Goal: Task Accomplishment & Management: Complete application form

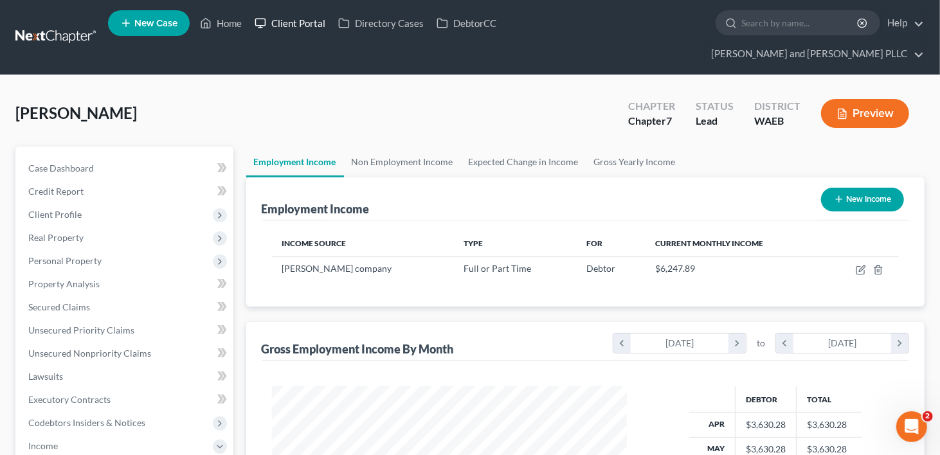
scroll to position [229, 381]
click at [286, 28] on link "Client Portal" at bounding box center [290, 23] width 84 height 23
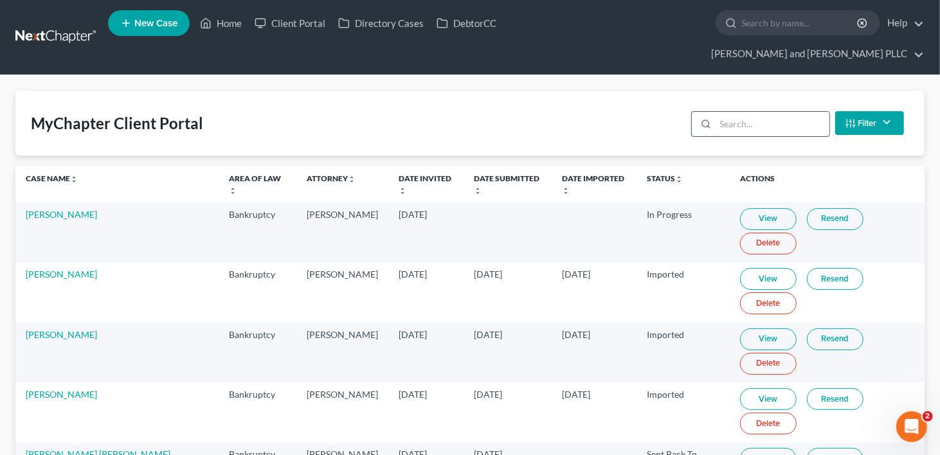
click at [754, 112] on input "search" at bounding box center [773, 124] width 114 height 24
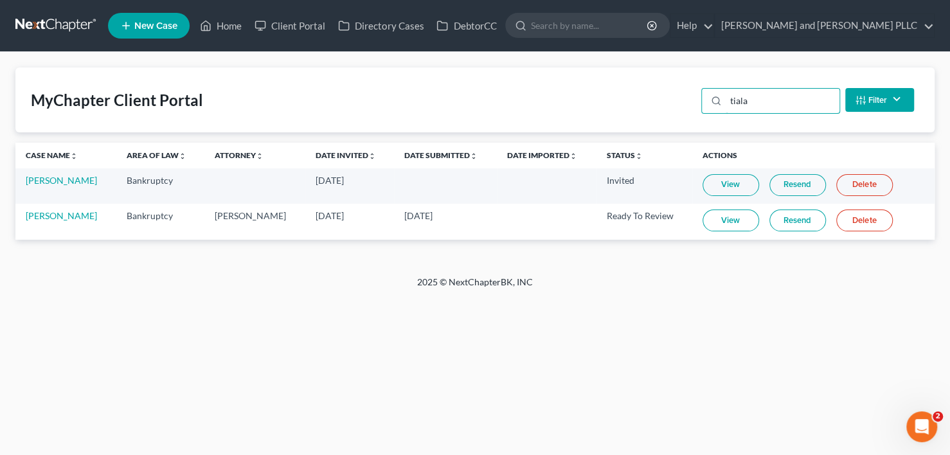
type input "tiala"
click at [724, 217] on link "View" at bounding box center [731, 221] width 57 height 22
click at [233, 27] on link "Home" at bounding box center [221, 25] width 55 height 23
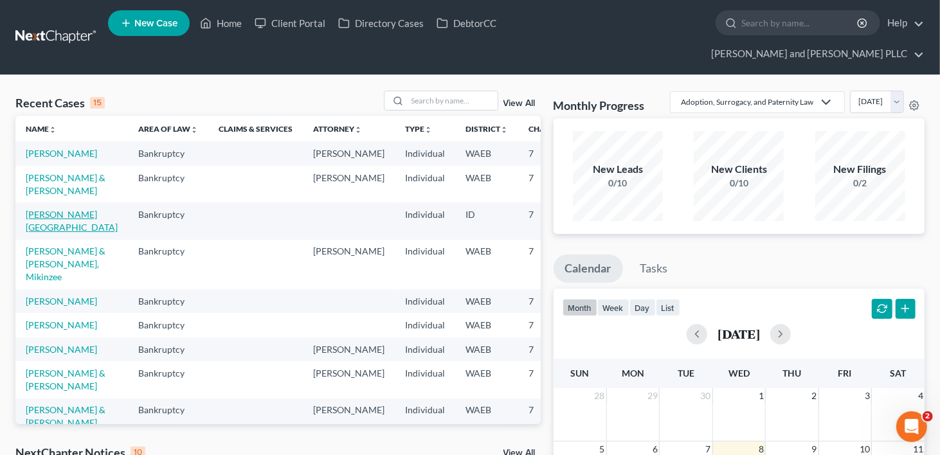
click at [51, 229] on link "[PERSON_NAME][GEOGRAPHIC_DATA]" at bounding box center [72, 221] width 92 height 24
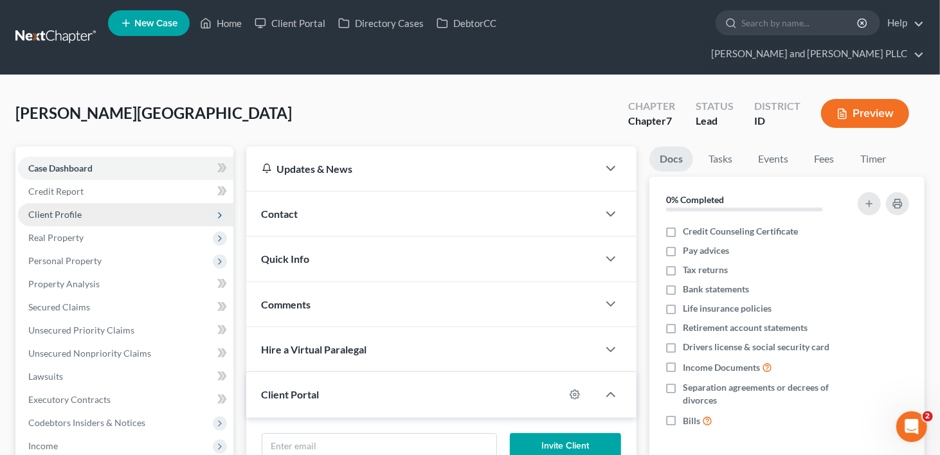
click at [76, 209] on span "Client Profile" at bounding box center [54, 214] width 53 height 11
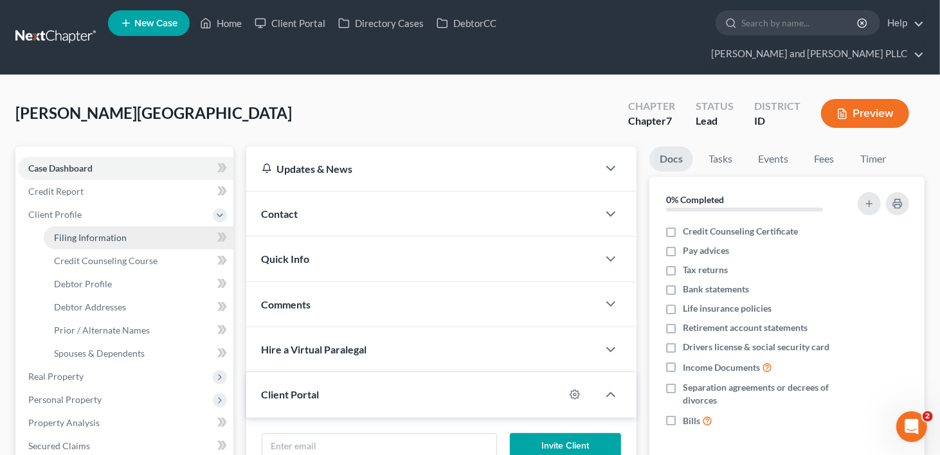
click at [68, 226] on link "Filing Information" at bounding box center [139, 237] width 190 height 23
select select "1"
select select "0"
select select "50"
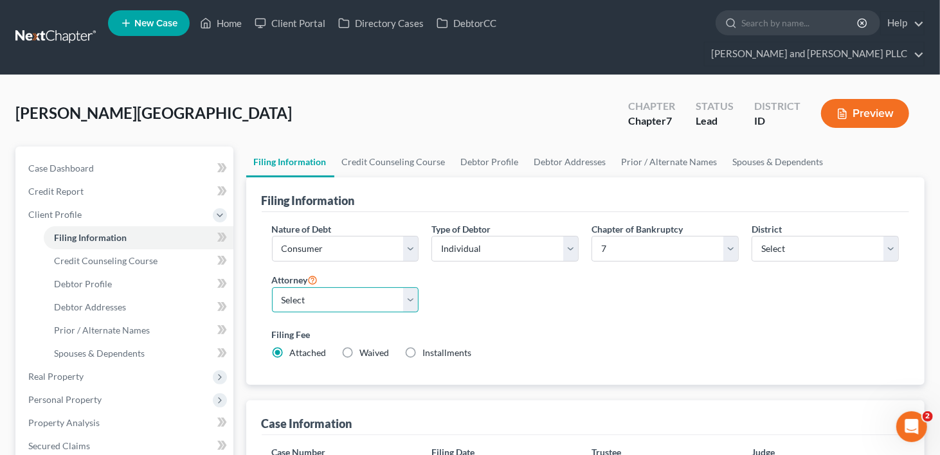
click at [409, 287] on select "Select [PERSON_NAME] - WAEB [PERSON_NAME] - WAEB" at bounding box center [345, 300] width 147 height 26
select select "1"
click at [272, 287] on select "Select [PERSON_NAME] - WAEB [PERSON_NAME] - WAEB" at bounding box center [345, 300] width 147 height 26
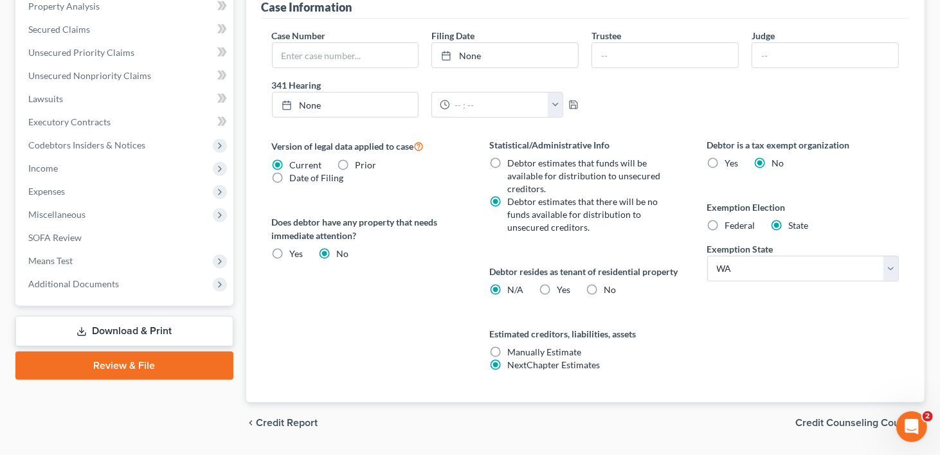
scroll to position [428, 0]
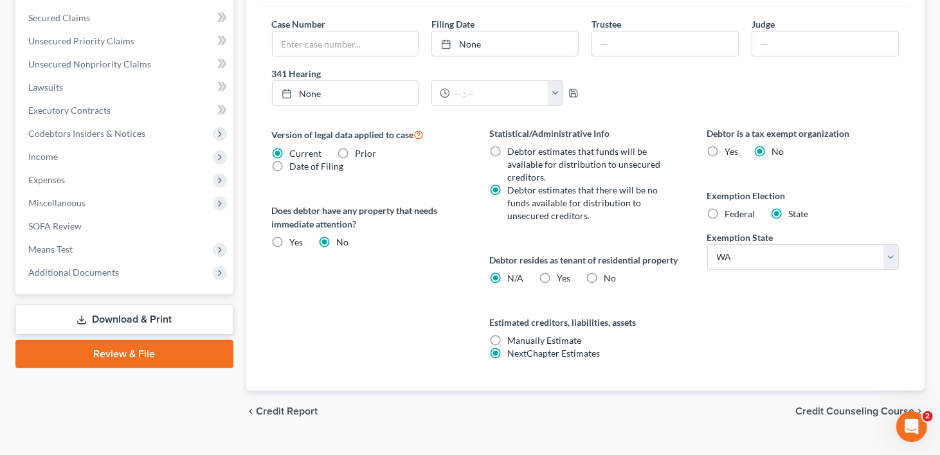
click at [604, 272] on label "No" at bounding box center [610, 278] width 12 height 13
click at [609, 272] on input "No" at bounding box center [613, 276] width 8 height 8
radio input "true"
radio input "false"
click at [894, 244] on select "State [US_STATE] AK AR AZ CA CO CT DE DC [GEOGRAPHIC_DATA] [GEOGRAPHIC_DATA] GU…" at bounding box center [803, 257] width 192 height 26
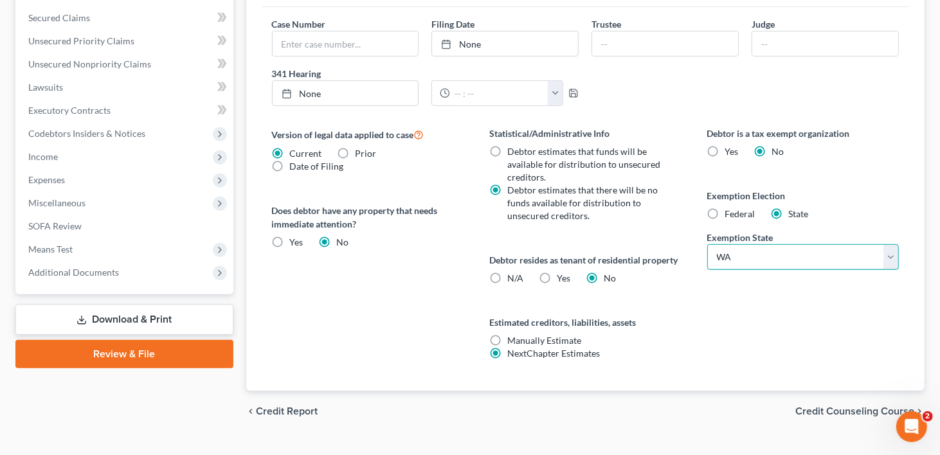
select select "13"
click at [707, 244] on select "State [US_STATE] AK AR AZ CA CO CT DE DC [GEOGRAPHIC_DATA] [GEOGRAPHIC_DATA] GU…" at bounding box center [803, 257] width 192 height 26
click at [725, 208] on label "Federal" at bounding box center [740, 214] width 30 height 13
click at [730, 208] on input "Federal" at bounding box center [734, 212] width 8 height 8
radio input "true"
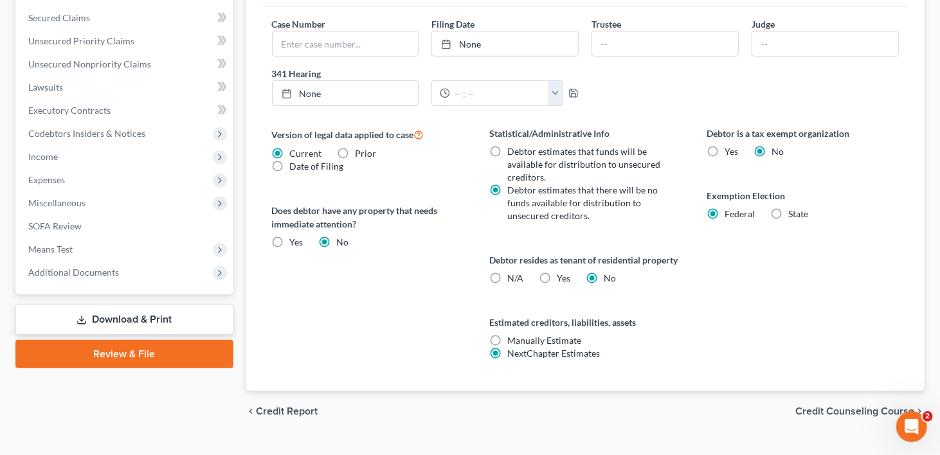
click at [789, 208] on label "State" at bounding box center [799, 214] width 20 height 13
click at [794, 208] on input "State" at bounding box center [798, 212] width 8 height 8
radio input "true"
radio input "false"
select select "13"
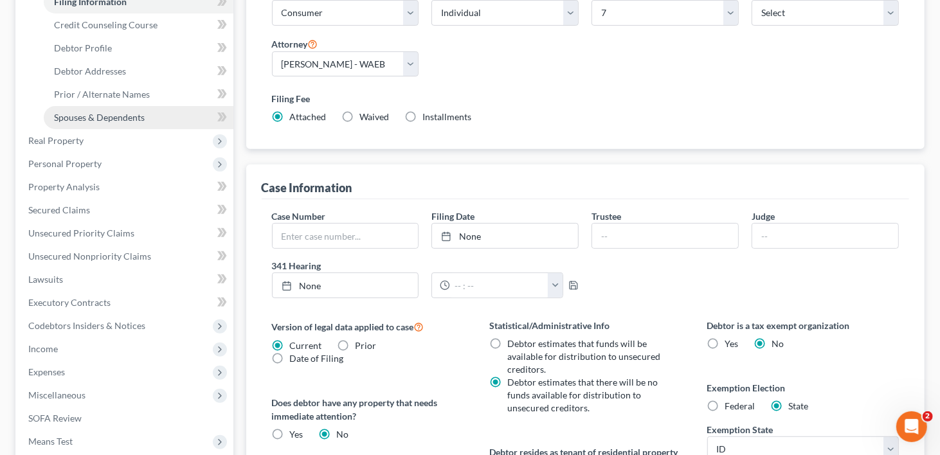
scroll to position [42, 0]
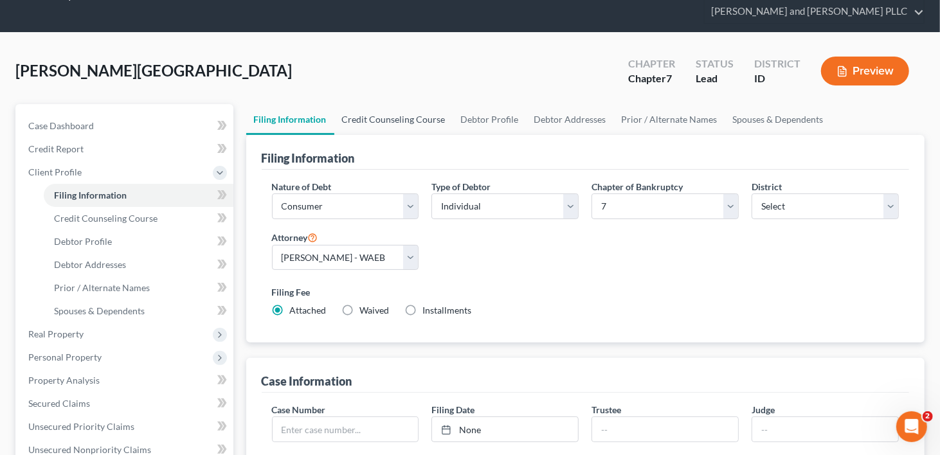
click at [402, 104] on link "Credit Counseling Course" at bounding box center [393, 119] width 119 height 31
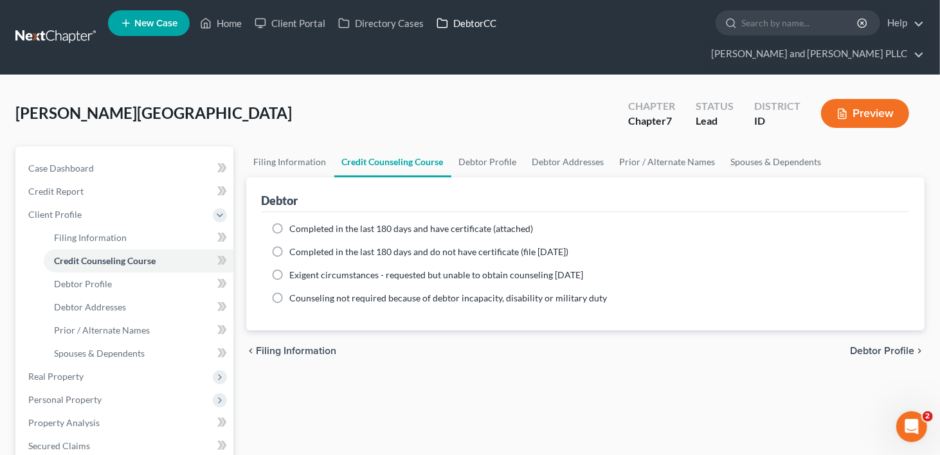
click at [465, 28] on link "DebtorCC" at bounding box center [466, 23] width 73 height 23
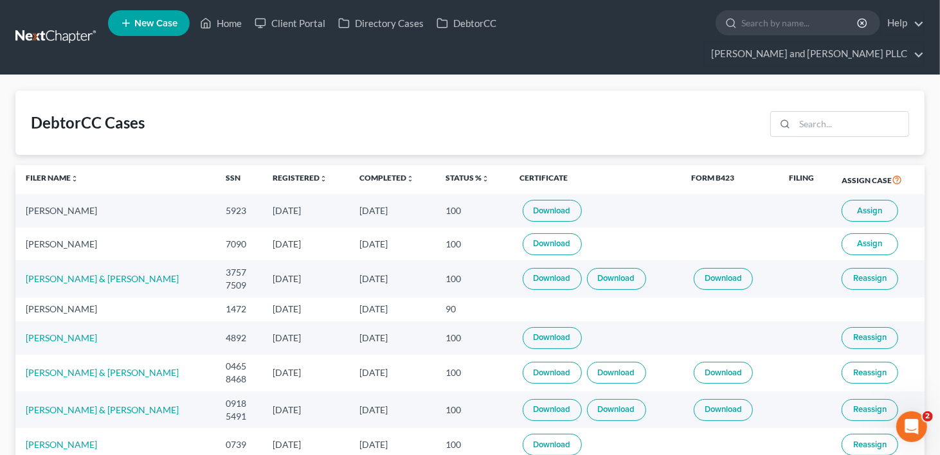
click at [866, 206] on span "Assign" at bounding box center [870, 211] width 25 height 10
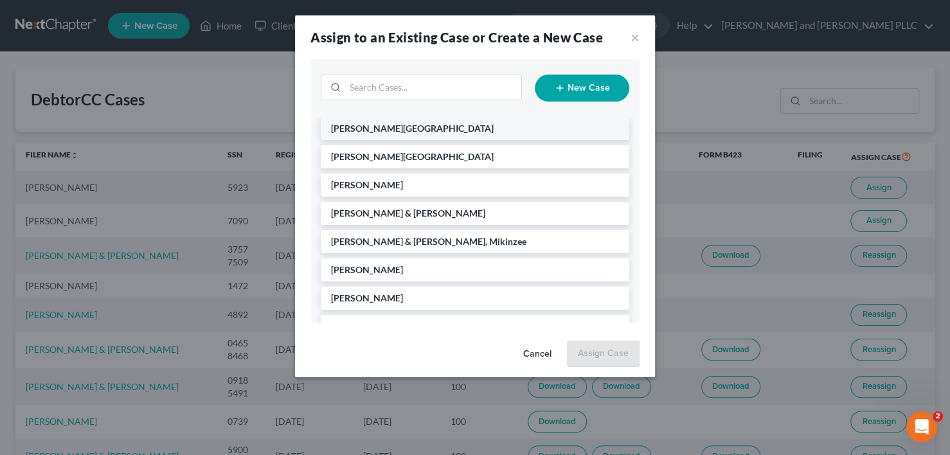
click at [348, 127] on span "[PERSON_NAME][GEOGRAPHIC_DATA]" at bounding box center [412, 128] width 163 height 11
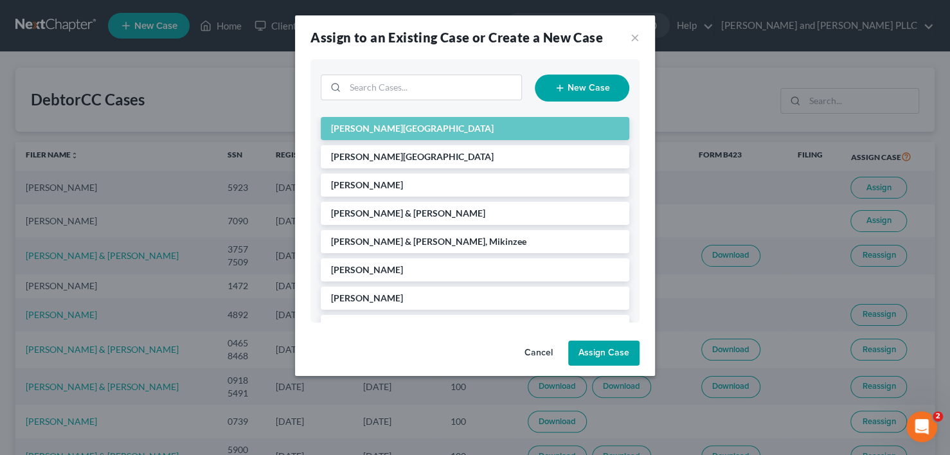
click at [591, 350] on button "Assign Case" at bounding box center [603, 354] width 71 height 26
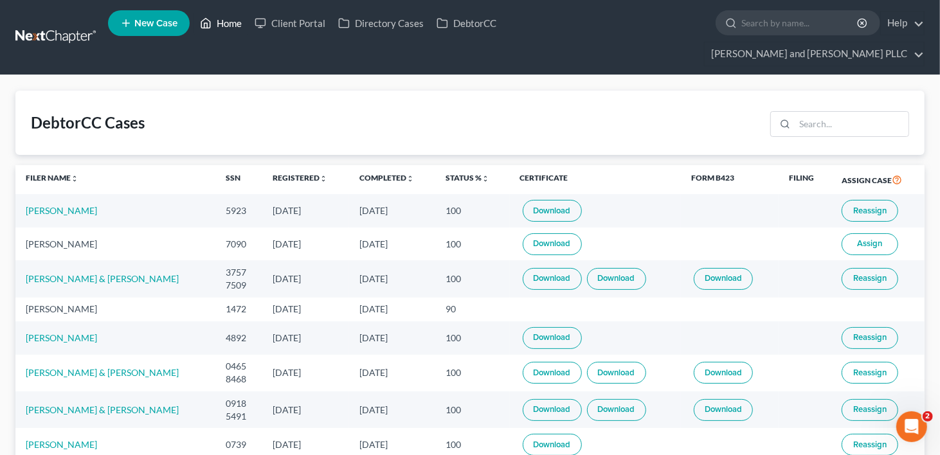
click at [231, 23] on link "Home" at bounding box center [221, 23] width 55 height 23
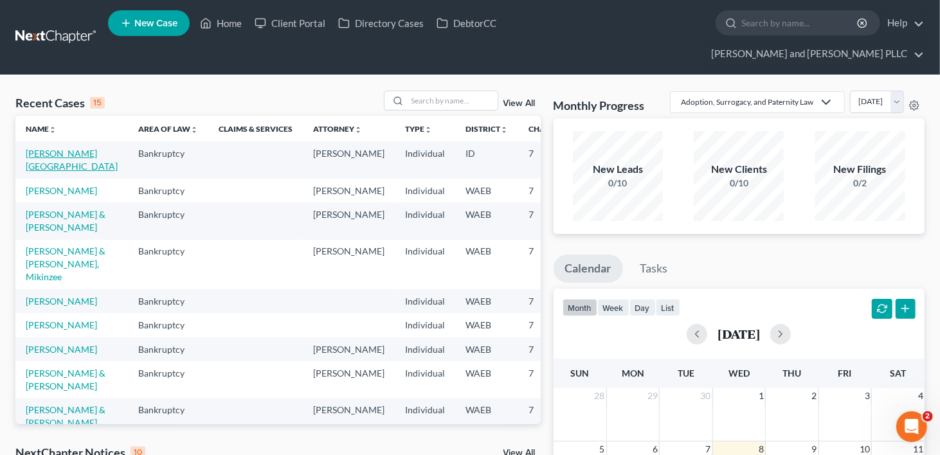
click at [62, 148] on link "[PERSON_NAME][GEOGRAPHIC_DATA]" at bounding box center [72, 160] width 92 height 24
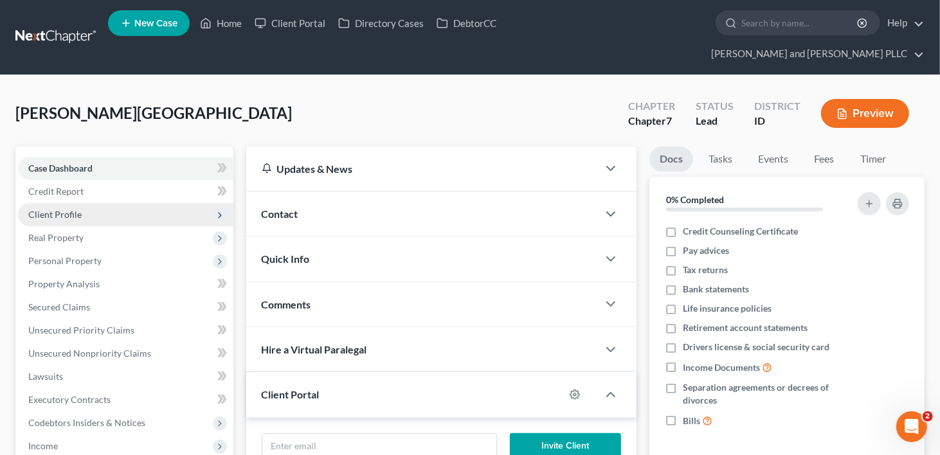
click at [61, 209] on span "Client Profile" at bounding box center [54, 214] width 53 height 11
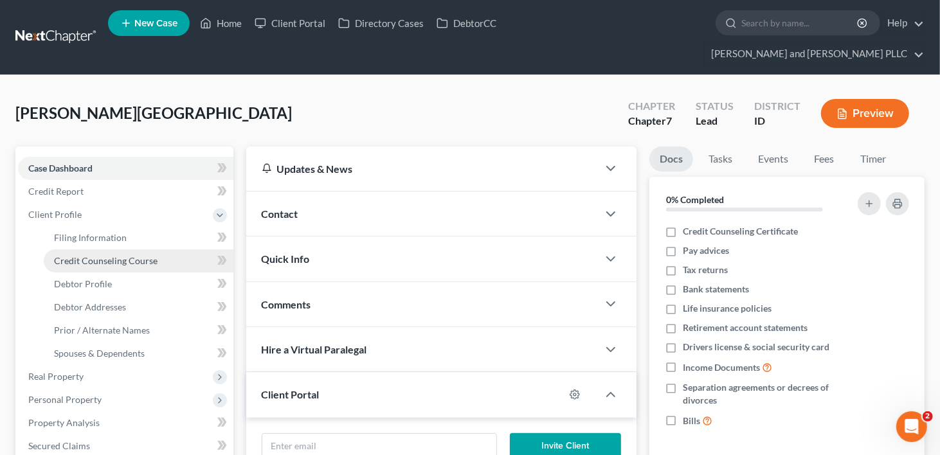
click at [107, 255] on span "Credit Counseling Course" at bounding box center [106, 260] width 104 height 11
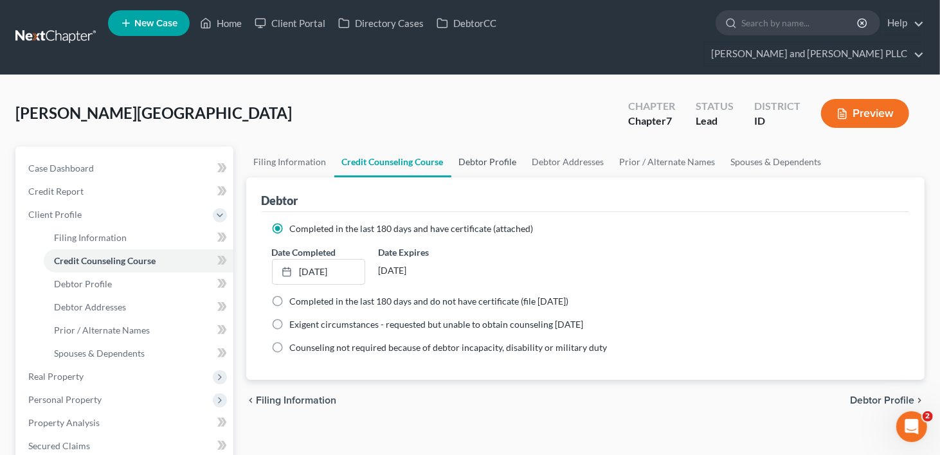
click at [486, 147] on link "Debtor Profile" at bounding box center [487, 162] width 73 height 31
select select "0"
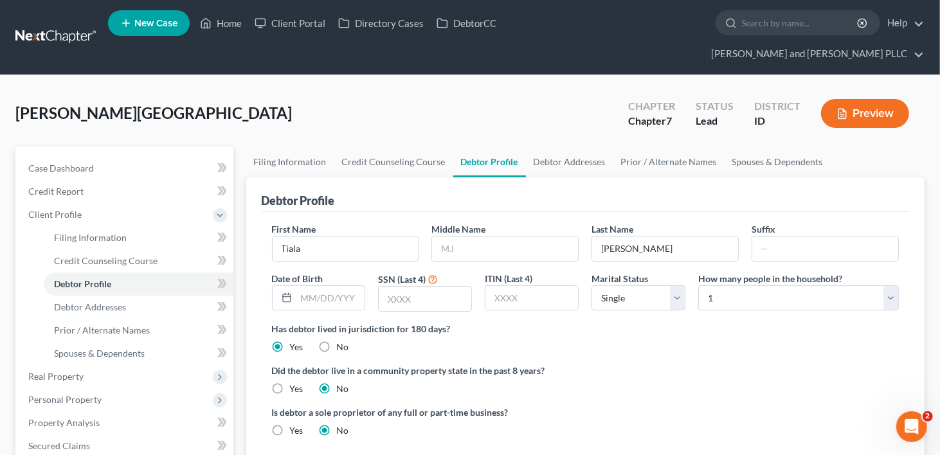
click at [290, 383] on label "Yes" at bounding box center [297, 389] width 14 height 13
click at [295, 383] on input "Yes" at bounding box center [299, 387] width 8 height 8
radio input "true"
click at [337, 383] on label "No" at bounding box center [343, 389] width 12 height 13
click at [342, 383] on input "No" at bounding box center [346, 387] width 8 height 8
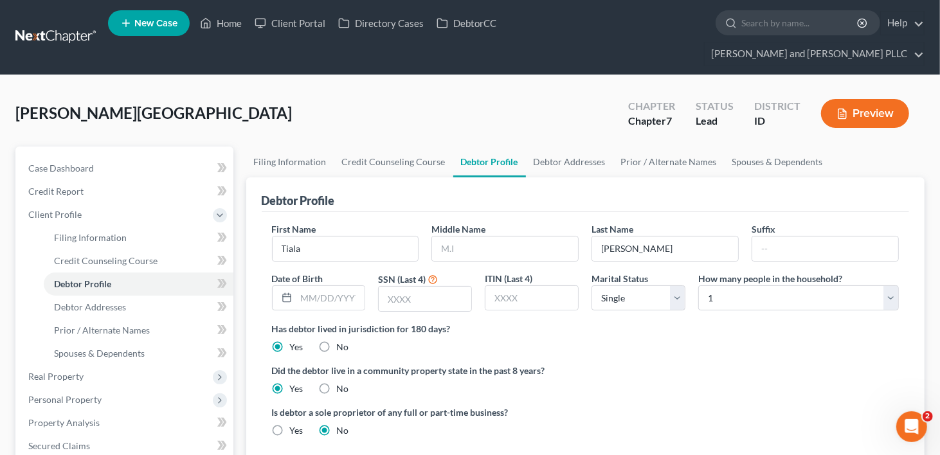
radio input "true"
drag, startPoint x: 276, startPoint y: 365, endPoint x: 302, endPoint y: 368, distance: 25.8
click at [290, 383] on label "Yes" at bounding box center [297, 389] width 14 height 13
click at [295, 383] on input "Yes" at bounding box center [299, 387] width 8 height 8
radio input "true"
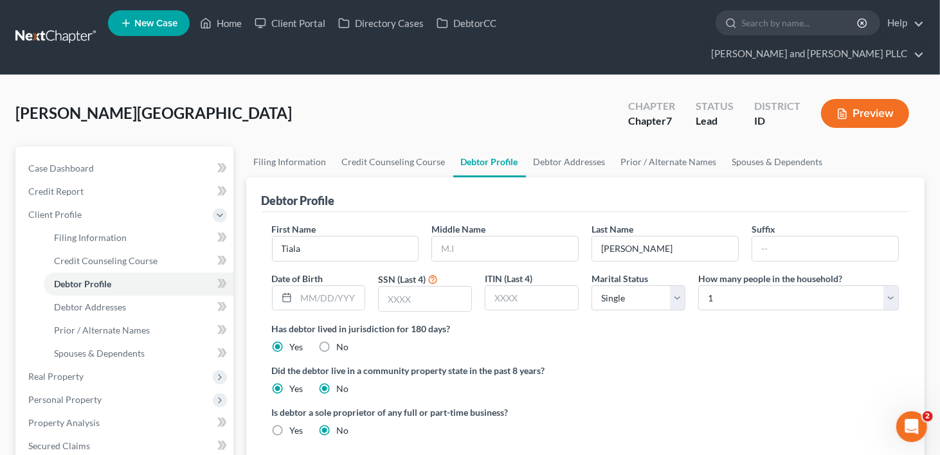
radio input "false"
click at [557, 147] on link "Debtor Addresses" at bounding box center [569, 162] width 87 height 31
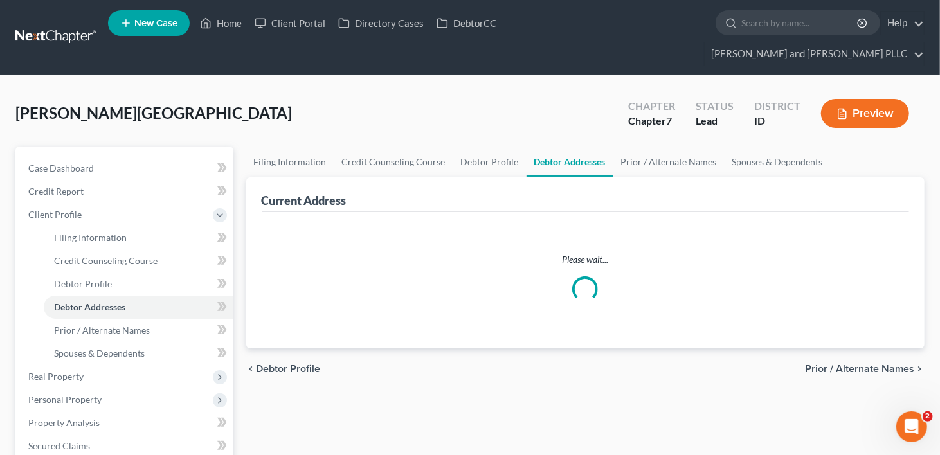
select select "0"
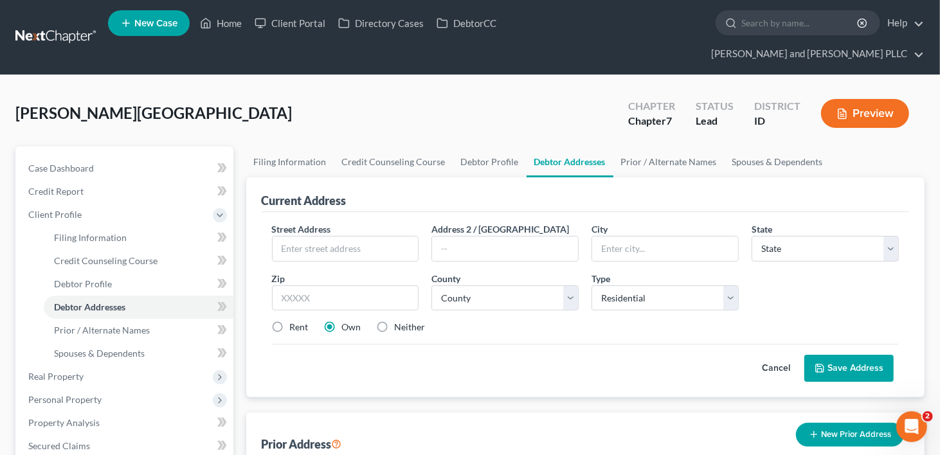
click at [290, 321] on label "Rent" at bounding box center [299, 327] width 19 height 13
click at [295, 321] on input "Rent" at bounding box center [299, 325] width 8 height 8
radio input "true"
click at [280, 147] on link "Filing Information" at bounding box center [290, 162] width 88 height 31
select select "1"
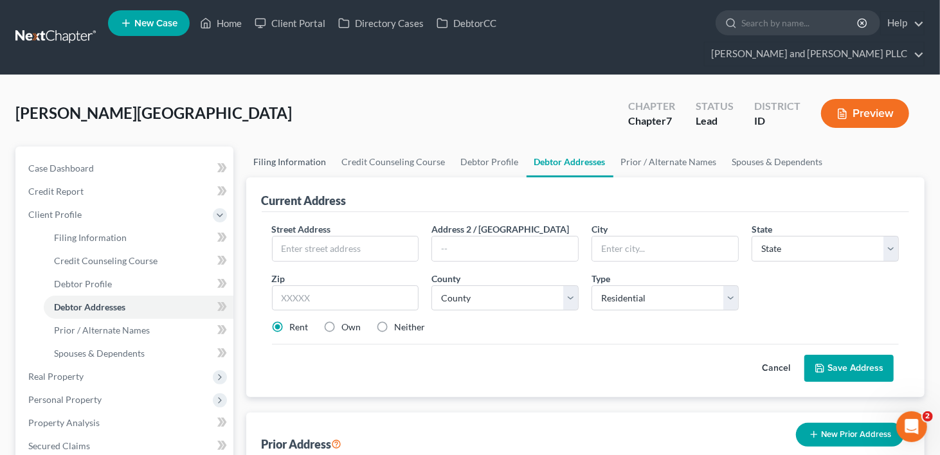
select select "0"
select select "23"
select select "1"
select select "13"
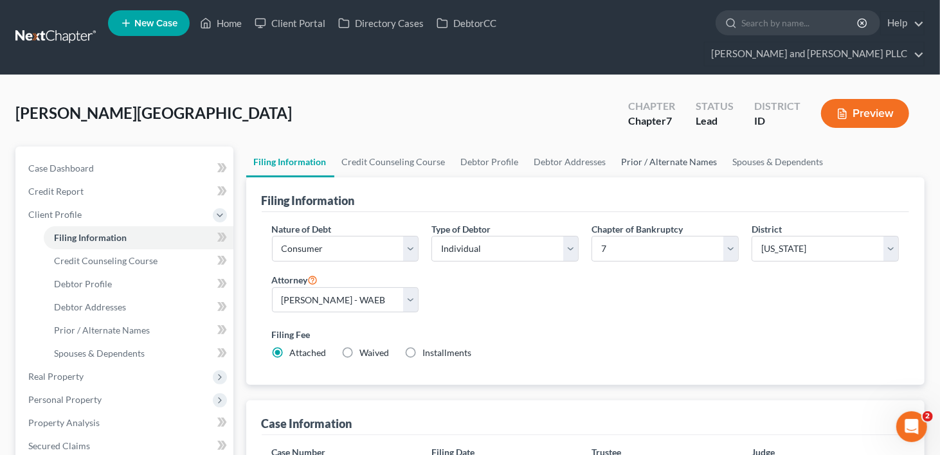
click at [649, 147] on link "Prior / Alternate Names" at bounding box center [669, 162] width 111 height 31
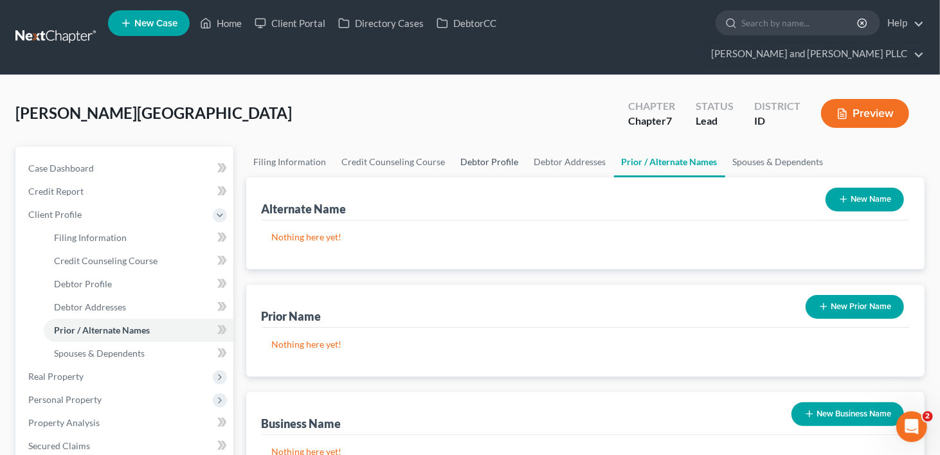
click at [473, 147] on link "Debtor Profile" at bounding box center [489, 162] width 73 height 31
select select "0"
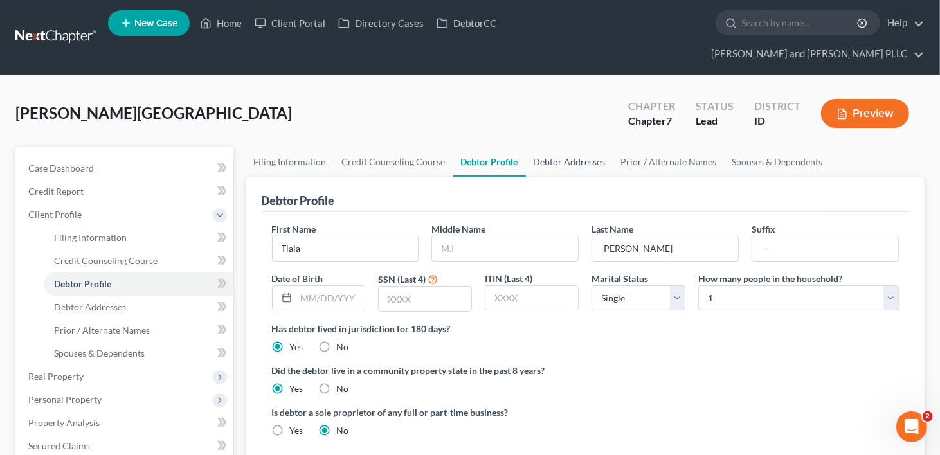
click at [555, 147] on link "Debtor Addresses" at bounding box center [569, 162] width 87 height 31
select select "0"
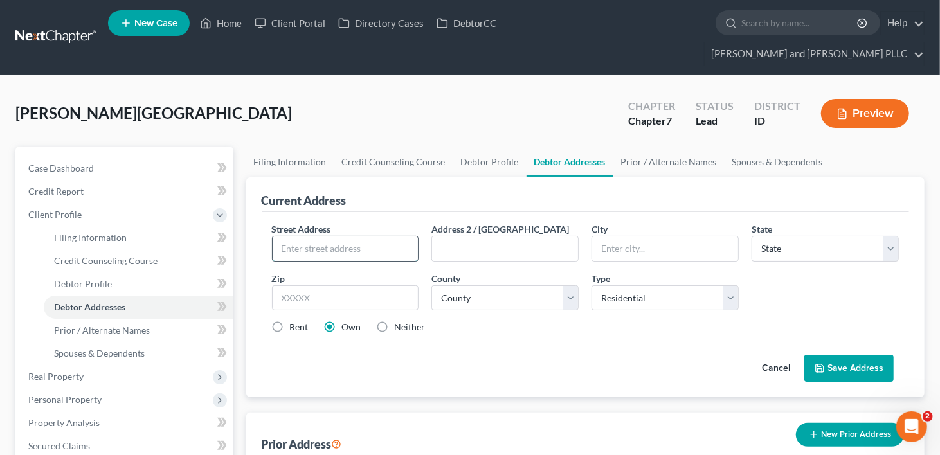
click at [354, 237] on input "text" at bounding box center [346, 249] width 146 height 24
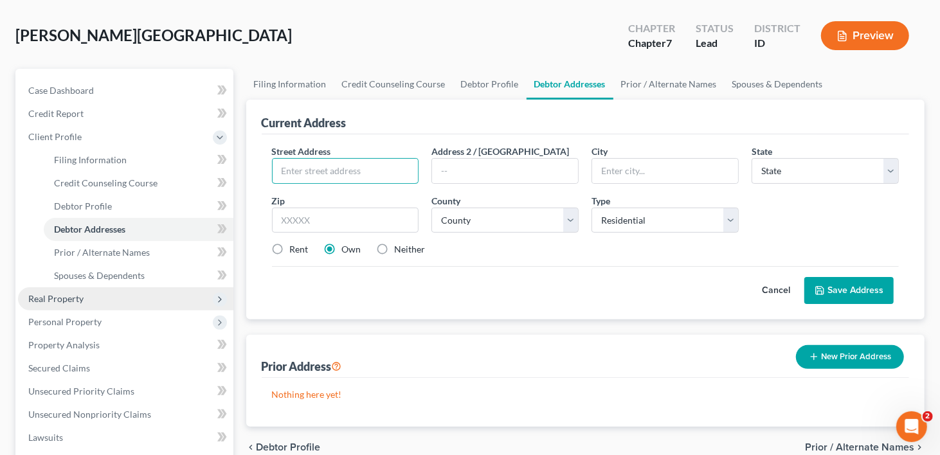
scroll to position [129, 0]
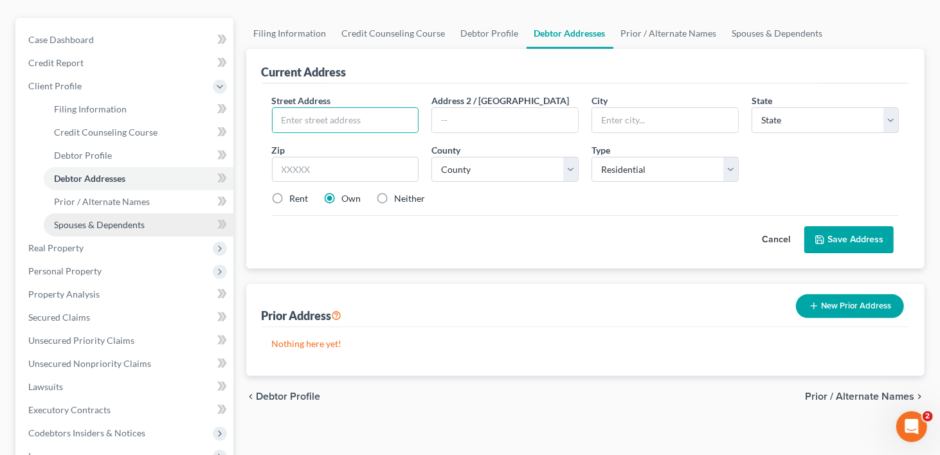
click at [121, 213] on link "Spouses & Dependents" at bounding box center [139, 224] width 190 height 23
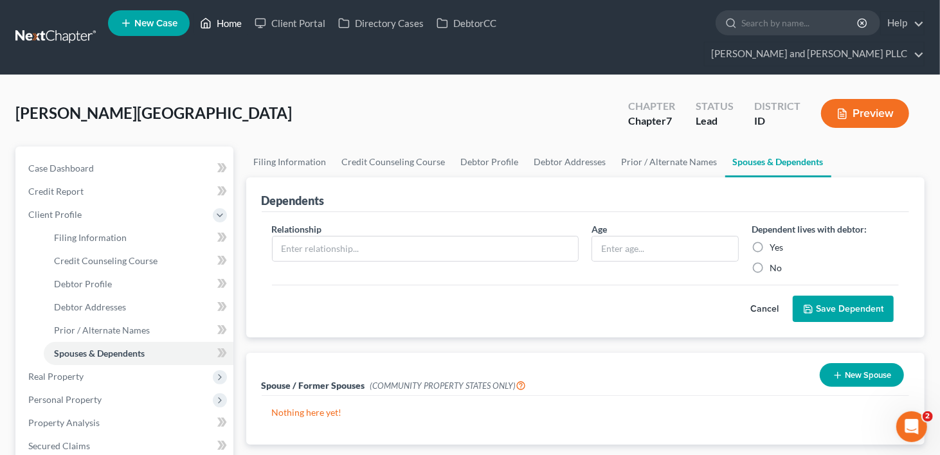
click at [235, 23] on link "Home" at bounding box center [221, 23] width 55 height 23
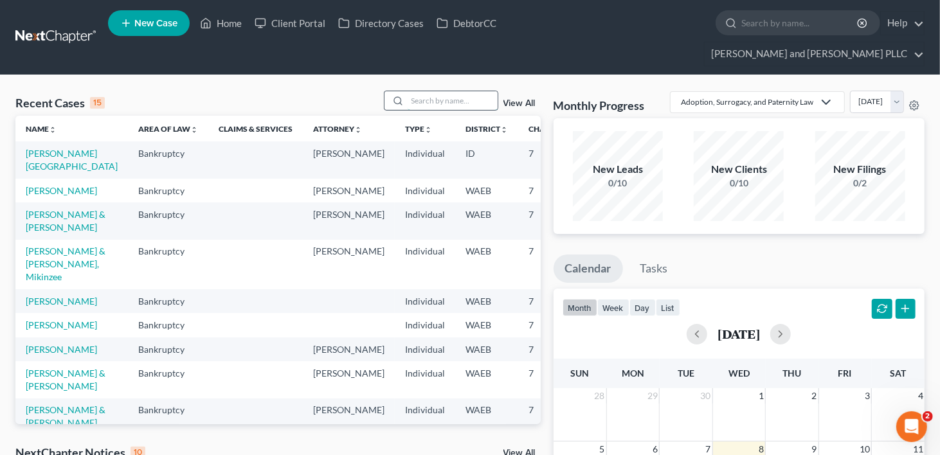
click at [433, 91] on input "search" at bounding box center [453, 100] width 90 height 19
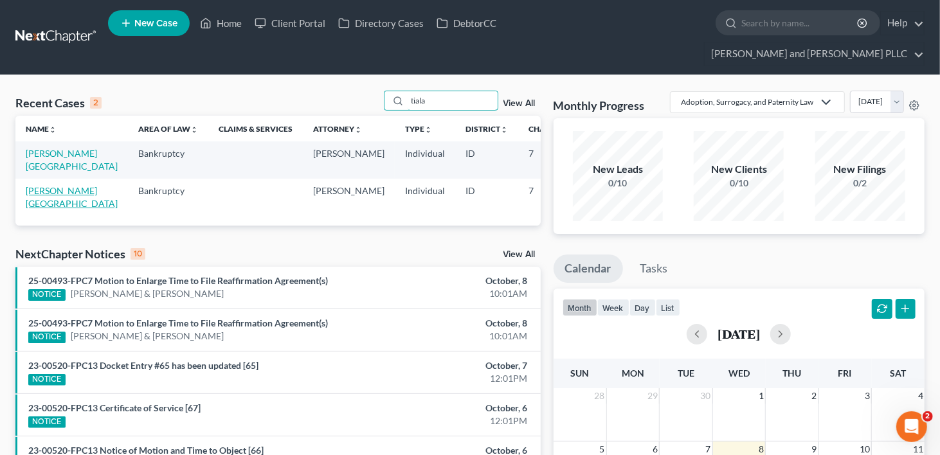
type input "tiala"
click at [28, 185] on link "[PERSON_NAME][GEOGRAPHIC_DATA]" at bounding box center [72, 197] width 92 height 24
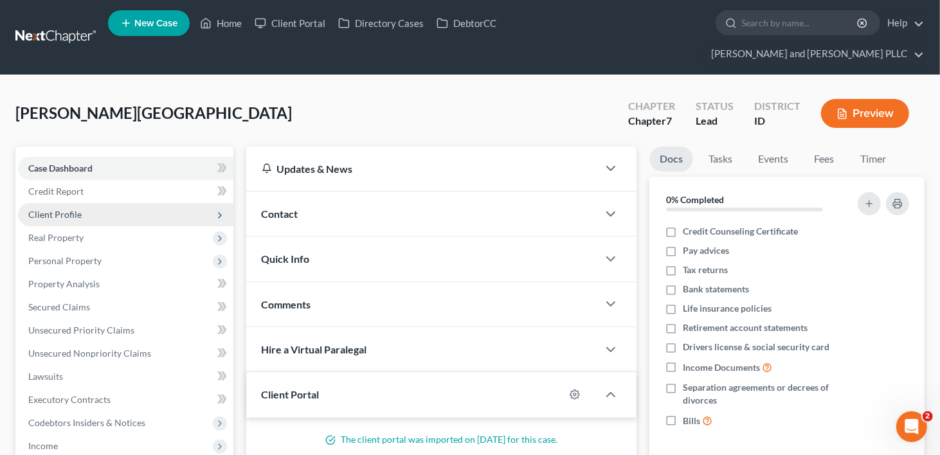
click at [60, 209] on span "Client Profile" at bounding box center [54, 214] width 53 height 11
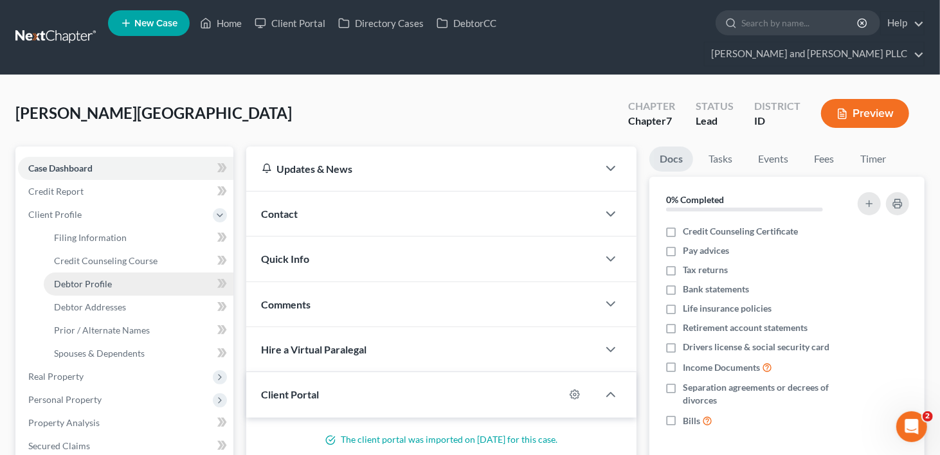
click at [77, 273] on link "Debtor Profile" at bounding box center [139, 284] width 190 height 23
select select "1"
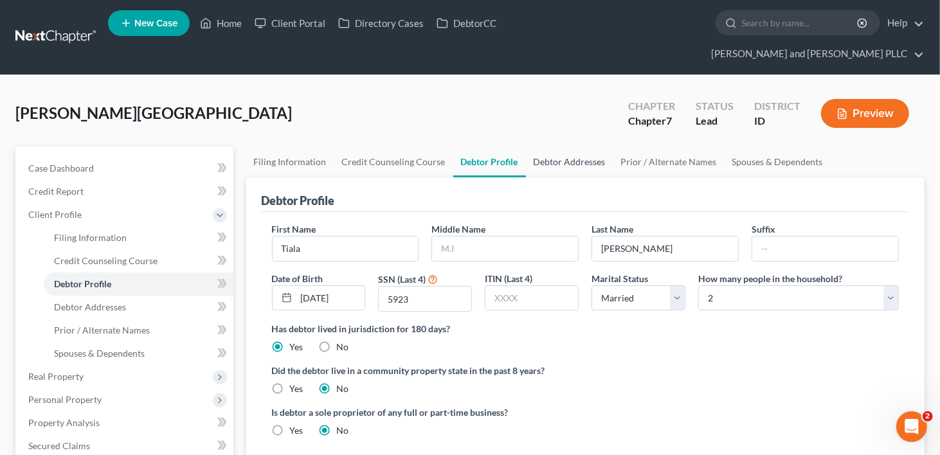
click at [570, 147] on link "Debtor Addresses" at bounding box center [569, 162] width 87 height 31
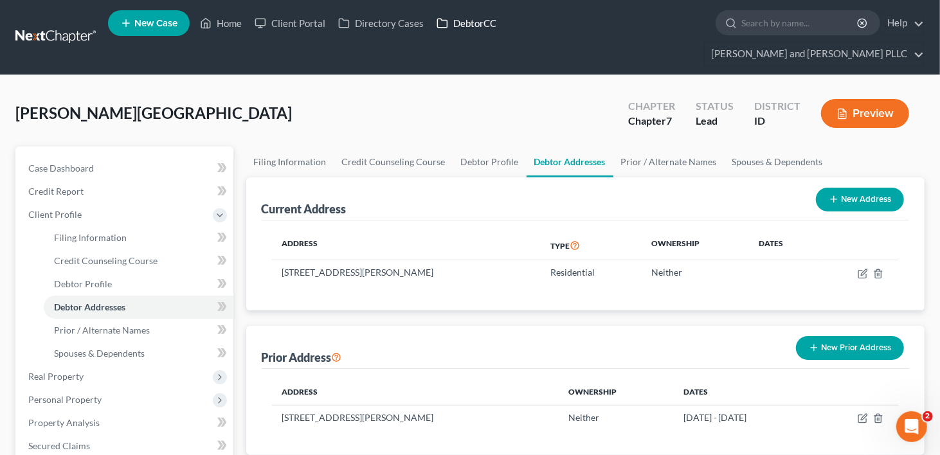
click at [483, 26] on link "DebtorCC" at bounding box center [466, 23] width 73 height 23
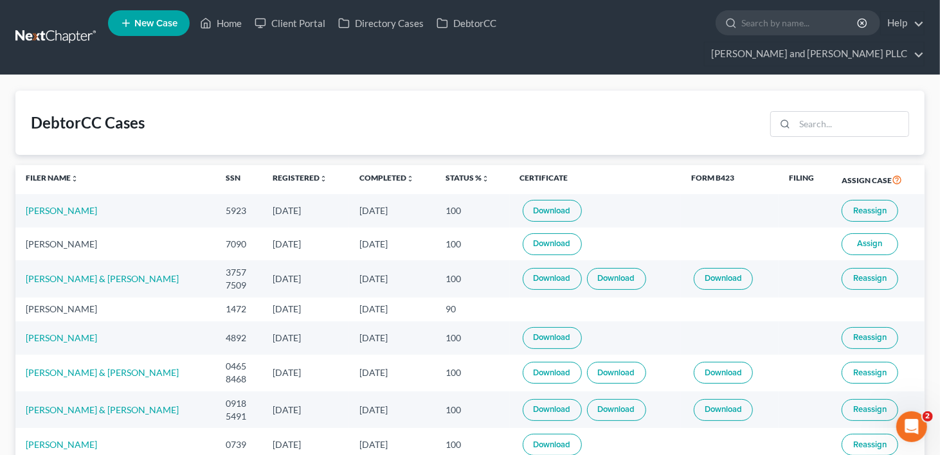
click at [883, 206] on span "Reassign" at bounding box center [869, 211] width 33 height 10
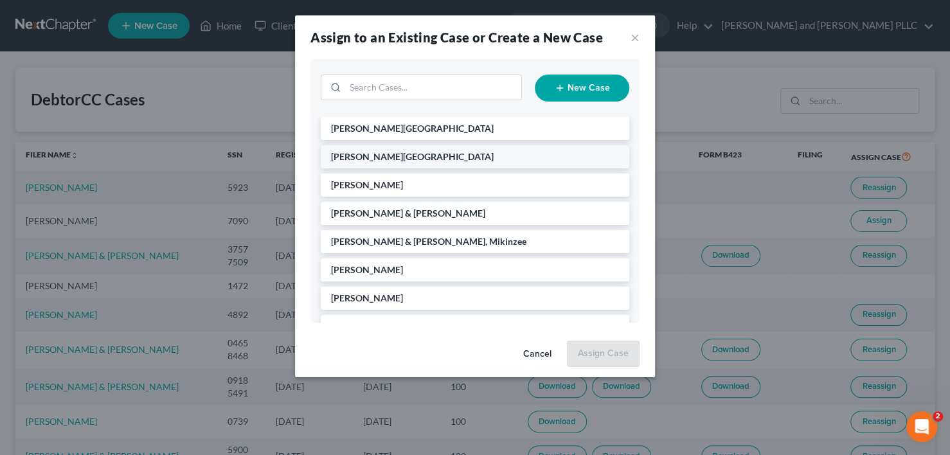
click at [341, 157] on span "[PERSON_NAME][GEOGRAPHIC_DATA]" at bounding box center [412, 156] width 163 height 11
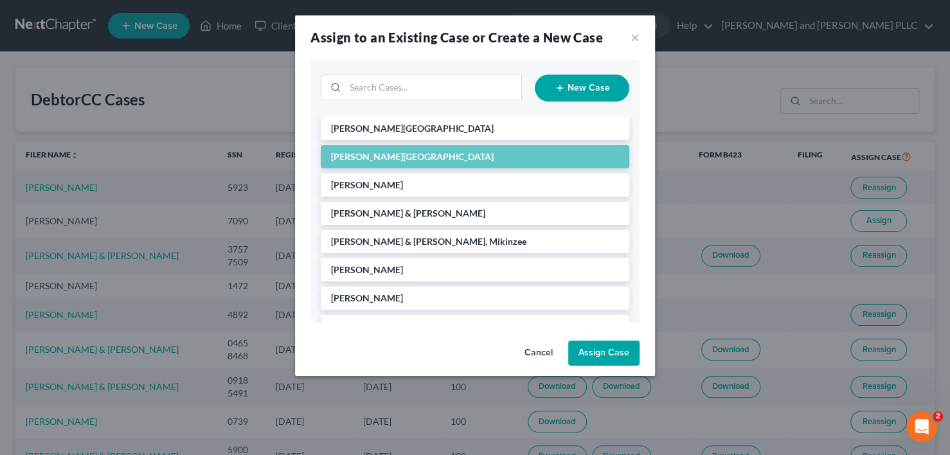
click at [613, 351] on button "Assign Case" at bounding box center [603, 354] width 71 height 26
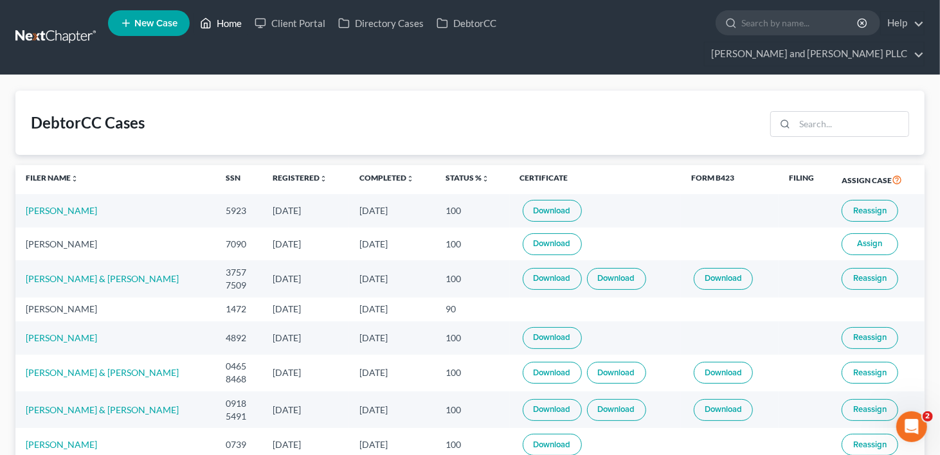
click at [230, 30] on link "Home" at bounding box center [221, 23] width 55 height 23
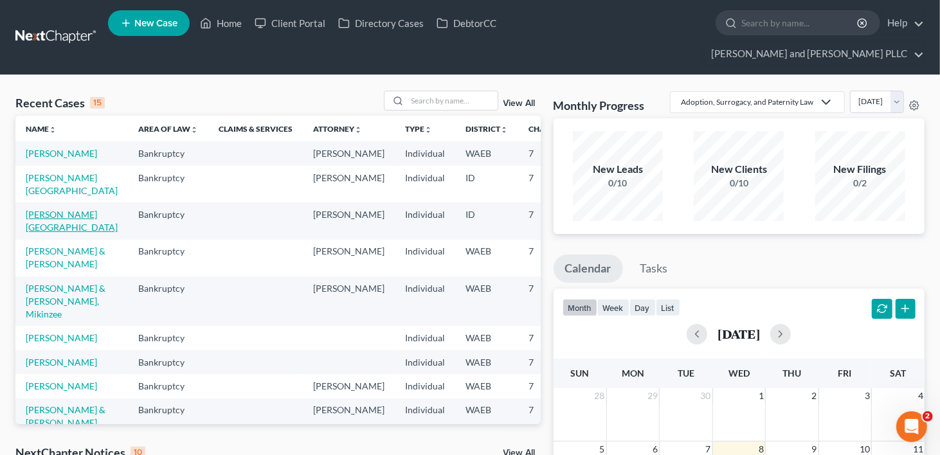
click at [37, 209] on link "[PERSON_NAME][GEOGRAPHIC_DATA]" at bounding box center [72, 221] width 92 height 24
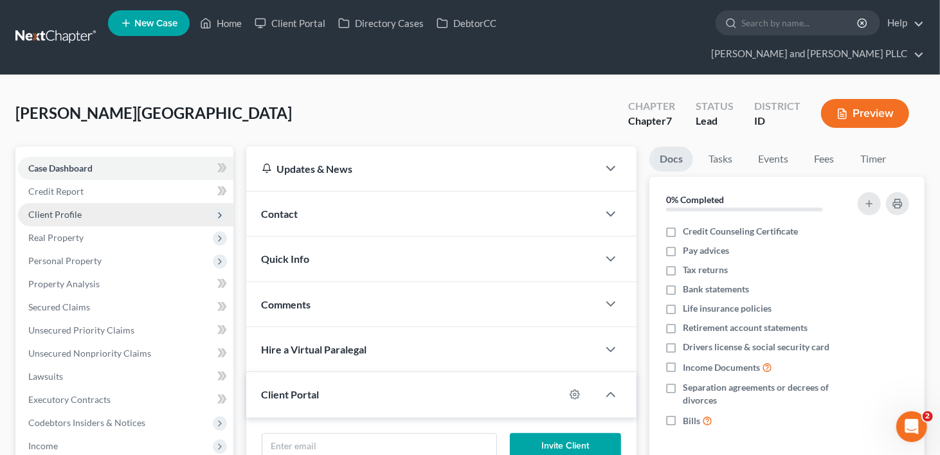
click at [69, 209] on span "Client Profile" at bounding box center [54, 214] width 53 height 11
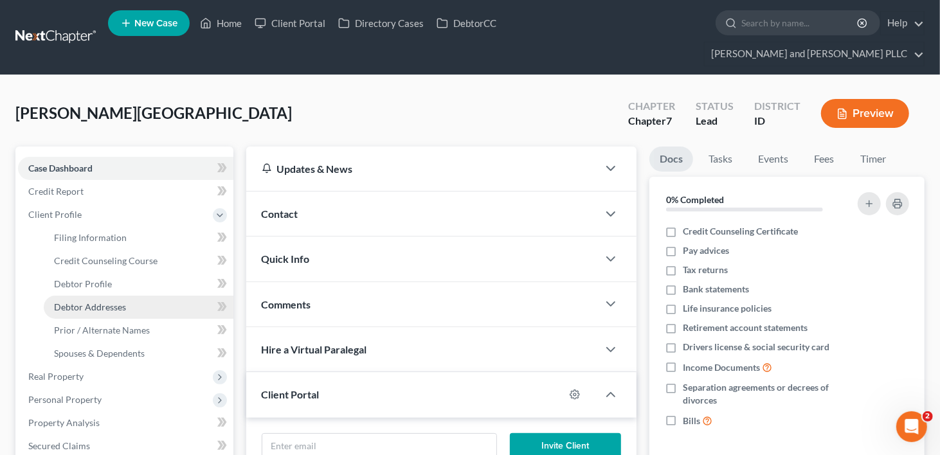
click at [73, 302] on span "Debtor Addresses" at bounding box center [90, 307] width 72 height 11
select select "0"
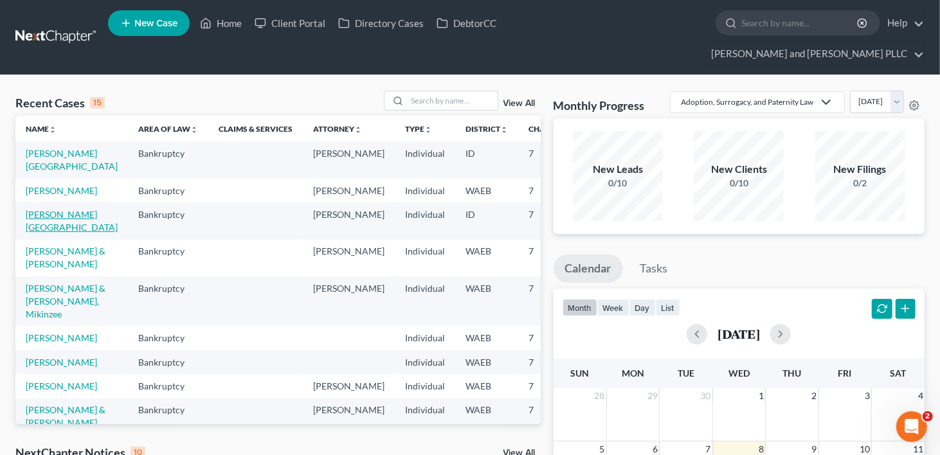
click at [42, 209] on link "[PERSON_NAME][GEOGRAPHIC_DATA]" at bounding box center [72, 221] width 92 height 24
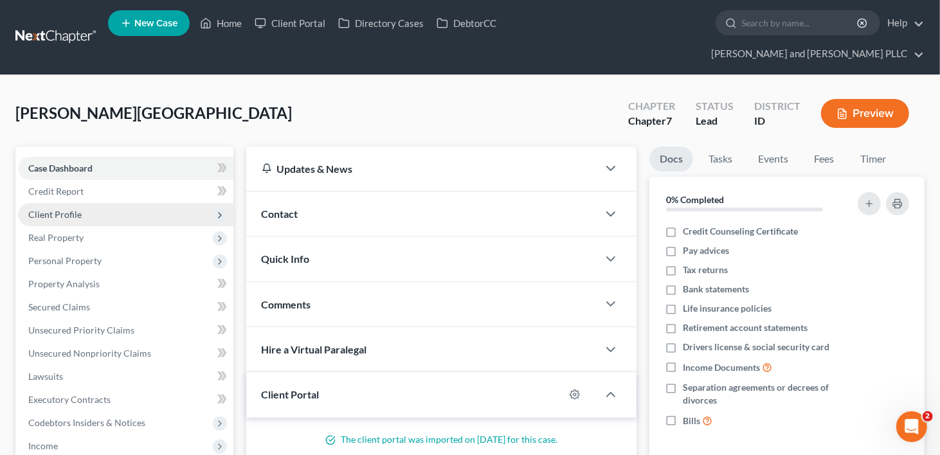
click at [51, 209] on span "Client Profile" at bounding box center [54, 214] width 53 height 11
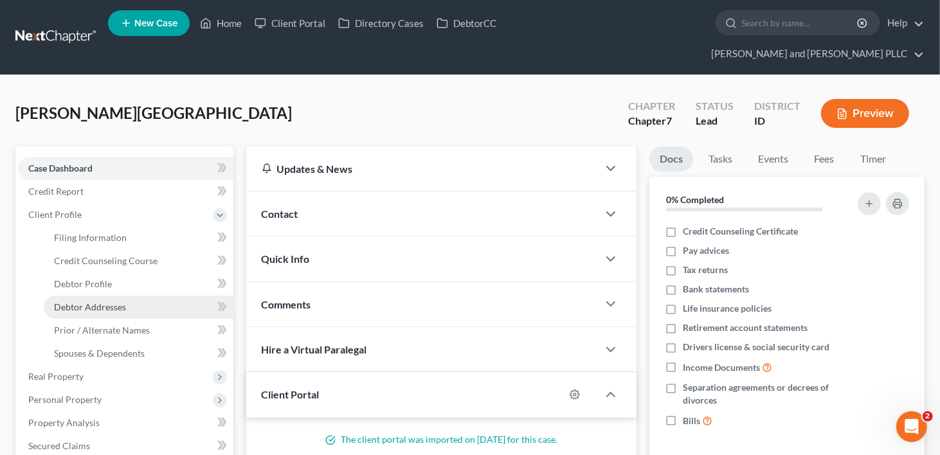
click at [71, 302] on span "Debtor Addresses" at bounding box center [90, 307] width 72 height 11
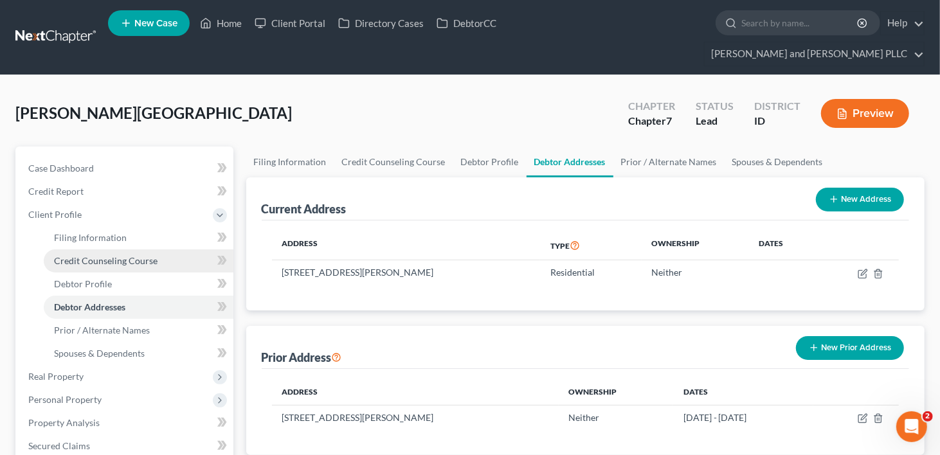
click at [95, 255] on span "Credit Counseling Course" at bounding box center [106, 260] width 104 height 11
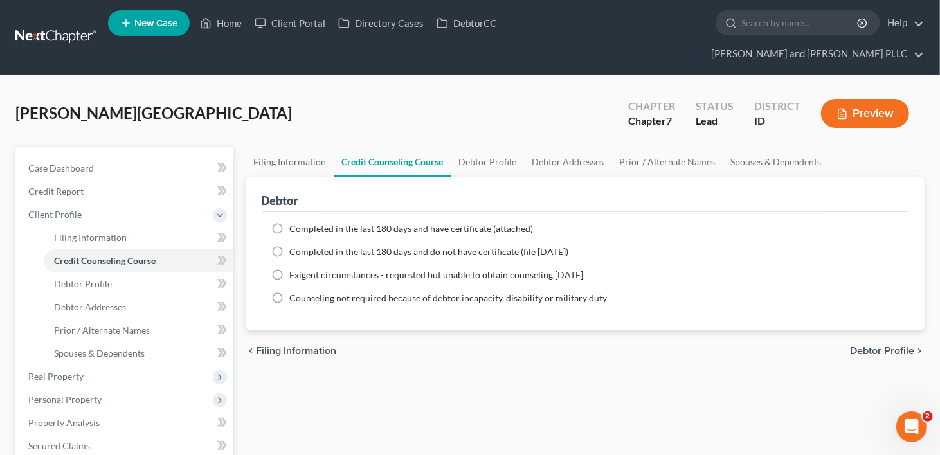
click at [290, 246] on label "Completed in the last 180 days and do not have certificate (file [DATE])" at bounding box center [429, 252] width 279 height 13
click at [295, 246] on input "Completed in the last 180 days and do not have certificate (file [DATE])" at bounding box center [299, 250] width 8 height 8
radio input "true"
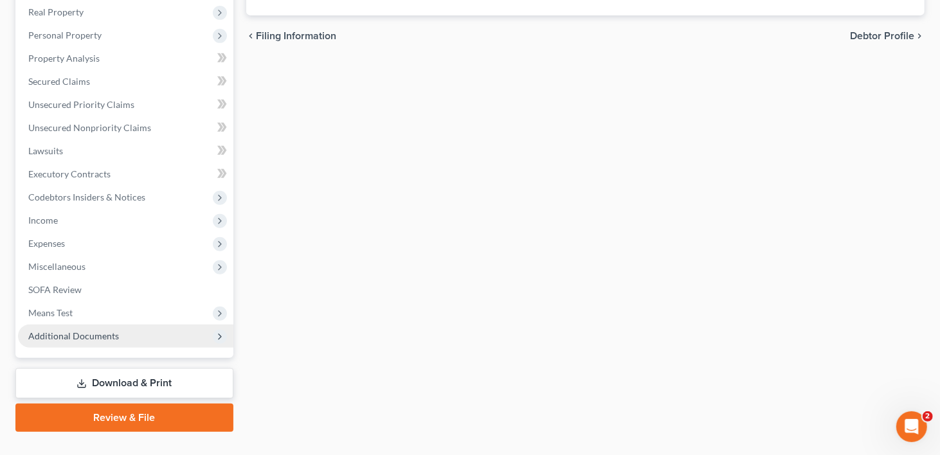
click at [83, 330] on span "Additional Documents" at bounding box center [73, 335] width 91 height 11
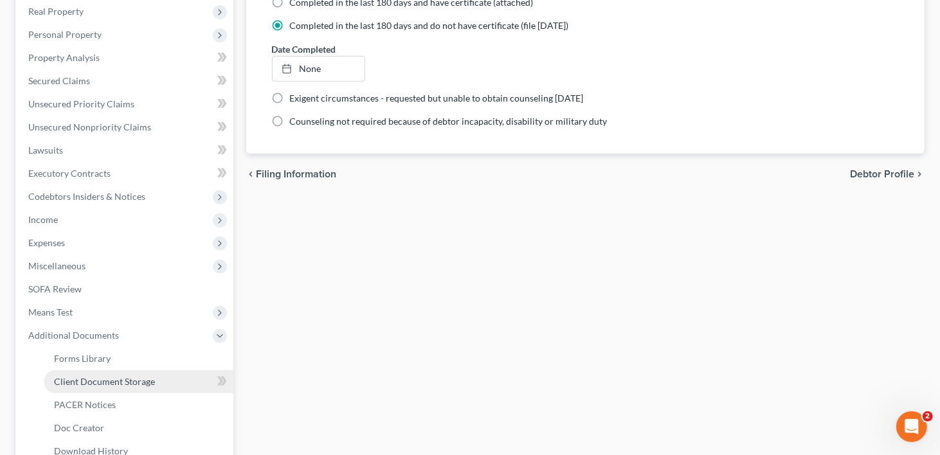
click at [105, 376] on span "Client Document Storage" at bounding box center [104, 381] width 101 height 11
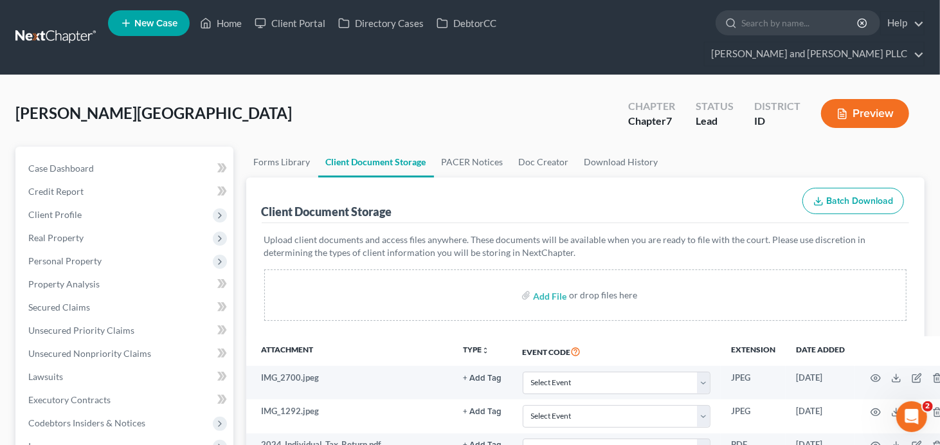
click at [518, 94] on div "[PERSON_NAME] Upgraded Chapter Chapter 7 Status Lead District ID Preview" at bounding box center [469, 119] width 909 height 56
click at [63, 209] on span "Client Profile" at bounding box center [54, 214] width 53 height 11
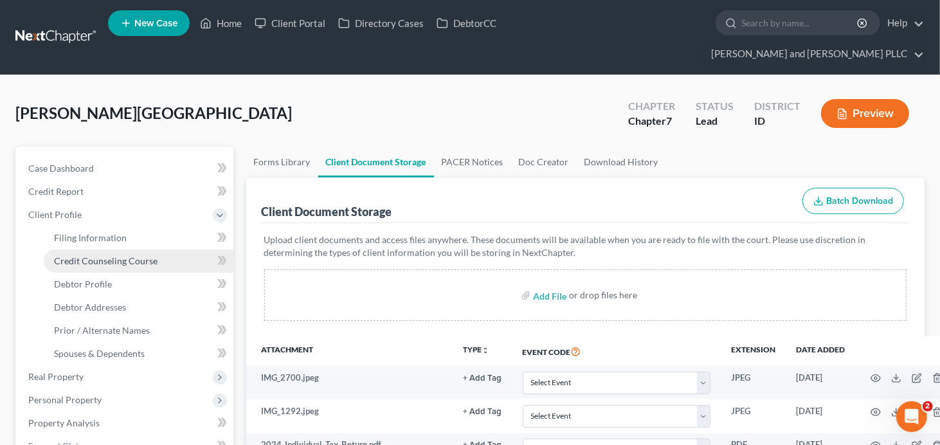
click at [78, 255] on span "Credit Counseling Course" at bounding box center [106, 260] width 104 height 11
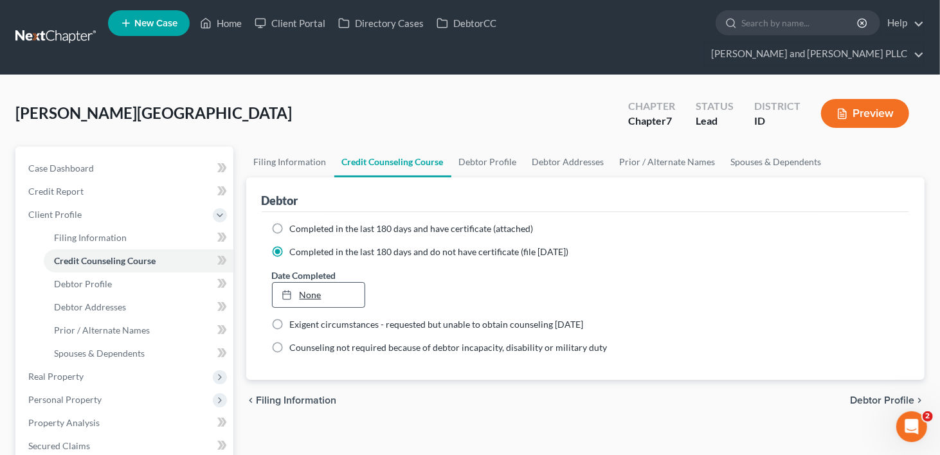
click at [306, 283] on link "None" at bounding box center [319, 295] width 93 height 24
type input "[DATE]"
click at [484, 147] on link "Debtor Profile" at bounding box center [487, 162] width 73 height 31
select select "1"
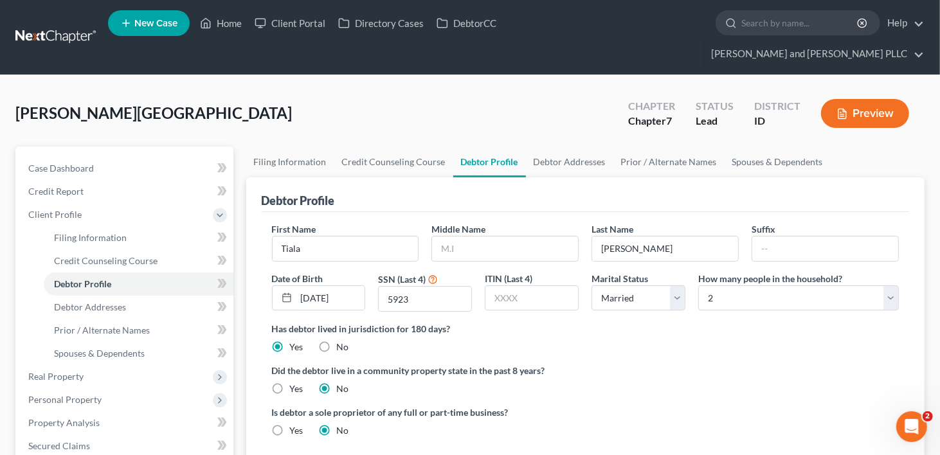
click at [290, 383] on label "Yes" at bounding box center [297, 389] width 14 height 13
click at [295, 383] on input "Yes" at bounding box center [299, 387] width 8 height 8
radio input "true"
radio input "false"
click at [568, 147] on link "Debtor Addresses" at bounding box center [569, 162] width 87 height 31
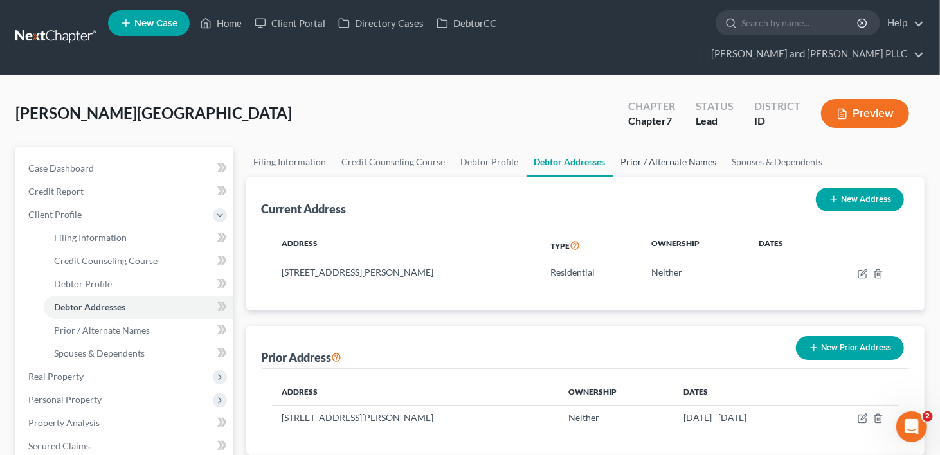
click at [669, 147] on link "Prior / Alternate Names" at bounding box center [668, 162] width 111 height 31
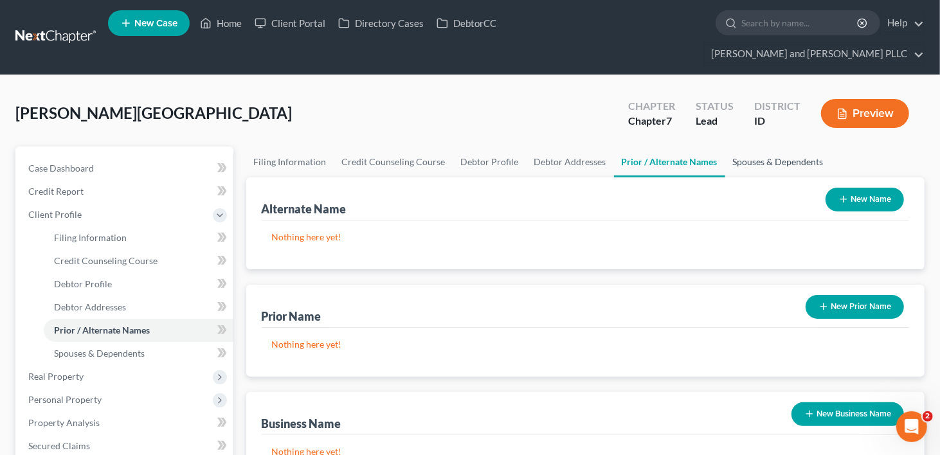
click at [784, 147] on link "Spouses & Dependents" at bounding box center [778, 162] width 106 height 31
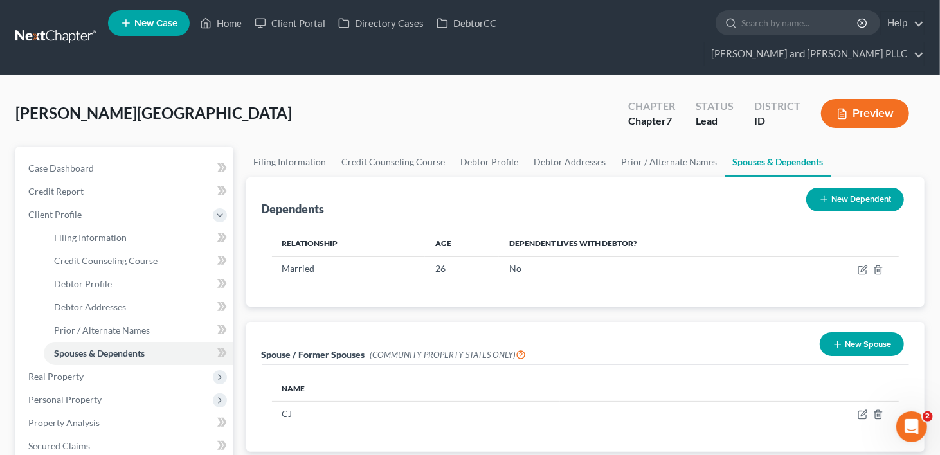
scroll to position [64, 0]
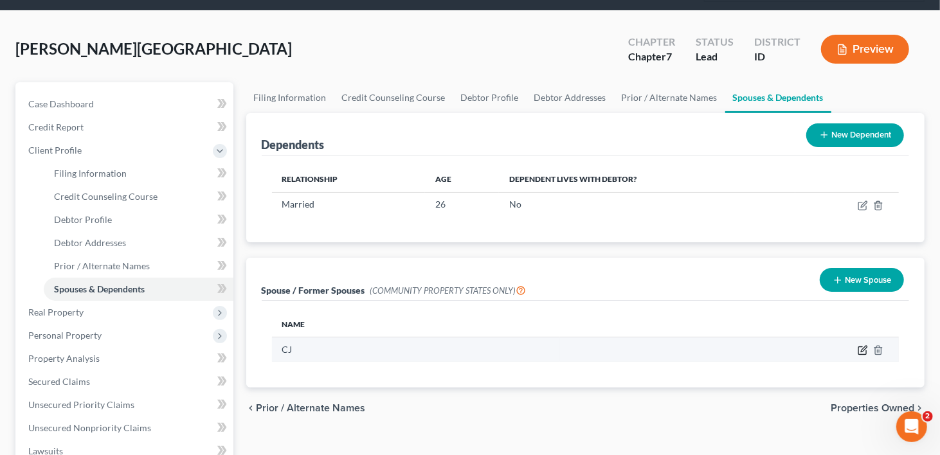
click at [865, 347] on icon "button" at bounding box center [864, 350] width 6 height 6
select select "3"
select select "13"
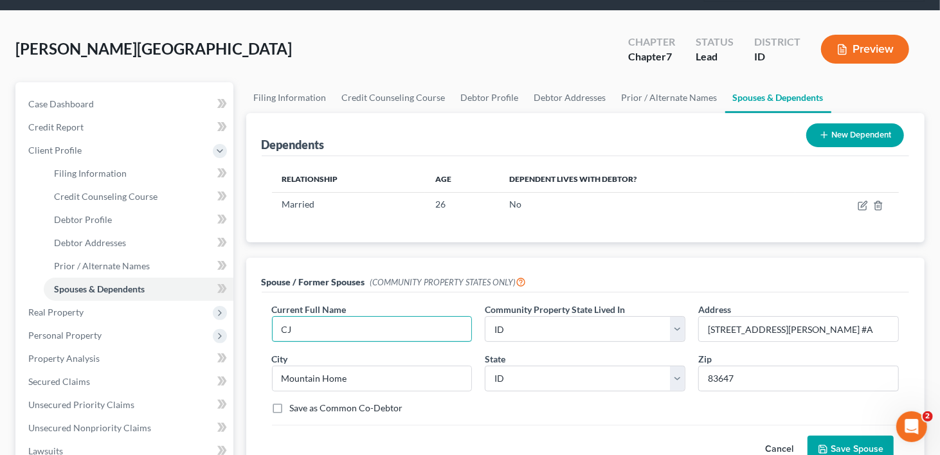
drag, startPoint x: 347, startPoint y: 300, endPoint x: 255, endPoint y: 312, distance: 92.1
click at [255, 312] on div "Spouse / Former Spouses (COMMUNITY PROPERTY STATES ONLY) Current Full Name * CJ…" at bounding box center [585, 368] width 679 height 220
type input "[PERSON_NAME]"
click at [844, 436] on button "Save Spouse" at bounding box center [850, 449] width 86 height 27
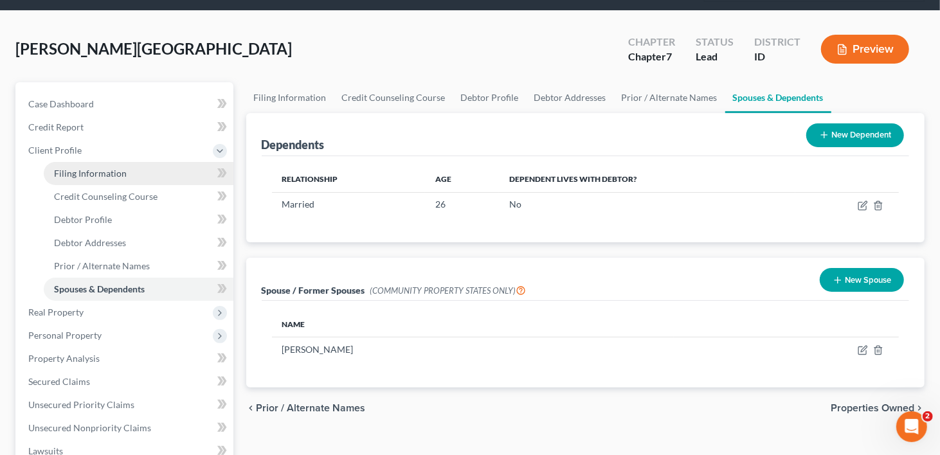
click at [80, 168] on span "Filing Information" at bounding box center [90, 173] width 73 height 11
select select "1"
select select "0"
select select "23"
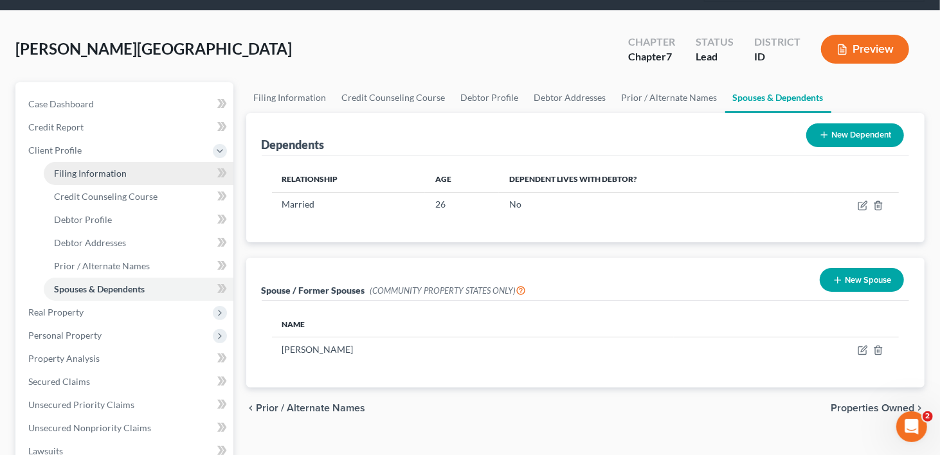
select select "1"
select select "50"
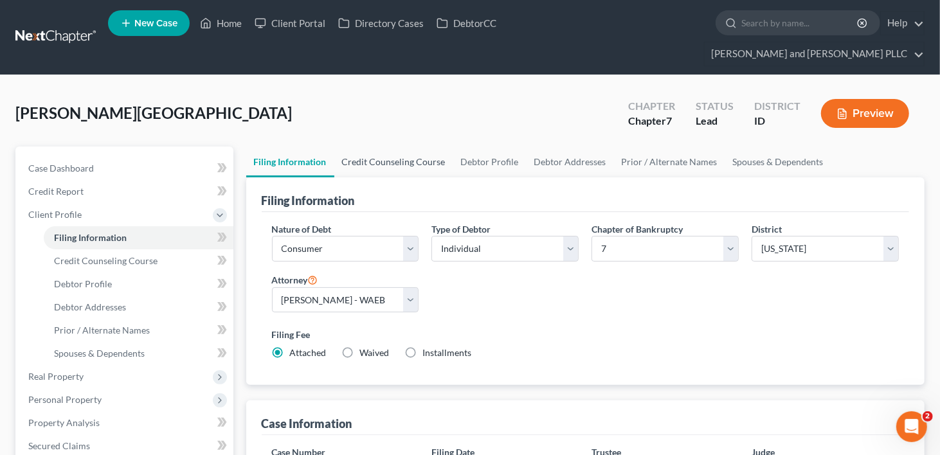
click at [403, 147] on link "Credit Counseling Course" at bounding box center [393, 162] width 119 height 31
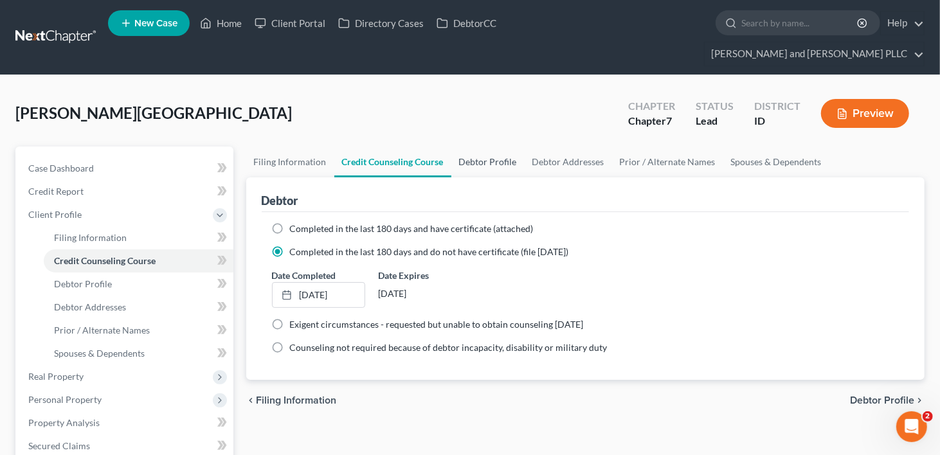
click at [499, 147] on link "Debtor Profile" at bounding box center [487, 162] width 73 height 31
select select "1"
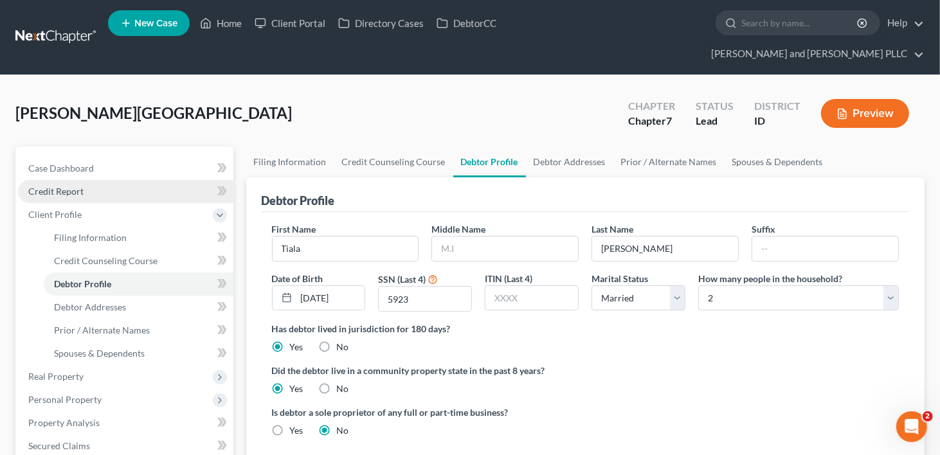
click at [48, 186] on span "Credit Report" at bounding box center [55, 191] width 55 height 11
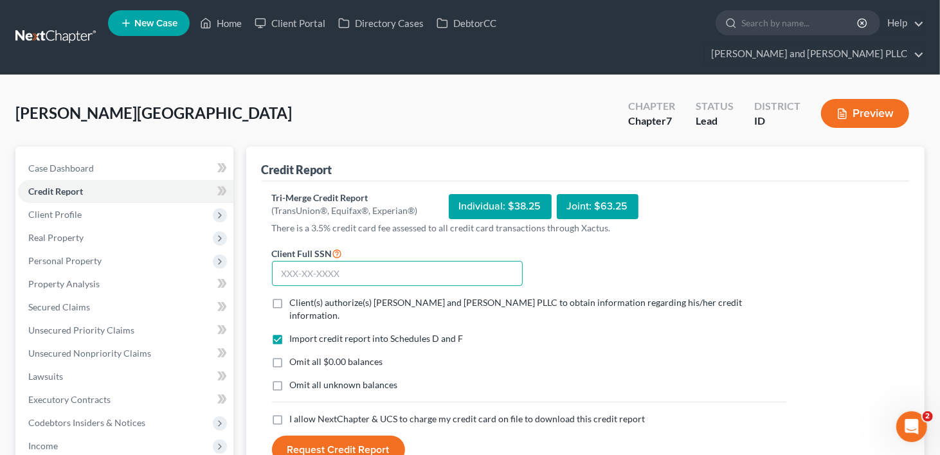
drag, startPoint x: 329, startPoint y: 248, endPoint x: 335, endPoint y: 248, distance: 6.5
click at [329, 261] on input "text" at bounding box center [397, 274] width 251 height 26
type input "623-21-5923"
click at [290, 296] on label "Client(s) authorize(s) [PERSON_NAME] and [PERSON_NAME] PLLC to obtain informati…" at bounding box center [538, 309] width 496 height 26
click at [295, 296] on input "Client(s) authorize(s) [PERSON_NAME] and [PERSON_NAME] PLLC to obtain informati…" at bounding box center [299, 300] width 8 height 8
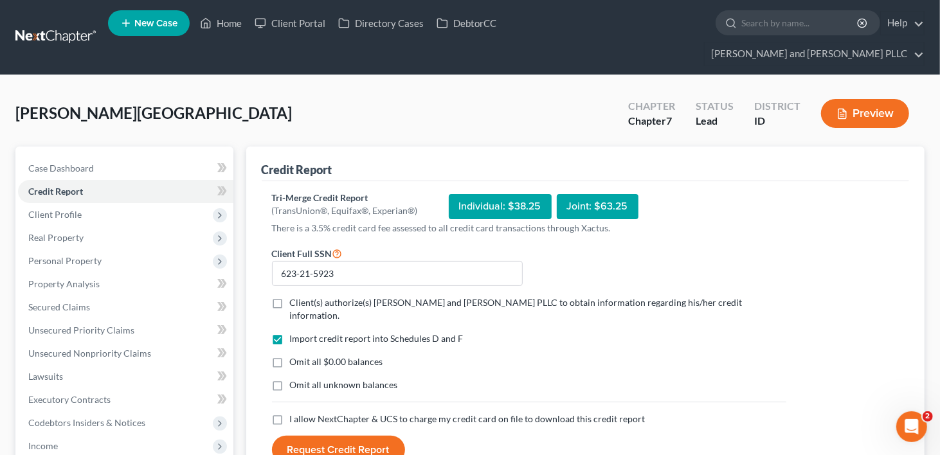
checkbox input "true"
drag, startPoint x: 277, startPoint y: 383, endPoint x: 411, endPoint y: 385, distance: 134.4
click at [290, 413] on label "I allow NextChapter & UCS to charge my credit card on file to download this cre…" at bounding box center [468, 419] width 356 height 13
click at [295, 413] on input "I allow NextChapter & UCS to charge my credit card on file to download this cre…" at bounding box center [299, 417] width 8 height 8
checkbox input "true"
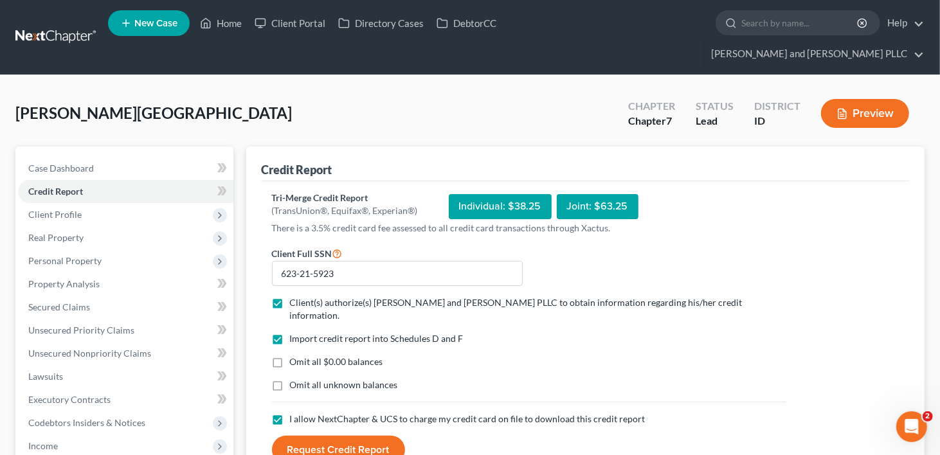
click at [375, 436] on button "Request Credit Report" at bounding box center [338, 450] width 133 height 28
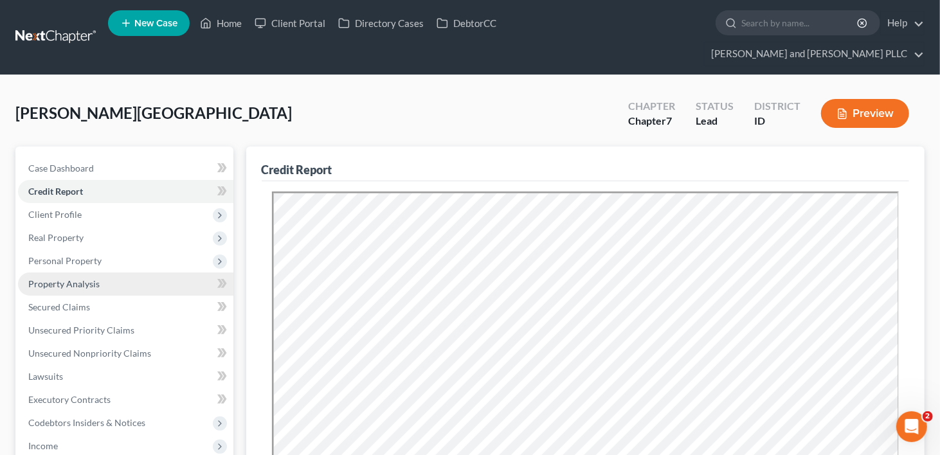
click at [47, 273] on link "Property Analysis" at bounding box center [125, 284] width 215 height 23
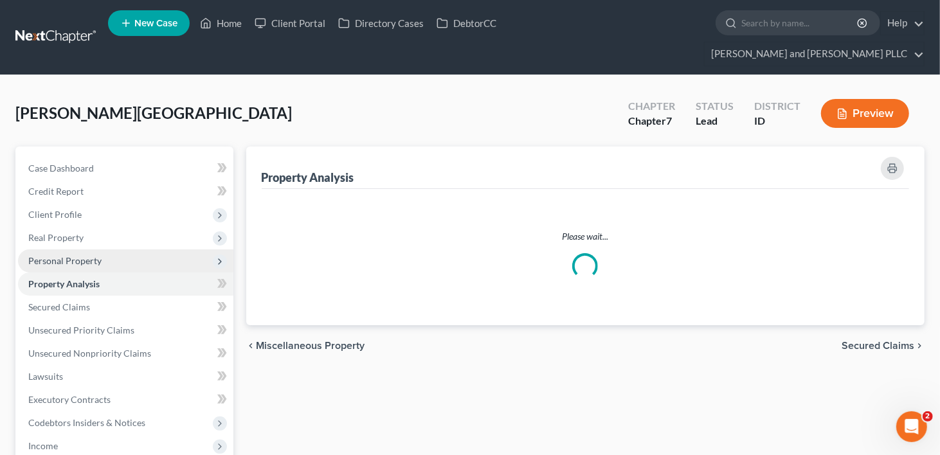
click at [45, 255] on span "Personal Property" at bounding box center [64, 260] width 73 height 11
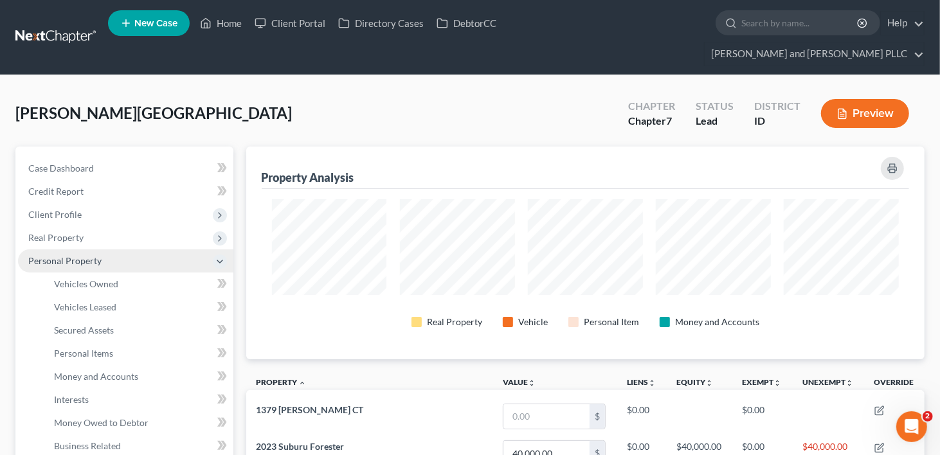
scroll to position [212, 679]
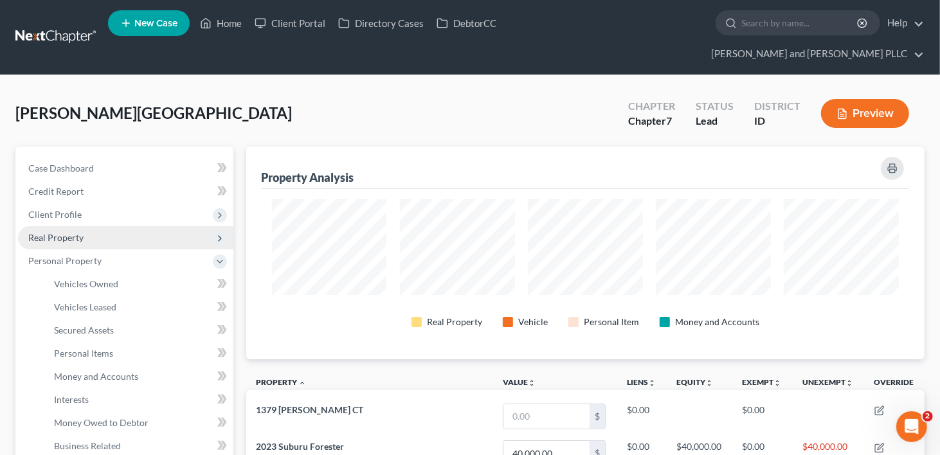
click at [47, 226] on span "Real Property" at bounding box center [125, 237] width 215 height 23
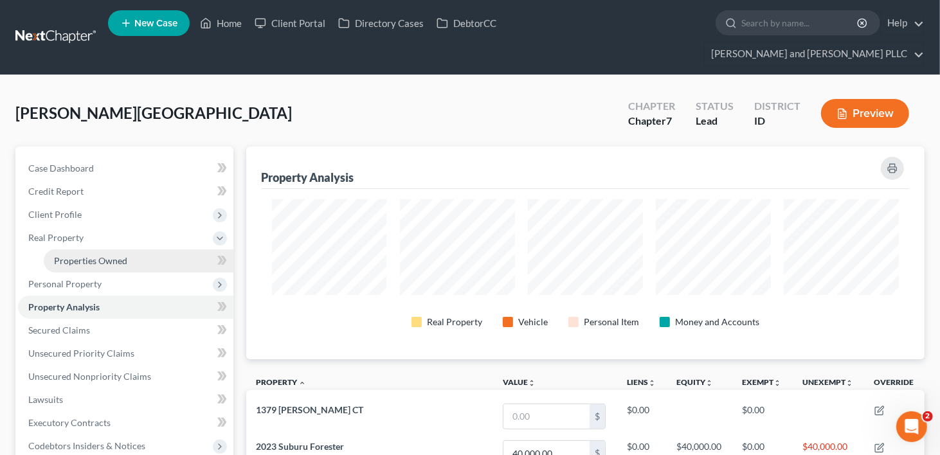
click at [62, 255] on span "Properties Owned" at bounding box center [90, 260] width 73 height 11
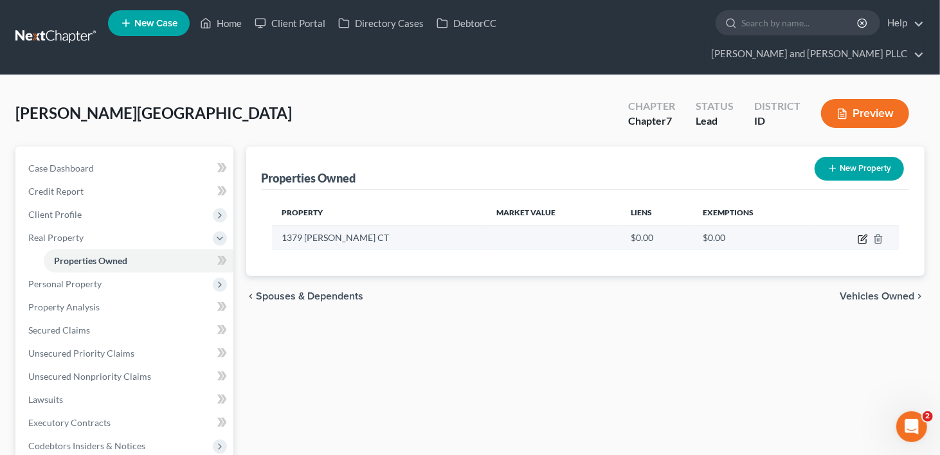
click at [865, 234] on icon "button" at bounding box center [863, 239] width 10 height 10
select select "13"
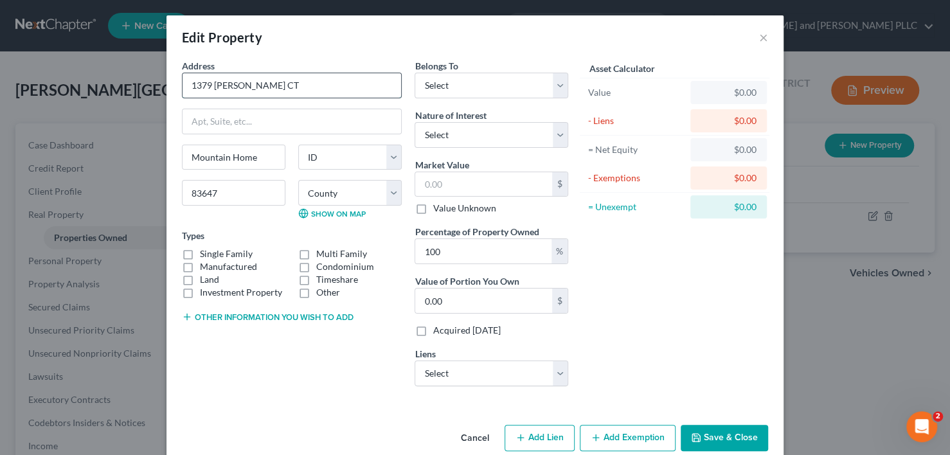
drag, startPoint x: 186, startPoint y: 83, endPoint x: 284, endPoint y: 83, distance: 97.1
click at [284, 83] on input "1379 [PERSON_NAME] CT" at bounding box center [292, 85] width 219 height 24
drag, startPoint x: 440, startPoint y: 249, endPoint x: 419, endPoint y: 237, distance: 24.7
click at [408, 246] on div "Belongs To * Select Debtor 1 Only Debtor 2 Only Debtor 1 And Debtor 2 Only At L…" at bounding box center [491, 228] width 167 height 338
type input "5"
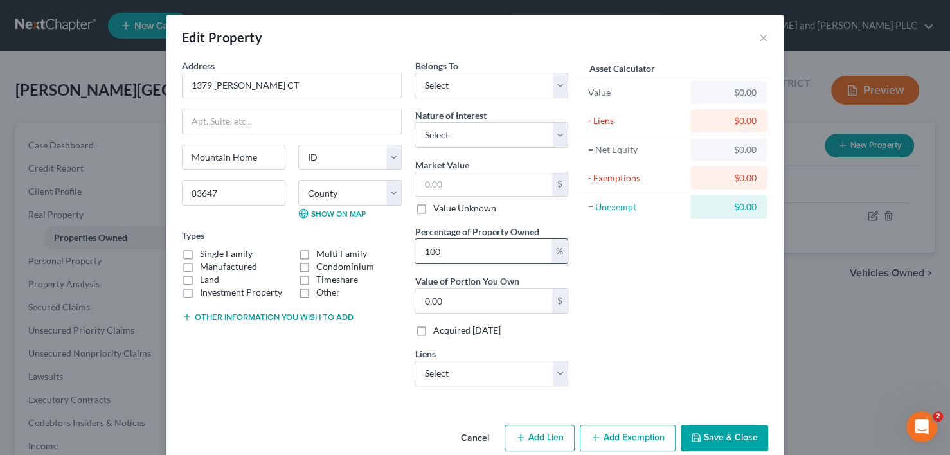
type input "0"
click at [634, 276] on div "Asset Calculator Value $0.00 - Liens $0.00 = Net Equity $0.00 - Exemptions $0.0…" at bounding box center [675, 228] width 200 height 338
click at [552, 137] on select "Select Fee Simple Joint Tenant Life Estate Equitable Interest Future Interest T…" at bounding box center [492, 135] width 154 height 26
click at [591, 284] on div "Asset Calculator Value $0.00 - Liens $0.00 = Net Equity $0.00 - Exemptions $0.0…" at bounding box center [675, 228] width 200 height 338
click at [558, 80] on select "Select Debtor 1 Only Debtor 2 Only Debtor 1 And Debtor 2 Only At Least One Of T…" at bounding box center [492, 86] width 154 height 26
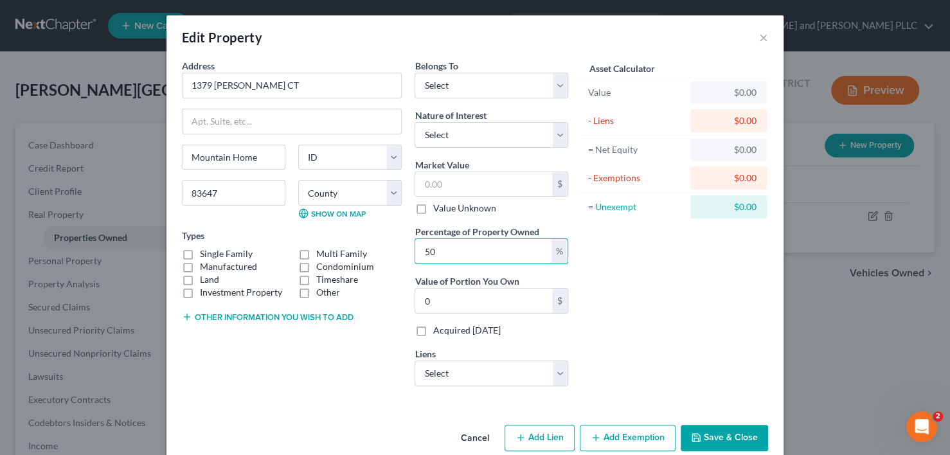
drag, startPoint x: 435, startPoint y: 247, endPoint x: 406, endPoint y: 246, distance: 28.9
click at [400, 249] on div "Address * 1379 [PERSON_NAME][GEOGRAPHIC_DATA] CT Mountain Home State [US_STATE]…" at bounding box center [375, 228] width 399 height 338
type input "100"
click at [553, 87] on select "Select Debtor 1 Only Debtor 2 Only Debtor 1 And Debtor 2 Only At Least One Of T…" at bounding box center [492, 86] width 154 height 26
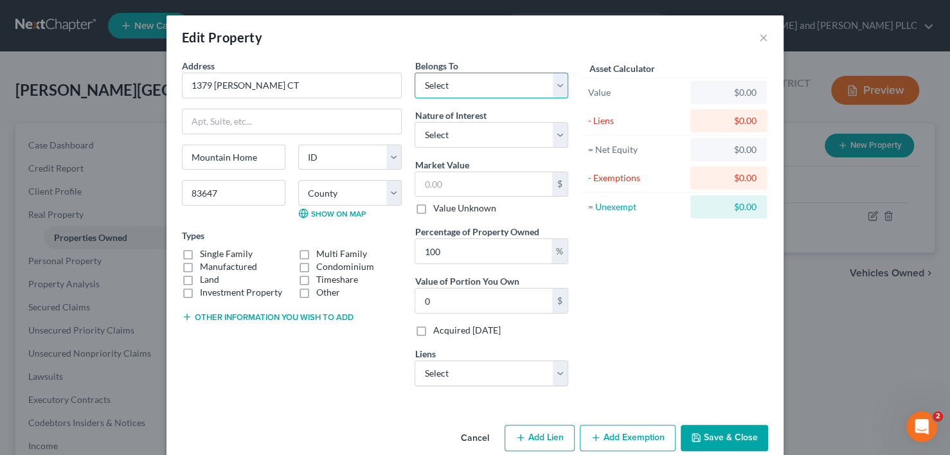
select select "0"
click at [415, 73] on select "Select Debtor 1 Only Debtor 2 Only Debtor 1 And Debtor 2 Only At Least One Of T…" at bounding box center [492, 86] width 154 height 26
click at [723, 442] on button "Save & Close" at bounding box center [724, 438] width 87 height 27
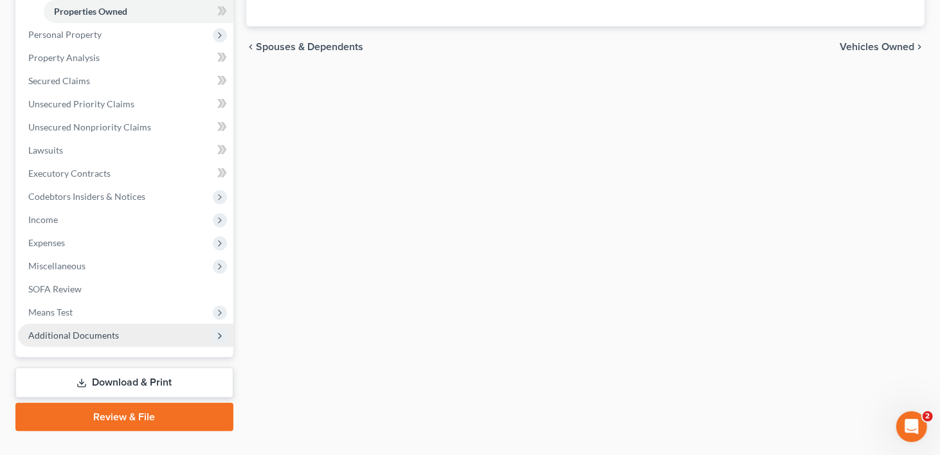
click at [80, 324] on span "Additional Documents" at bounding box center [125, 335] width 215 height 23
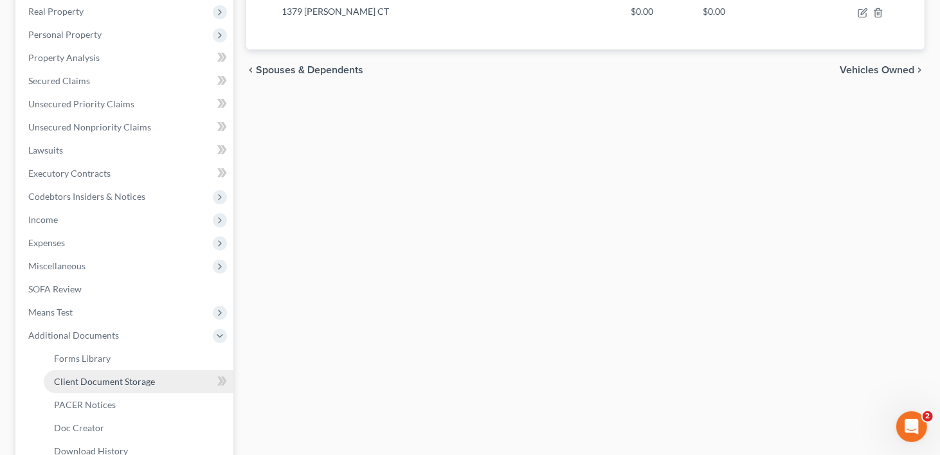
scroll to position [342, 0]
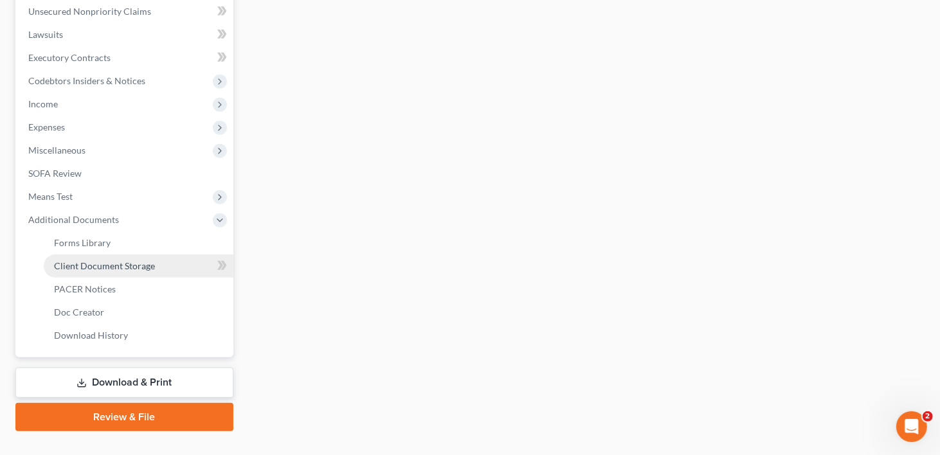
click at [94, 260] on span "Client Document Storage" at bounding box center [104, 265] width 101 height 11
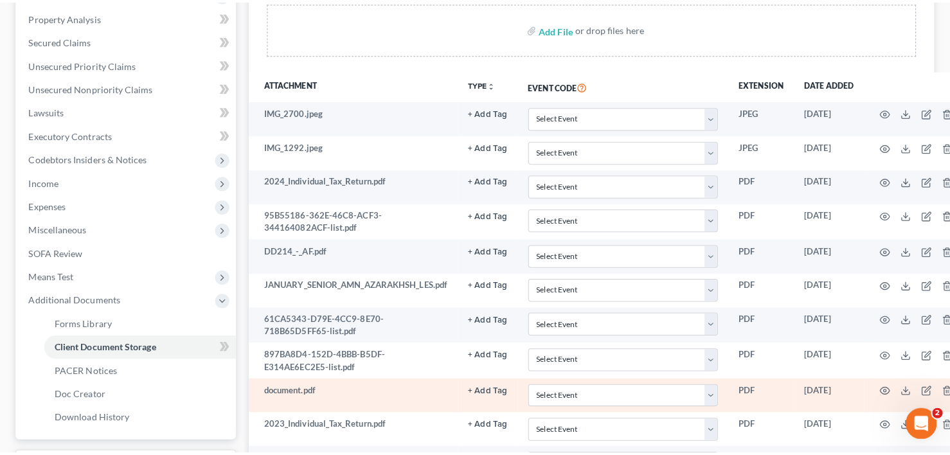
scroll to position [64, 0]
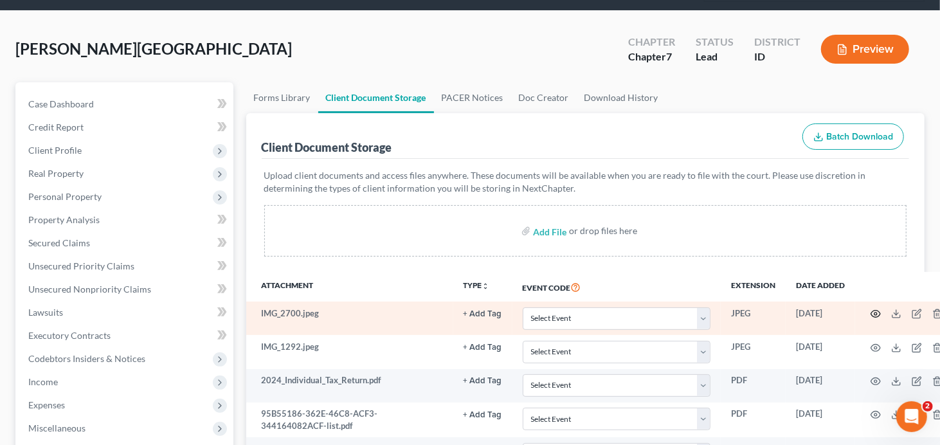
click at [874, 312] on circle "button" at bounding box center [875, 313] width 3 height 3
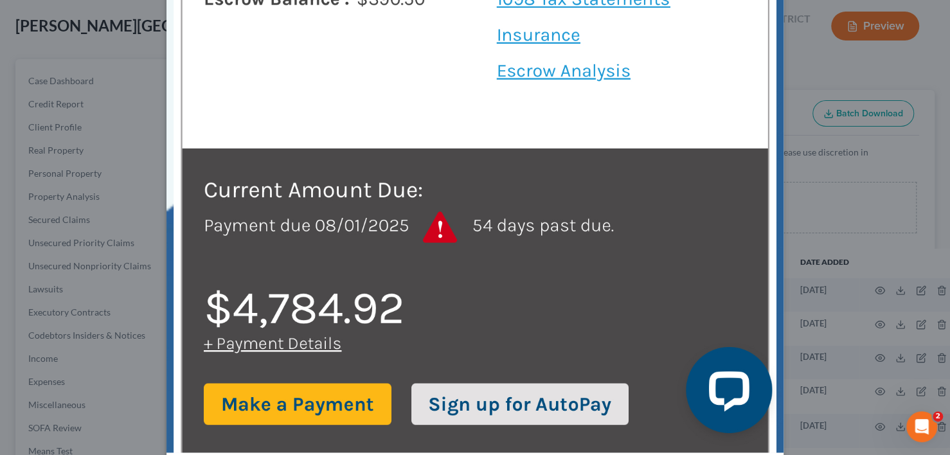
scroll to position [836, 0]
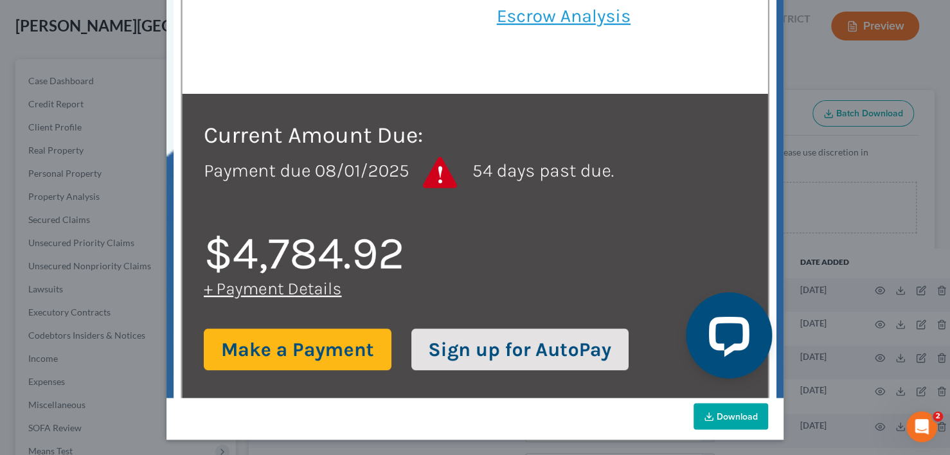
click at [721, 409] on link "Download" at bounding box center [731, 416] width 75 height 27
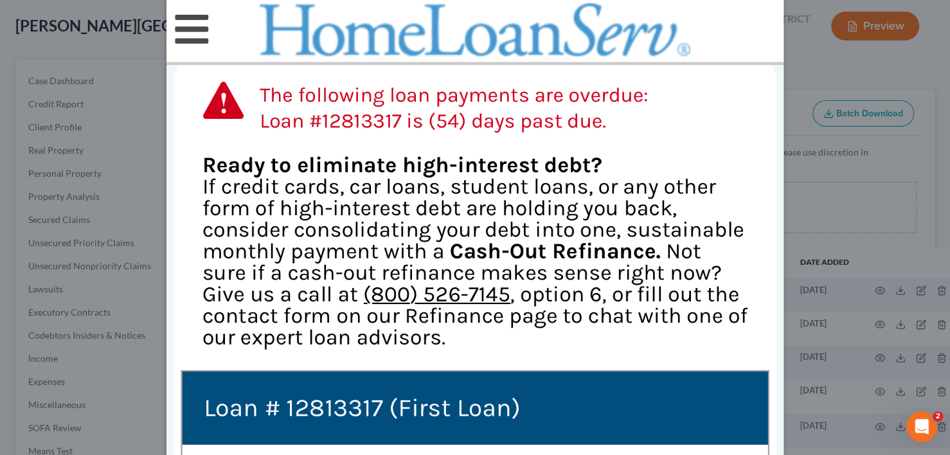
scroll to position [0, 0]
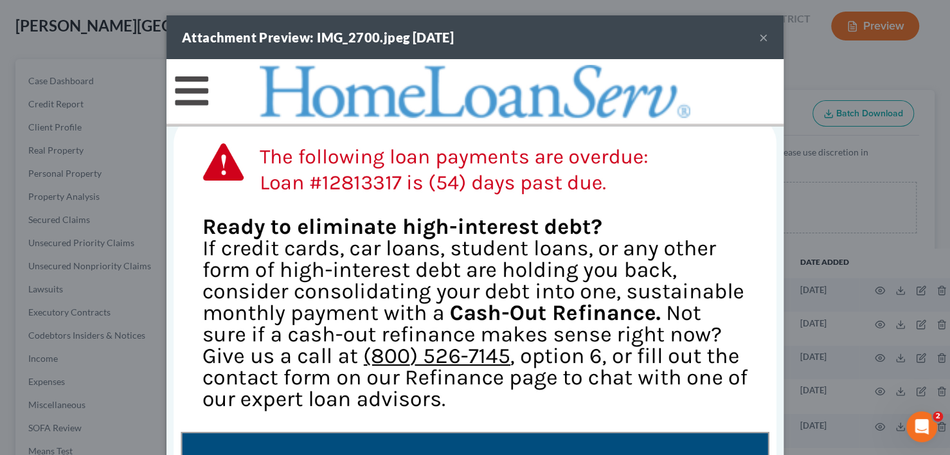
click at [761, 36] on button "×" at bounding box center [763, 37] width 9 height 15
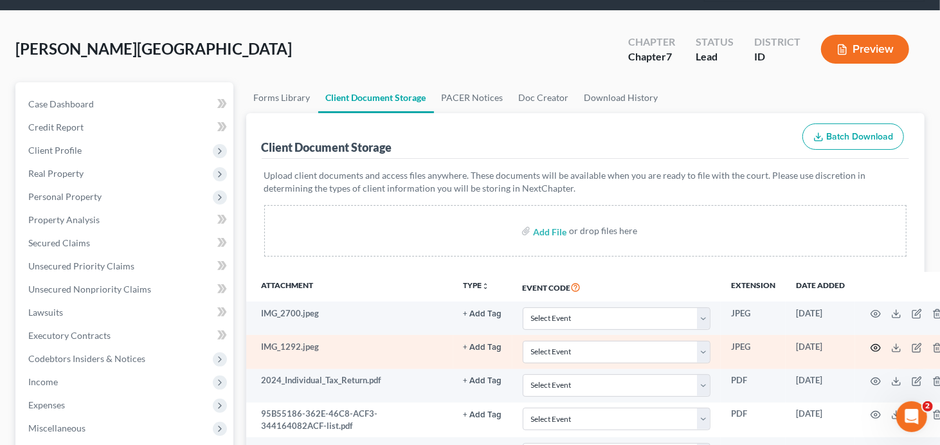
click at [872, 343] on icon "button" at bounding box center [875, 348] width 10 height 10
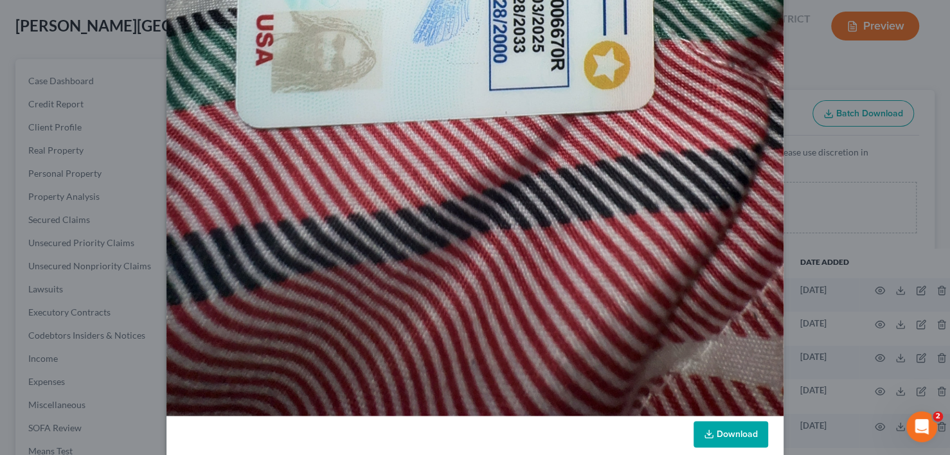
scroll to position [759, 0]
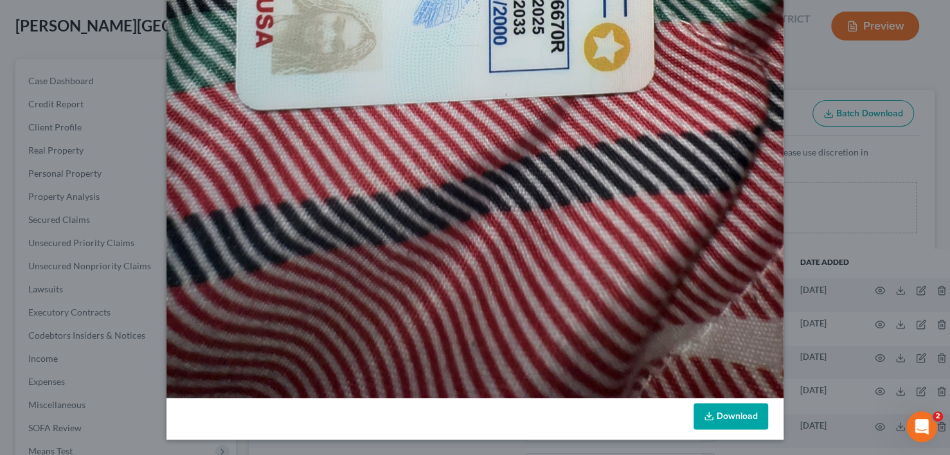
click at [728, 422] on link "Download" at bounding box center [731, 416] width 75 height 27
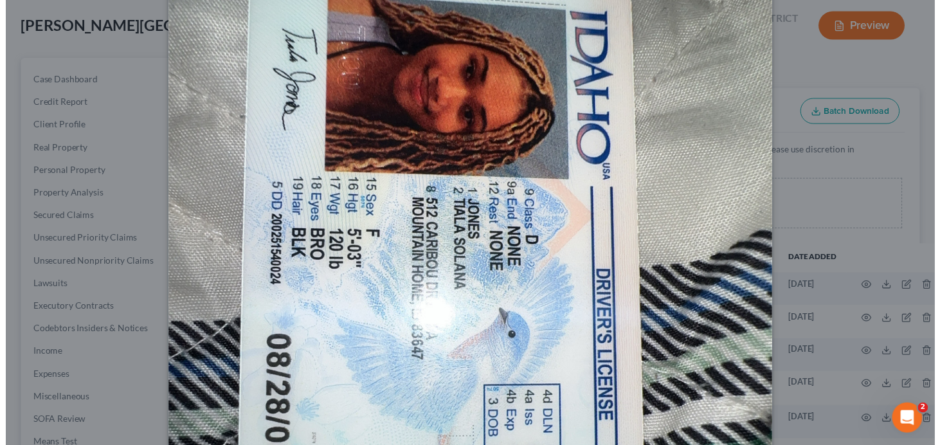
scroll to position [0, 0]
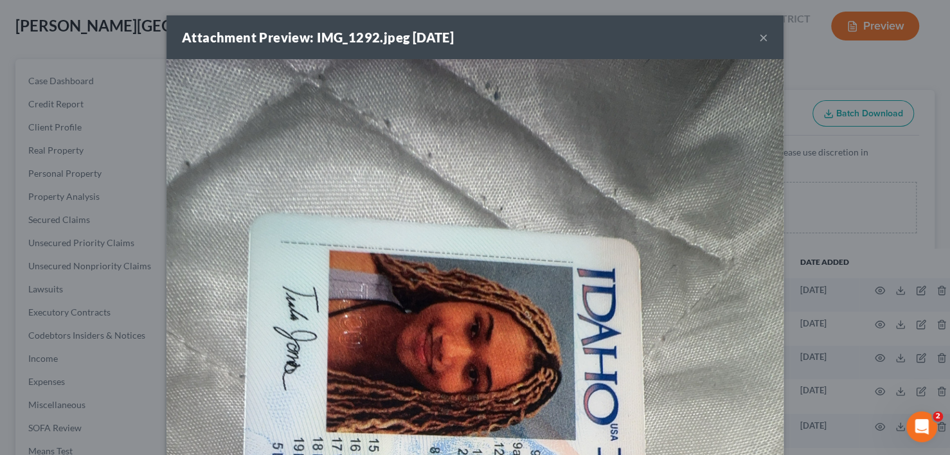
click at [759, 35] on button "×" at bounding box center [763, 37] width 9 height 15
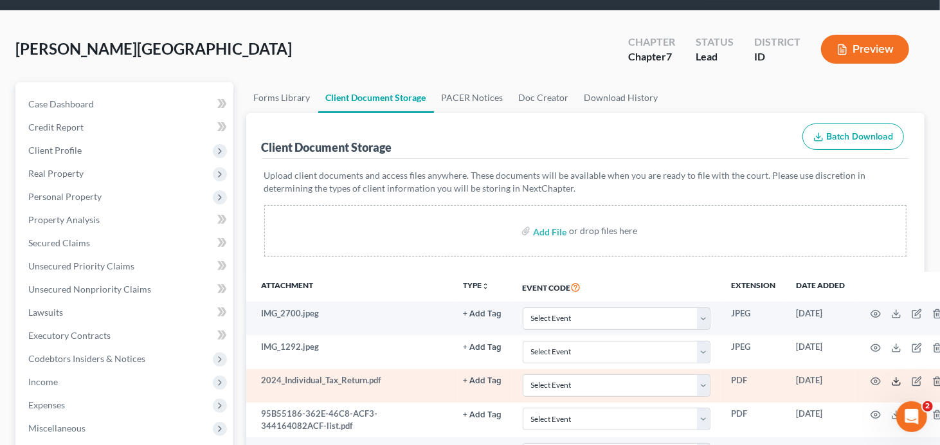
click at [897, 383] on icon at bounding box center [896, 384] width 8 height 3
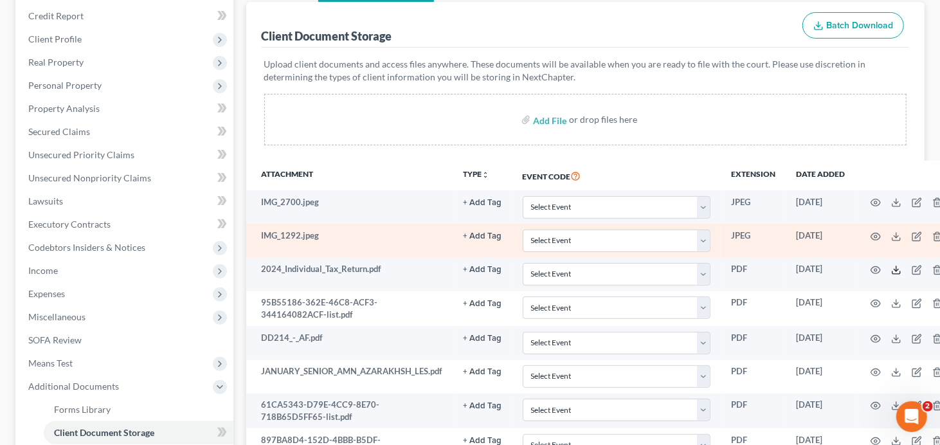
scroll to position [257, 0]
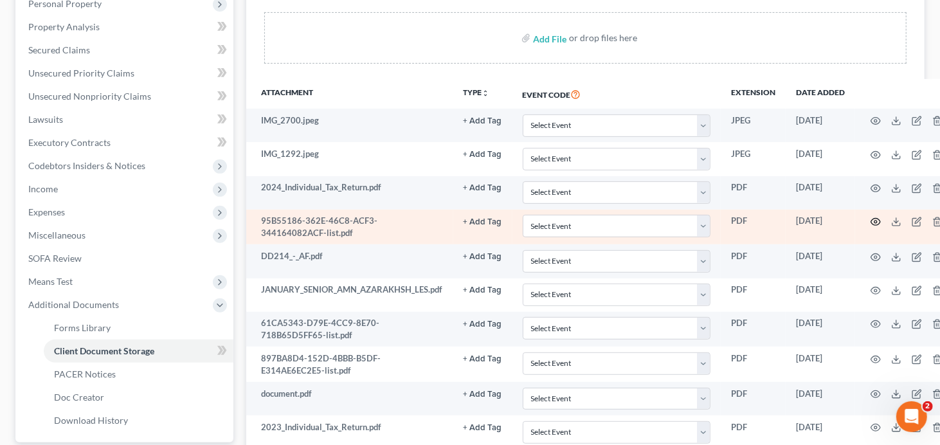
click at [874, 217] on icon "button" at bounding box center [875, 222] width 10 height 10
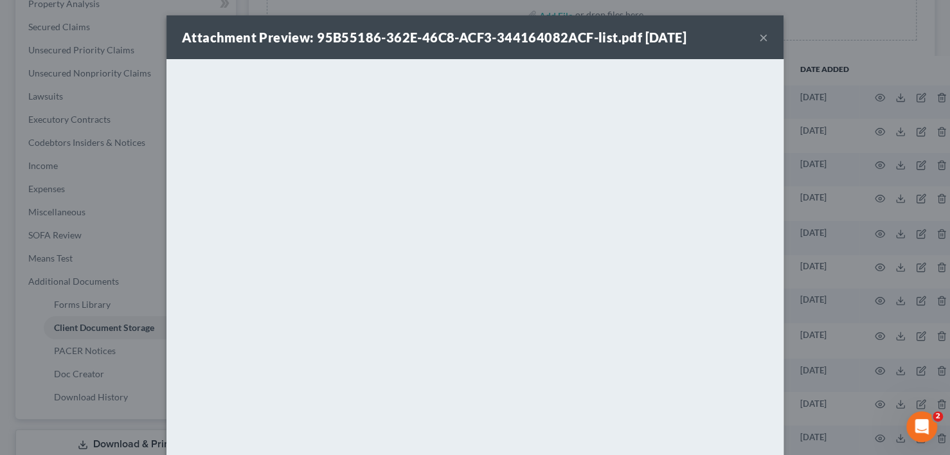
click at [759, 36] on button "×" at bounding box center [763, 37] width 9 height 15
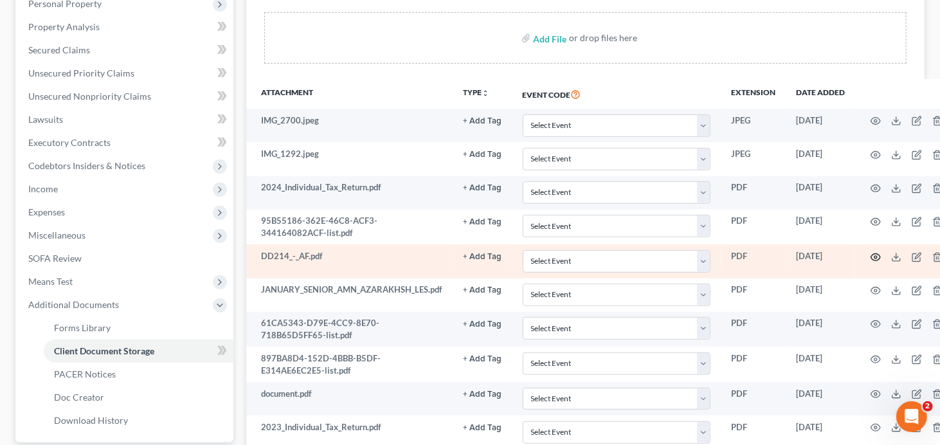
click at [873, 252] on icon "button" at bounding box center [875, 257] width 10 height 10
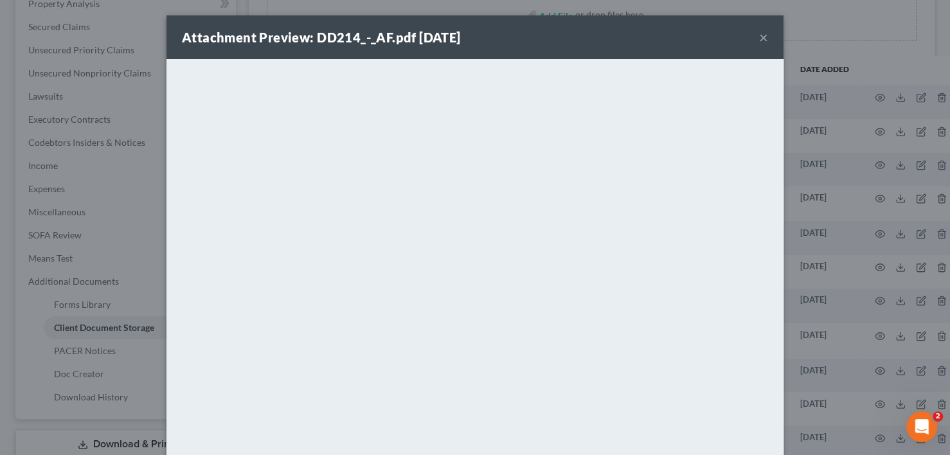
click at [761, 35] on button "×" at bounding box center [763, 37] width 9 height 15
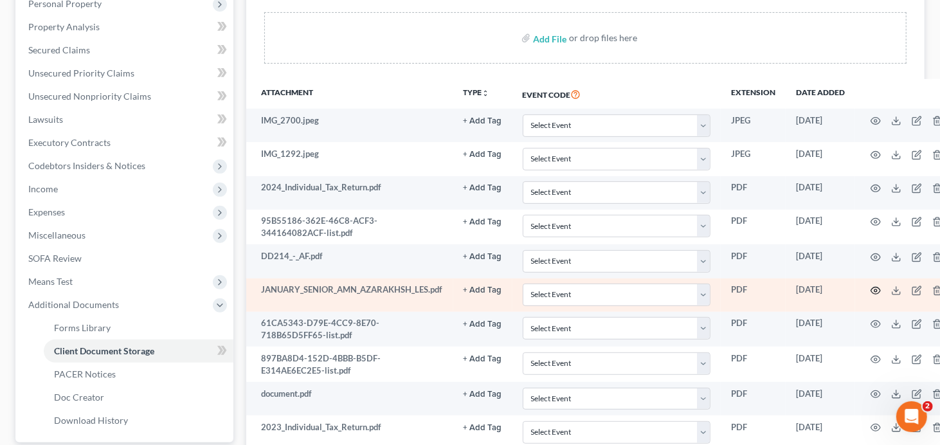
click at [872, 287] on icon "button" at bounding box center [876, 290] width 10 height 7
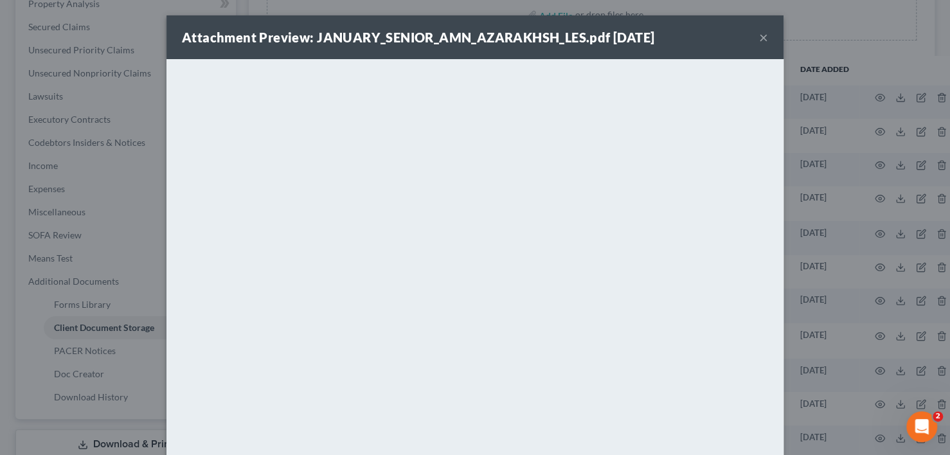
click at [759, 34] on button "×" at bounding box center [763, 37] width 9 height 15
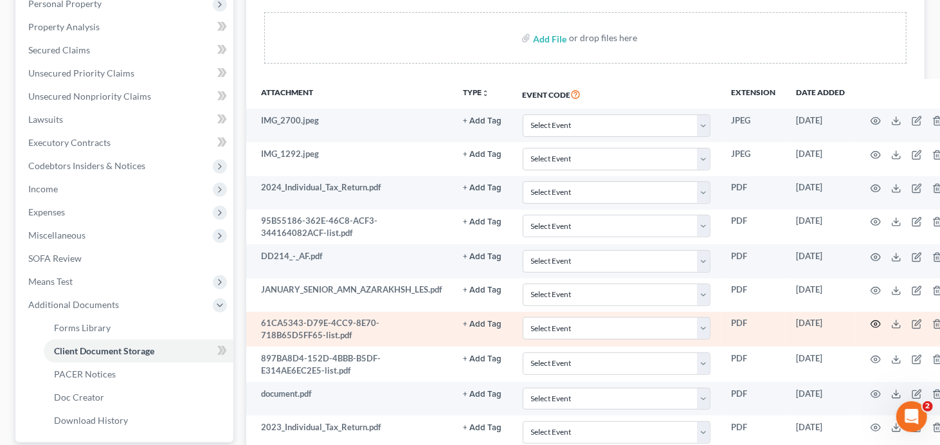
click at [875, 319] on icon "button" at bounding box center [875, 324] width 10 height 10
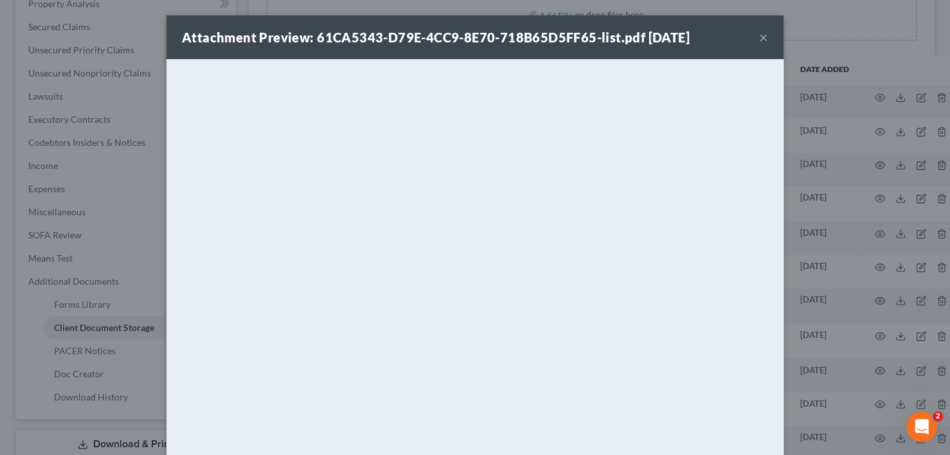
click at [759, 37] on button "×" at bounding box center [763, 37] width 9 height 15
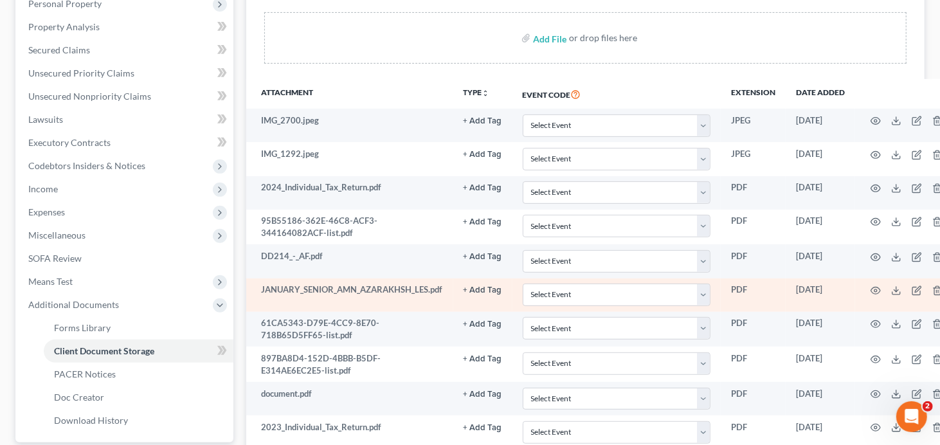
scroll to position [321, 0]
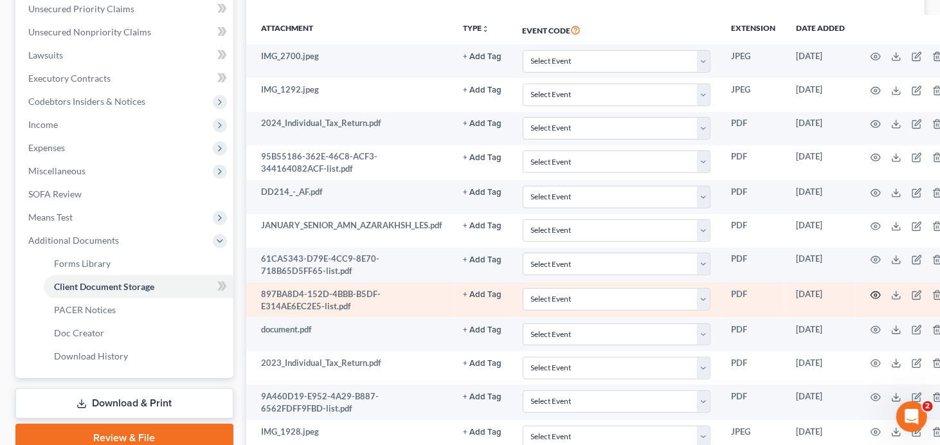
click at [876, 290] on icon "button" at bounding box center [875, 295] width 10 height 10
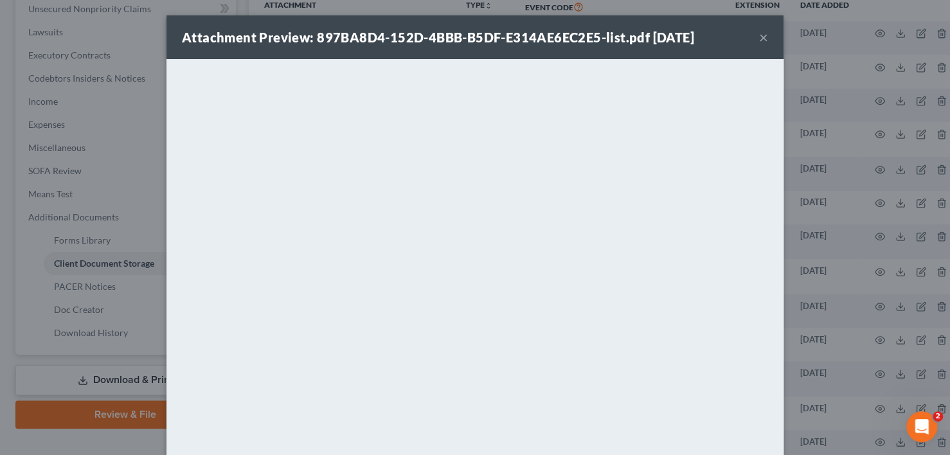
click at [761, 33] on button "×" at bounding box center [763, 37] width 9 height 15
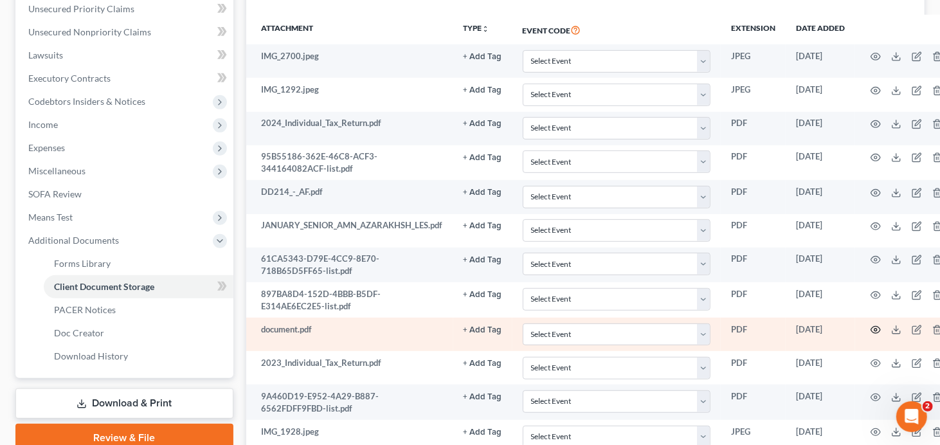
click at [872, 325] on icon "button" at bounding box center [875, 330] width 10 height 10
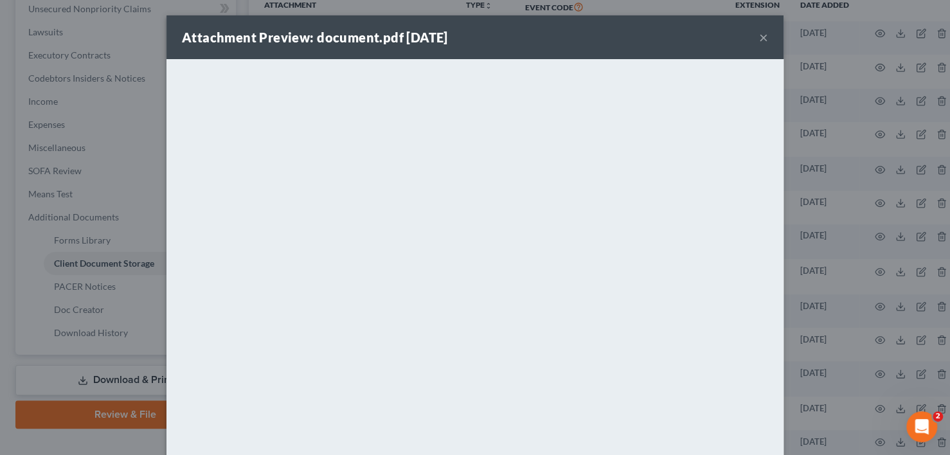
click at [759, 37] on button "×" at bounding box center [763, 37] width 9 height 15
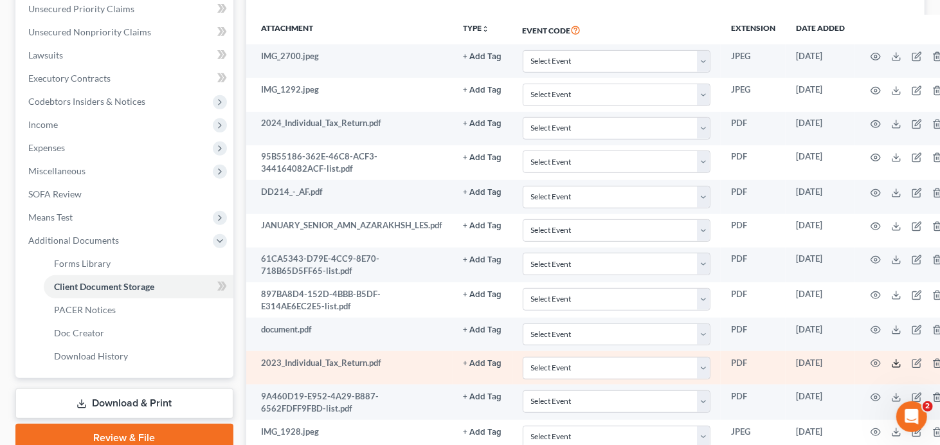
click at [894, 358] on icon at bounding box center [896, 363] width 10 height 10
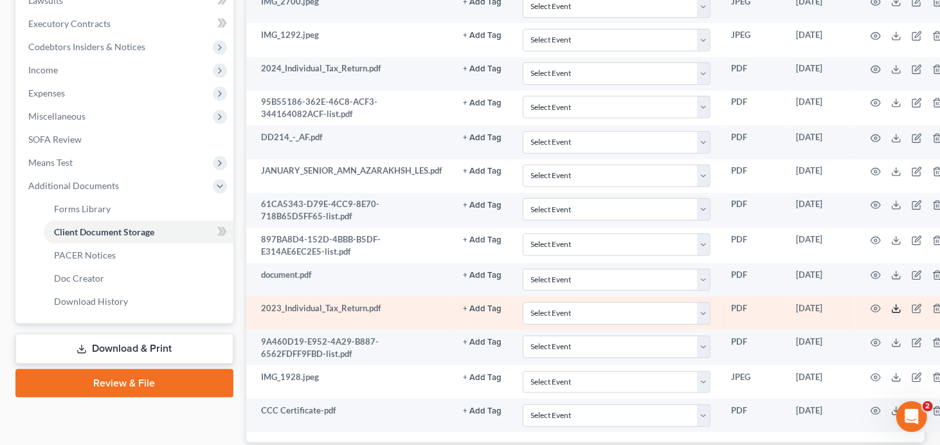
scroll to position [437, 0]
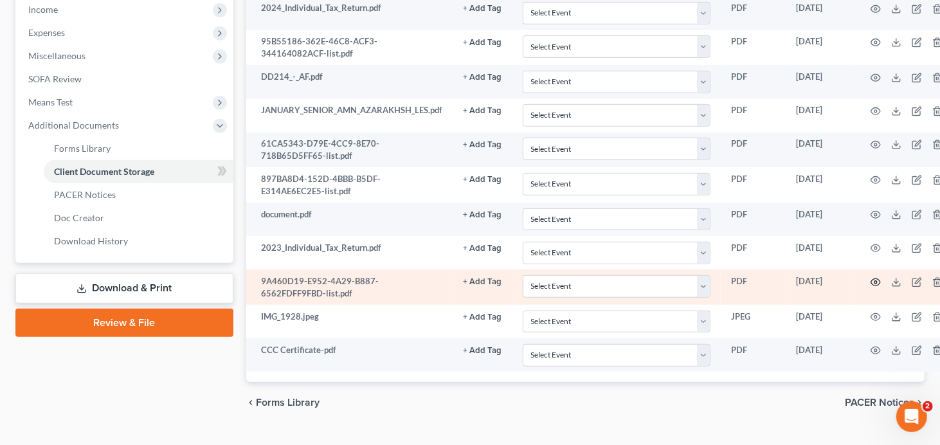
click at [873, 277] on icon "button" at bounding box center [875, 282] width 10 height 10
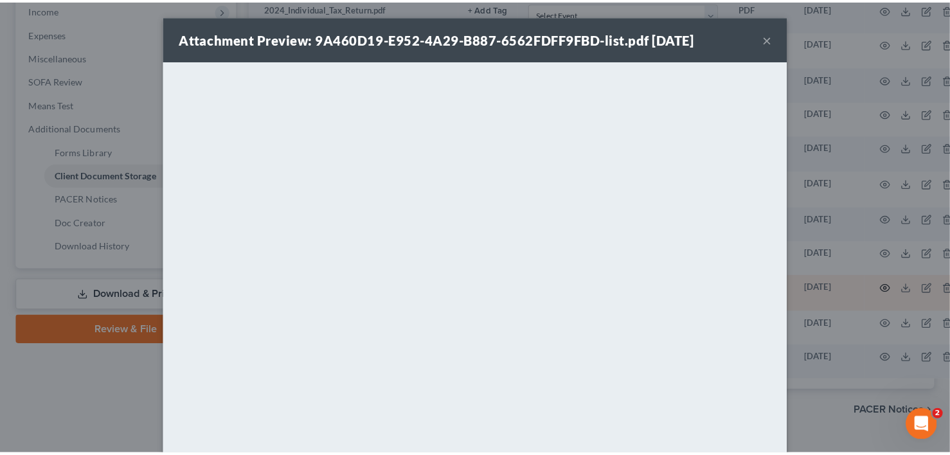
scroll to position [426, 0]
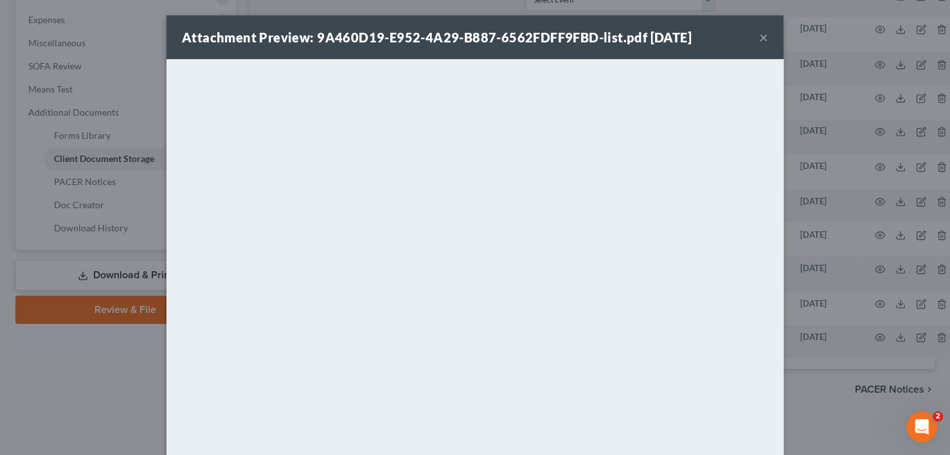
click at [759, 33] on button "×" at bounding box center [763, 37] width 9 height 15
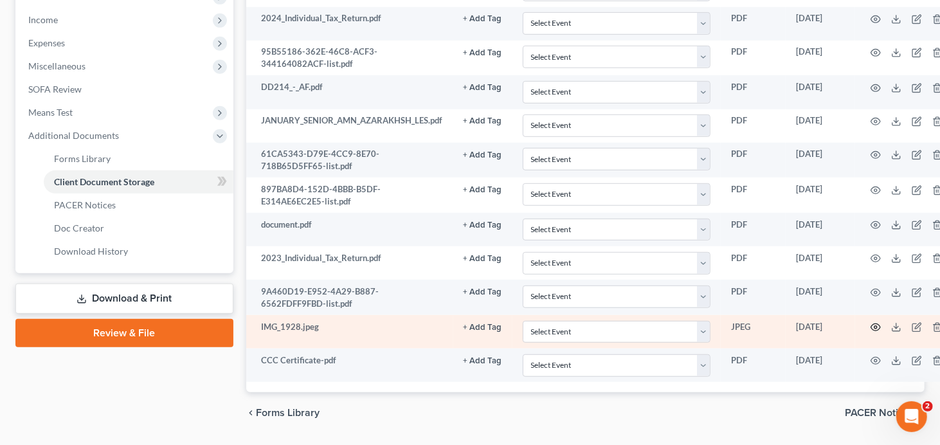
click at [876, 322] on icon "button" at bounding box center [875, 327] width 10 height 10
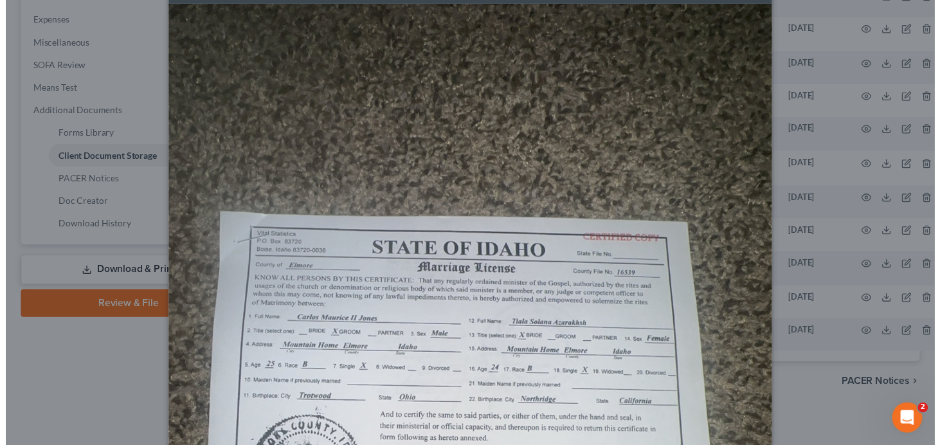
scroll to position [0, 0]
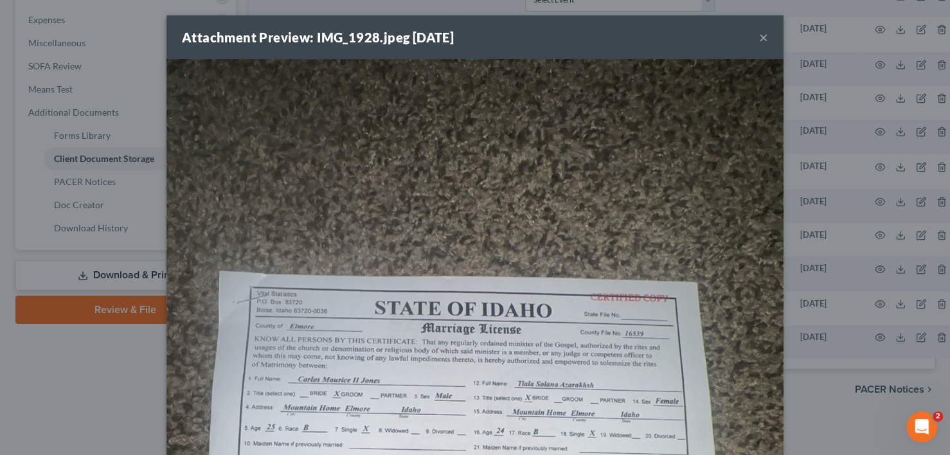
click at [759, 36] on button "×" at bounding box center [763, 37] width 9 height 15
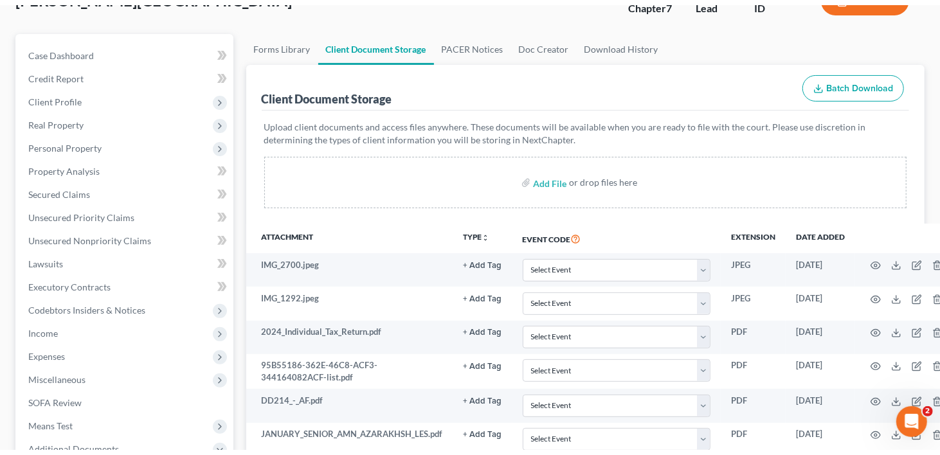
scroll to position [105, 0]
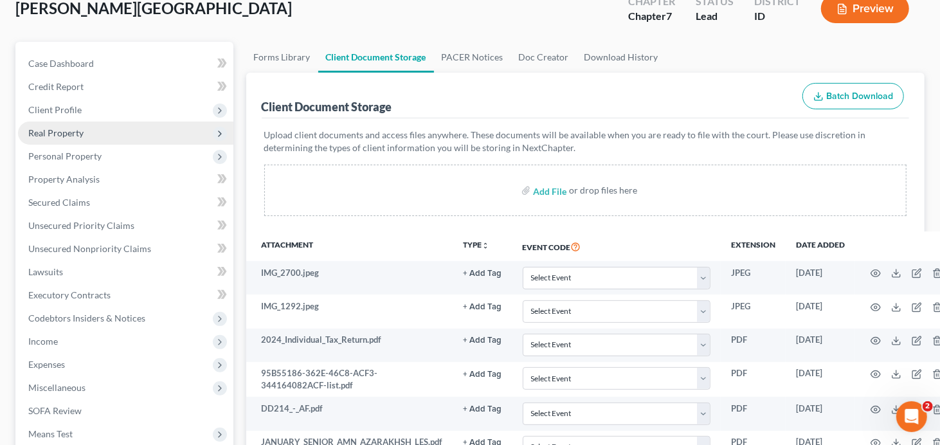
click at [49, 127] on span "Real Property" at bounding box center [55, 132] width 55 height 11
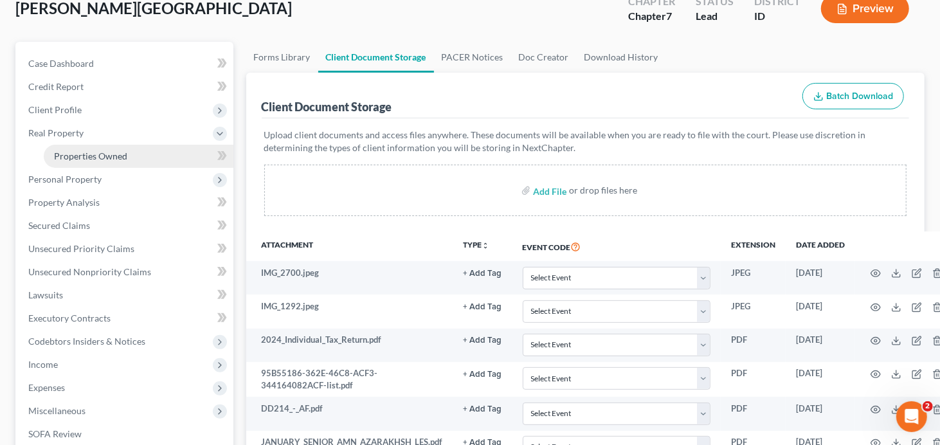
click at [58, 150] on span "Properties Owned" at bounding box center [90, 155] width 73 height 11
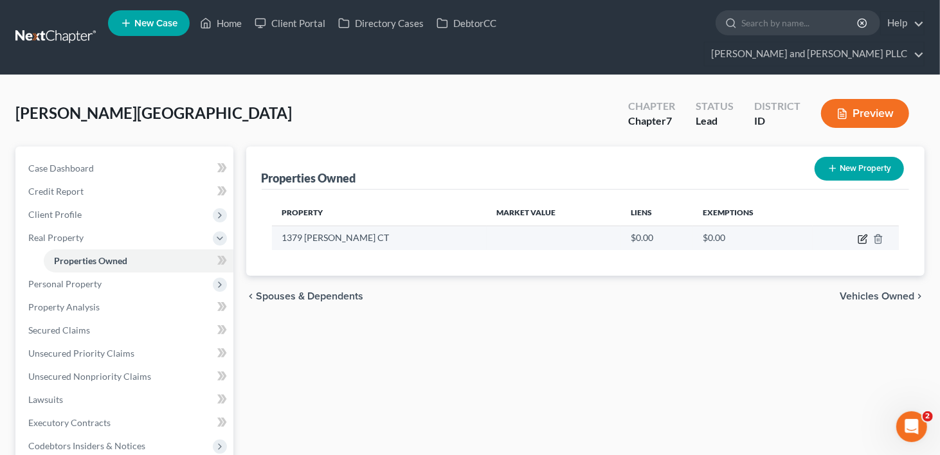
click at [860, 234] on icon "button" at bounding box center [863, 239] width 10 height 10
select select "13"
select select "0"
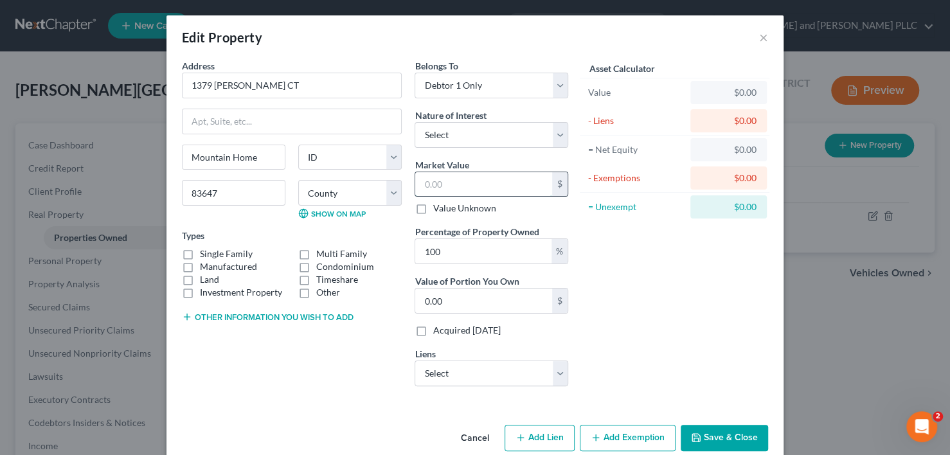
click at [480, 181] on input "text" at bounding box center [483, 184] width 137 height 24
type input "3"
type input "3.00"
type input "34"
type input "34.00"
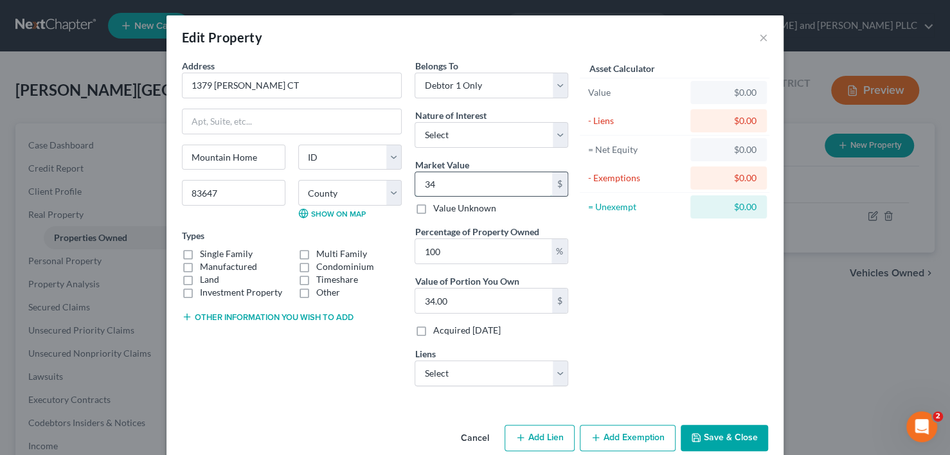
type input "345"
type input "345.00"
type input "3450"
type input "3,450.00"
type input "3,4500"
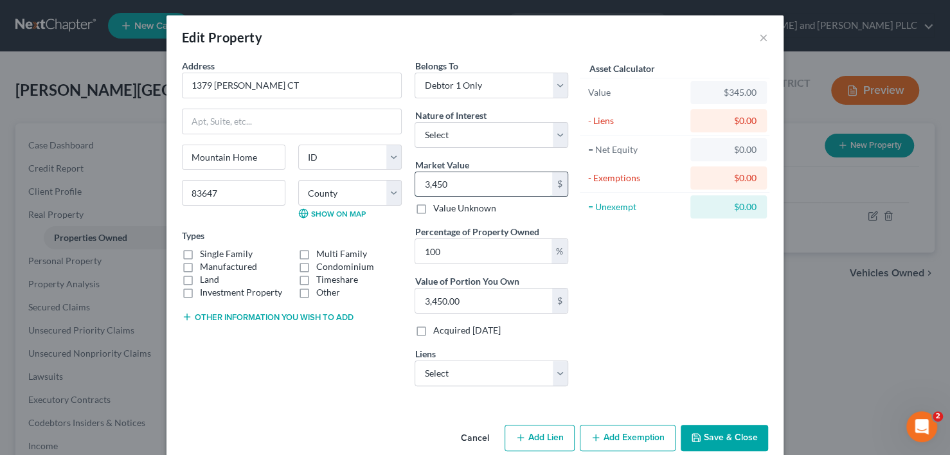
type input "34,500.00"
type input "34,5000"
type input "345,000.00"
click at [576, 242] on div "Asset Calculator Value $345,000.00 - Liens $0.00 = Net Equity $345,000.00 - Exe…" at bounding box center [675, 228] width 200 height 338
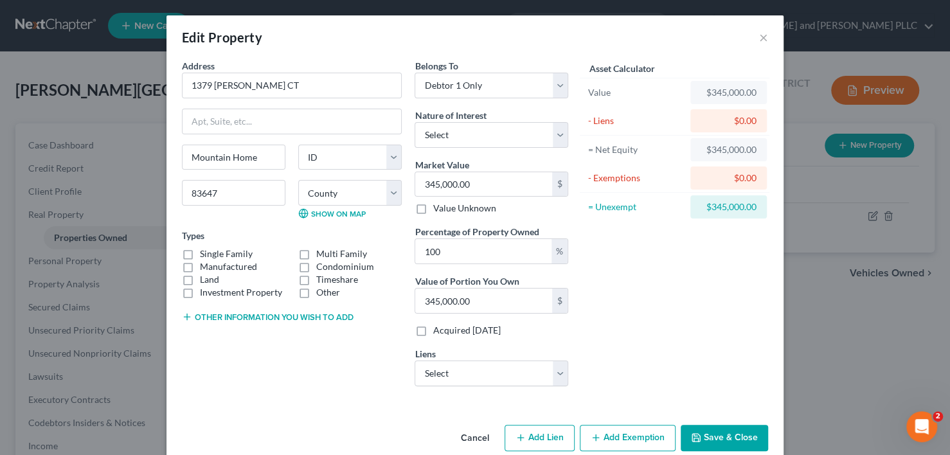
scroll to position [20, 0]
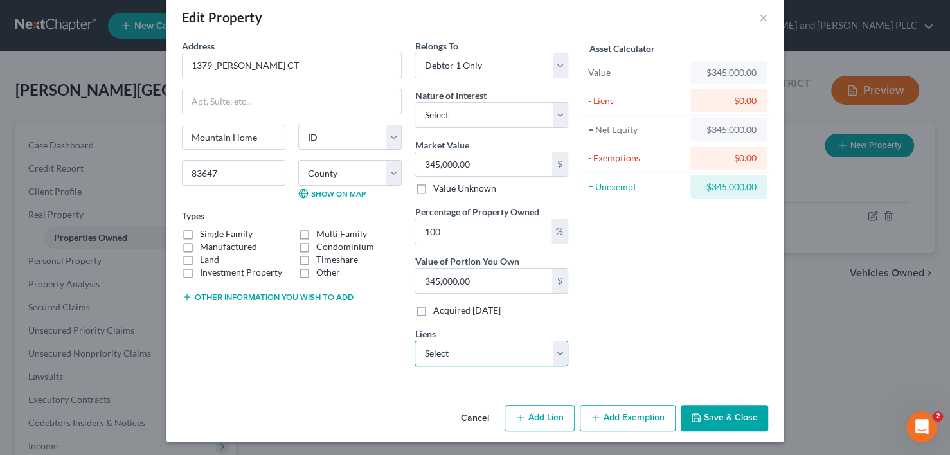
click at [553, 354] on select "Select [US_STATE] Housing & Fina - $326,931.00 Id Centrl Cu - $31,857.00 Nafcof…" at bounding box center [492, 354] width 154 height 26
select select "0"
click at [415, 341] on select "Select [US_STATE] Housing & Fina - $326,931.00 Id Centrl Cu - $31,857.00 Nafcof…" at bounding box center [492, 354] width 154 height 26
select select
select select "13"
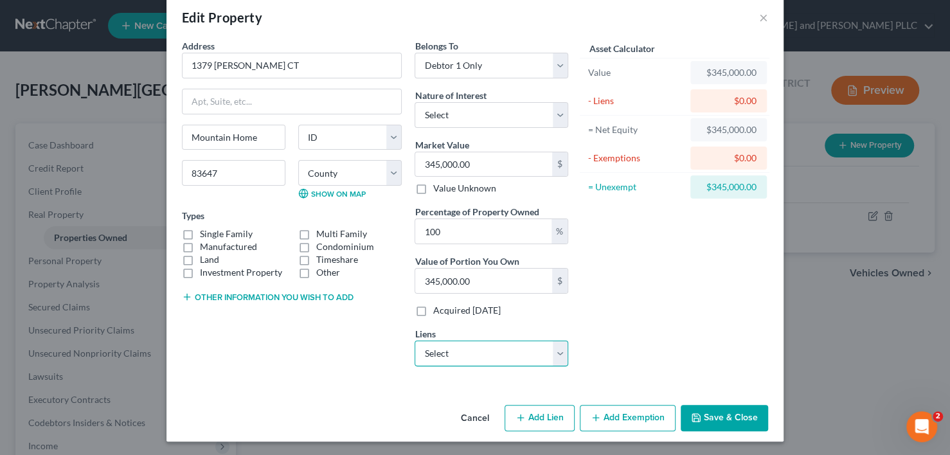
select select "0"
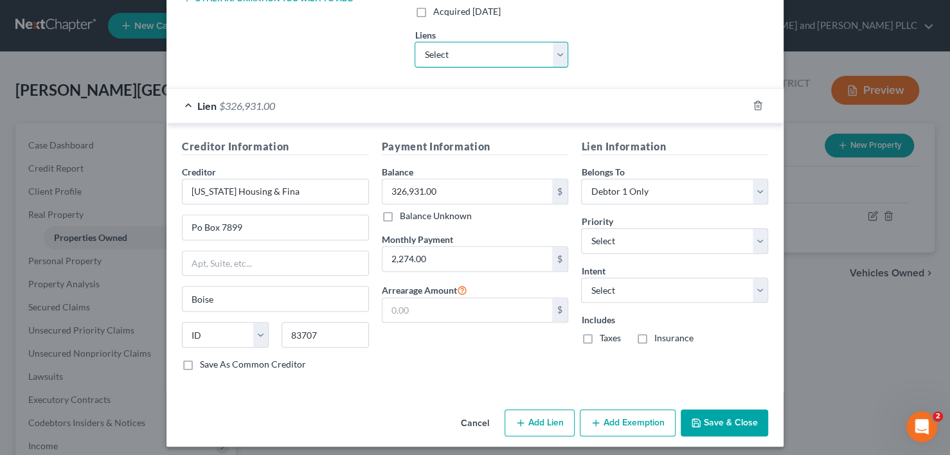
scroll to position [321, 0]
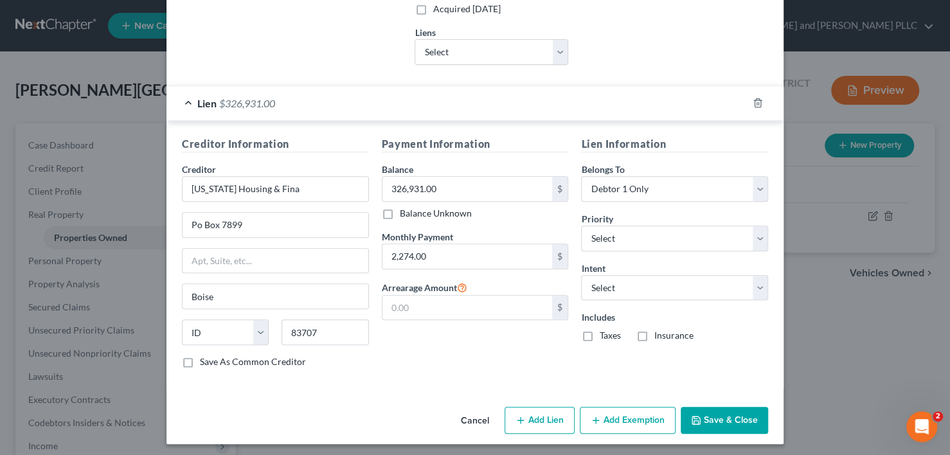
click at [722, 417] on button "Save & Close" at bounding box center [724, 420] width 87 height 27
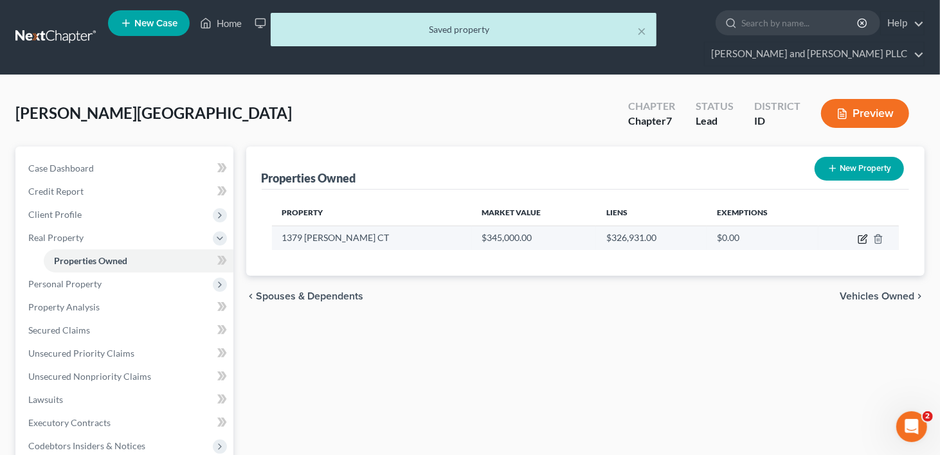
click at [860, 234] on icon "button" at bounding box center [863, 239] width 10 height 10
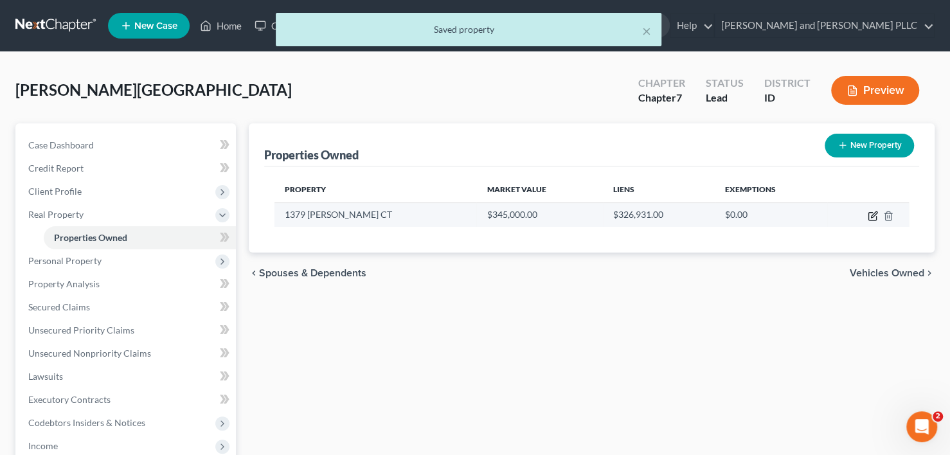
select select "13"
select select "0"
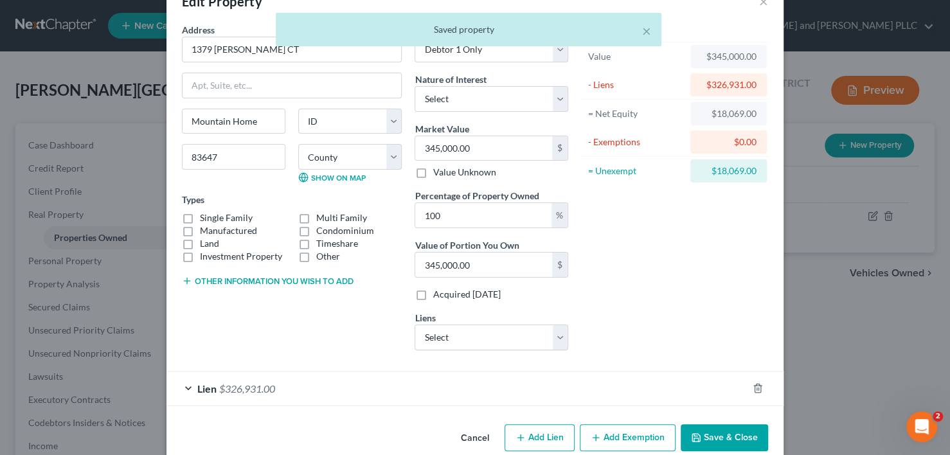
scroll to position [55, 0]
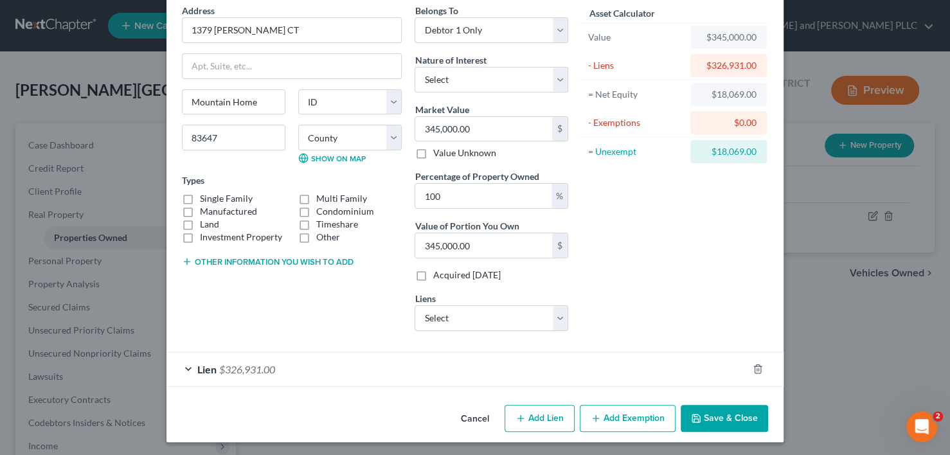
click at [200, 196] on label "Single Family" at bounding box center [226, 198] width 53 height 13
click at [205, 196] on input "Single Family" at bounding box center [209, 196] width 8 height 8
checkbox input "true"
click at [183, 366] on div "Lien $326,931.00" at bounding box center [457, 369] width 581 height 34
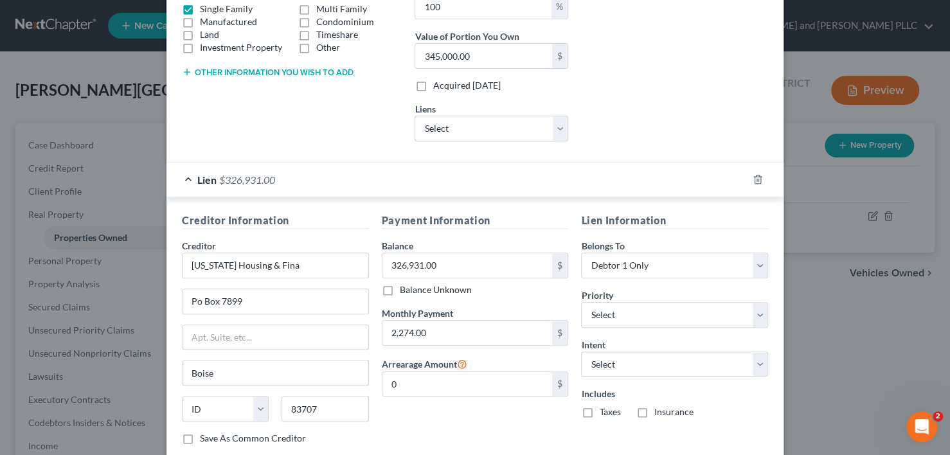
scroll to position [312, 0]
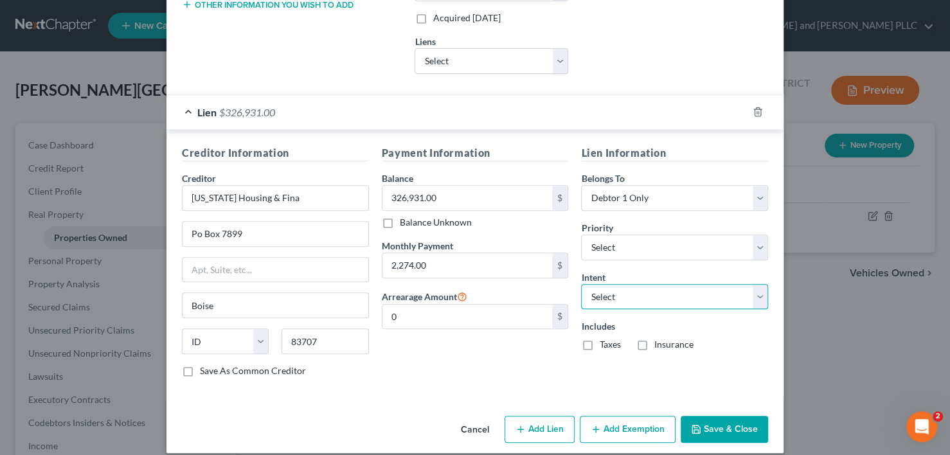
click at [760, 295] on select "Select Surrender Redeem Reaffirm Avoid Other" at bounding box center [674, 297] width 187 height 26
select select "0"
click at [581, 284] on select "Select Surrender Redeem Reaffirm Avoid Other" at bounding box center [674, 297] width 187 height 26
click at [733, 419] on button "Save & Close" at bounding box center [724, 429] width 87 height 27
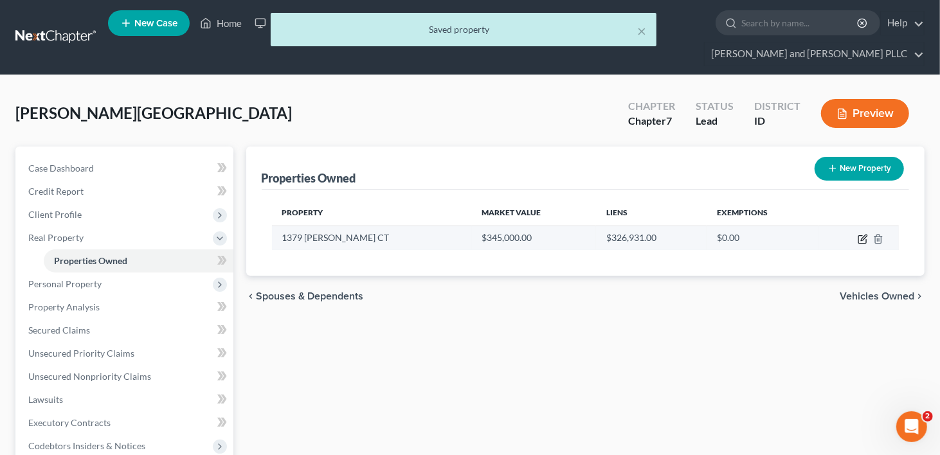
click at [863, 235] on icon "button" at bounding box center [864, 238] width 6 height 6
select select "13"
select select "0"
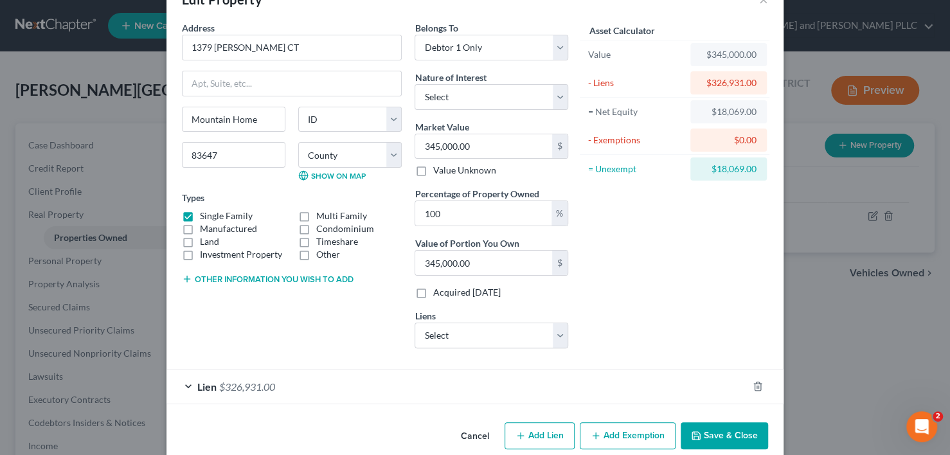
scroll to position [55, 0]
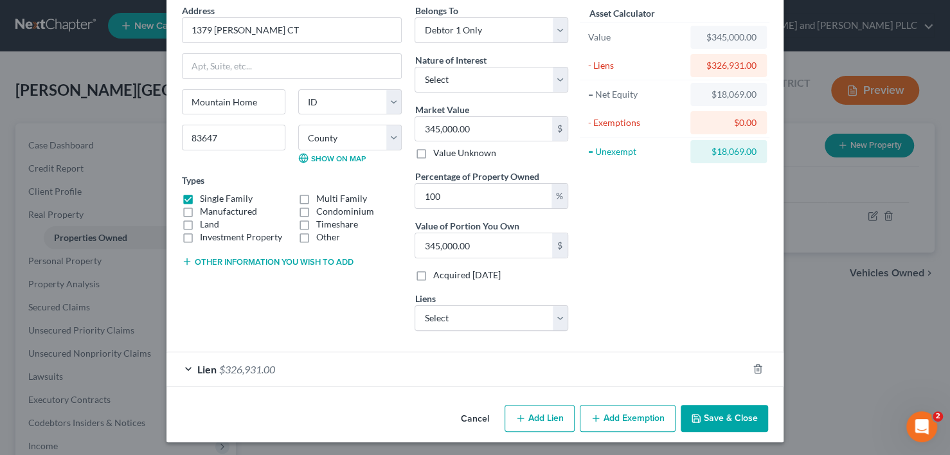
click at [645, 417] on button "Add Exemption" at bounding box center [628, 418] width 96 height 27
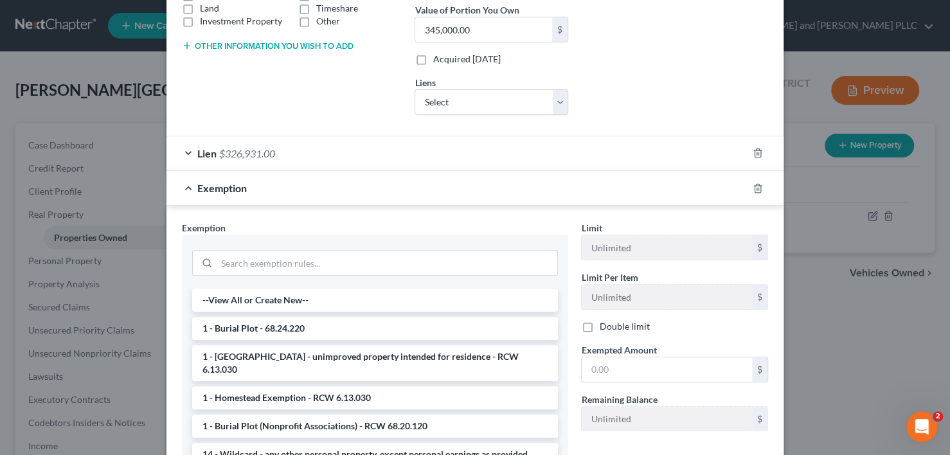
scroll to position [399, 0]
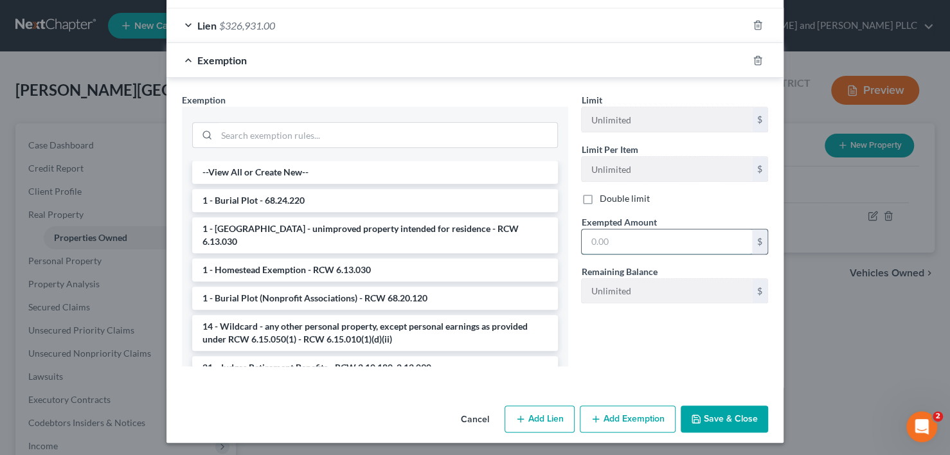
click at [638, 244] on input "text" at bounding box center [667, 242] width 170 height 24
type input "18,069.00"
click at [224, 258] on li "1 - Homestead Exemption - RCW 6.13.030" at bounding box center [375, 269] width 366 height 23
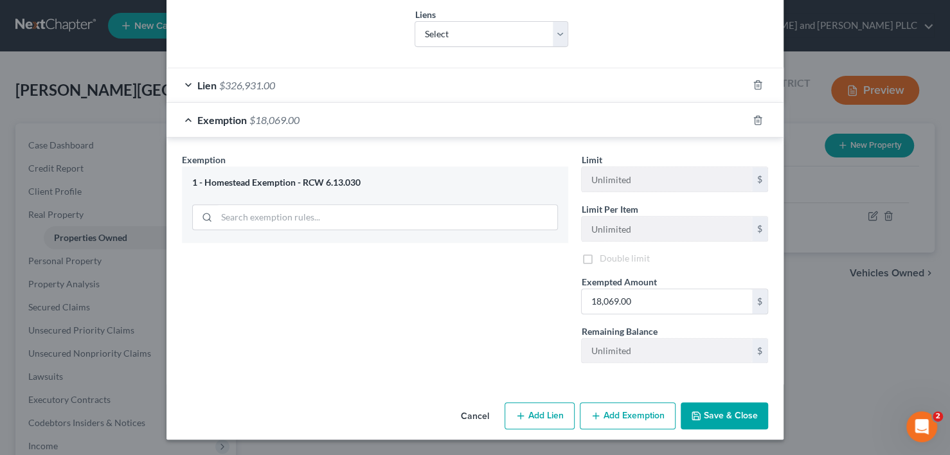
scroll to position [351, 0]
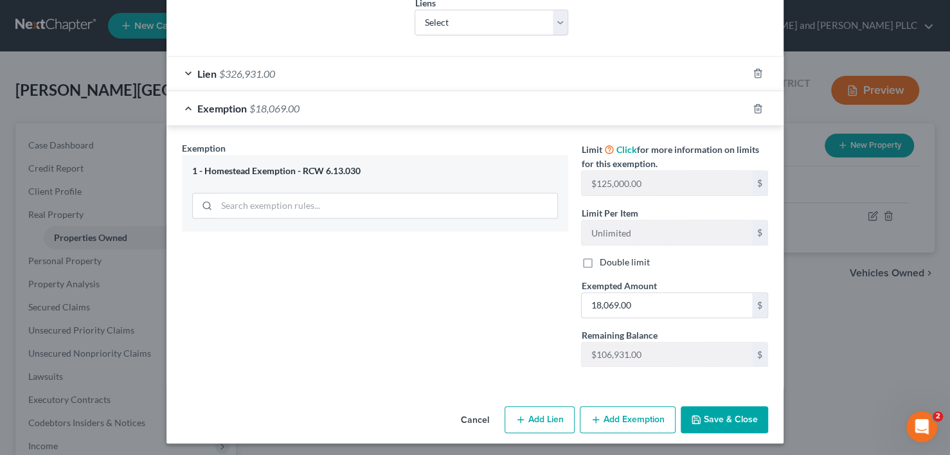
click at [725, 412] on button "Save & Close" at bounding box center [724, 419] width 87 height 27
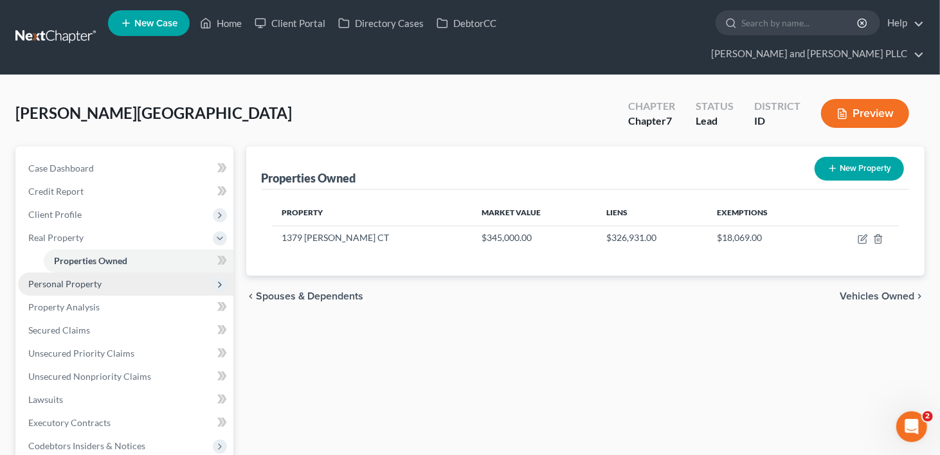
click at [73, 278] on span "Personal Property" at bounding box center [64, 283] width 73 height 11
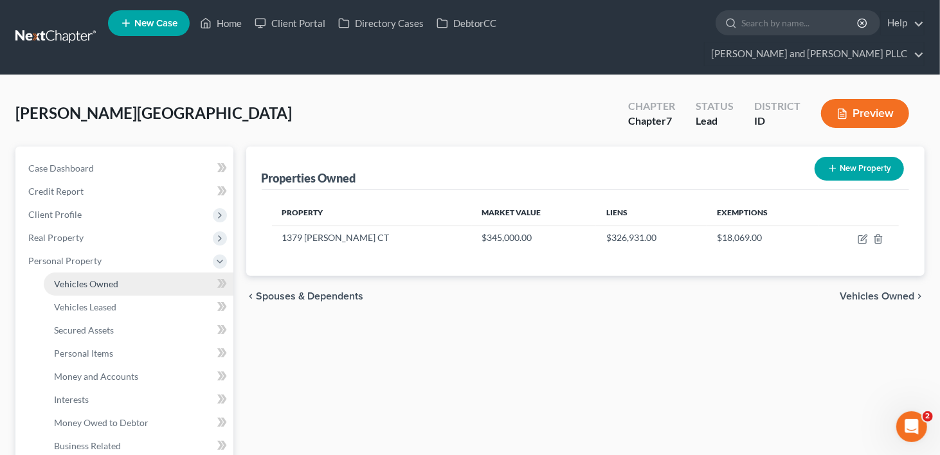
click at [84, 278] on span "Vehicles Owned" at bounding box center [86, 283] width 64 height 11
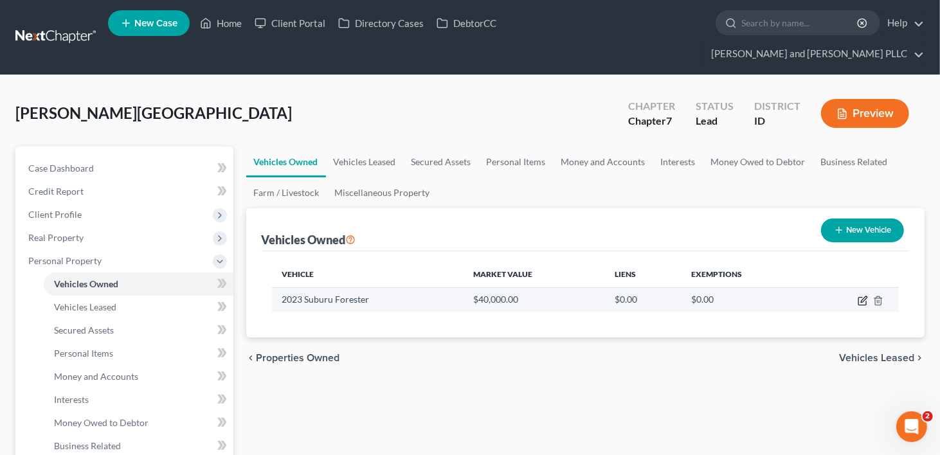
click at [865, 296] on icon "button" at bounding box center [863, 301] width 10 height 10
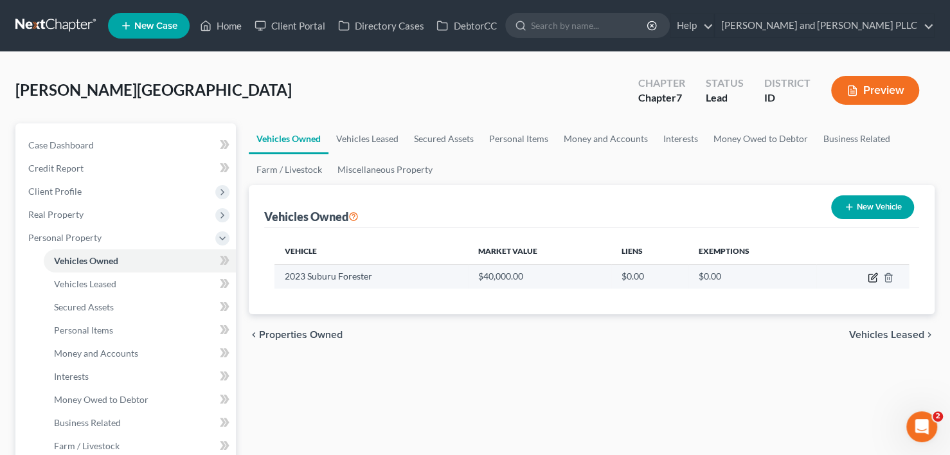
select select "0"
select select "3"
select select "0"
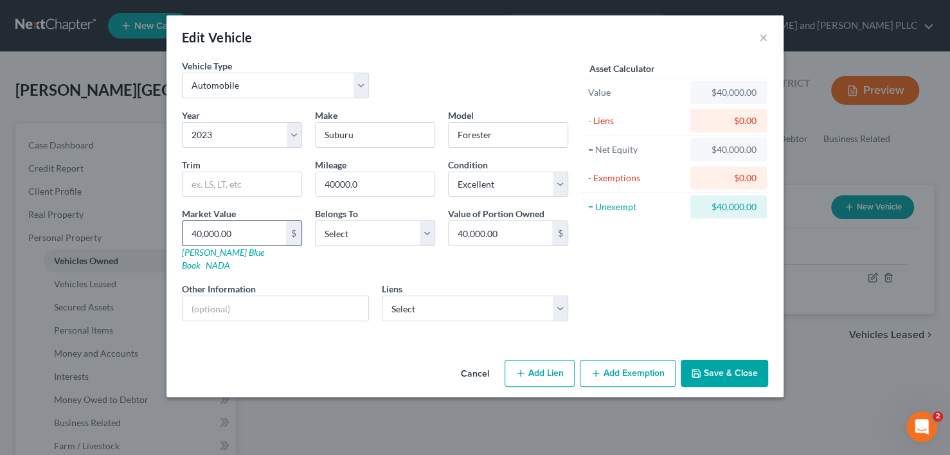
drag, startPoint x: 242, startPoint y: 233, endPoint x: 231, endPoint y: 233, distance: 10.9
click at [242, 233] on input "40,000.00" at bounding box center [235, 233] width 104 height 24
type input "2"
type input "2.00"
type input "20"
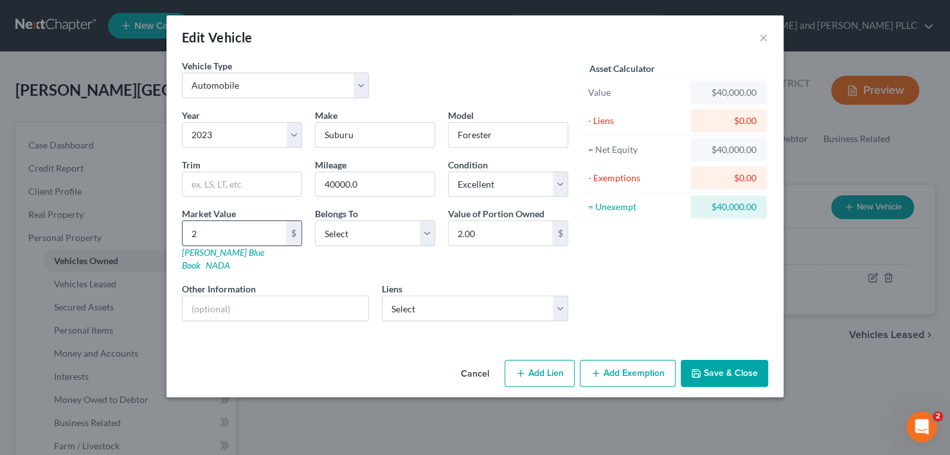
type input "20.00"
type input "208"
type input "208.00"
type input "2085"
type input "2,085.00"
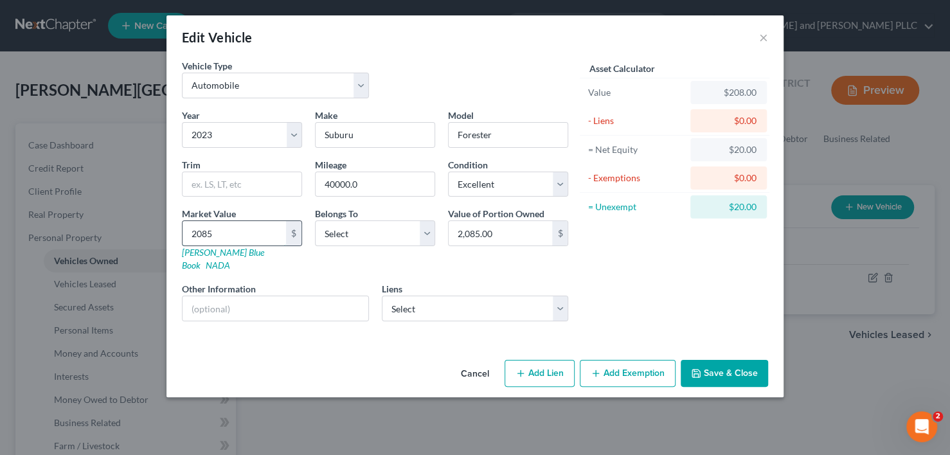
type input "20854"
type input "20,854.00"
click at [664, 271] on div "Asset Calculator Value $20,854.00 - Liens $0.00 = Net Equity $20,854.00 - Exemp…" at bounding box center [675, 195] width 200 height 273
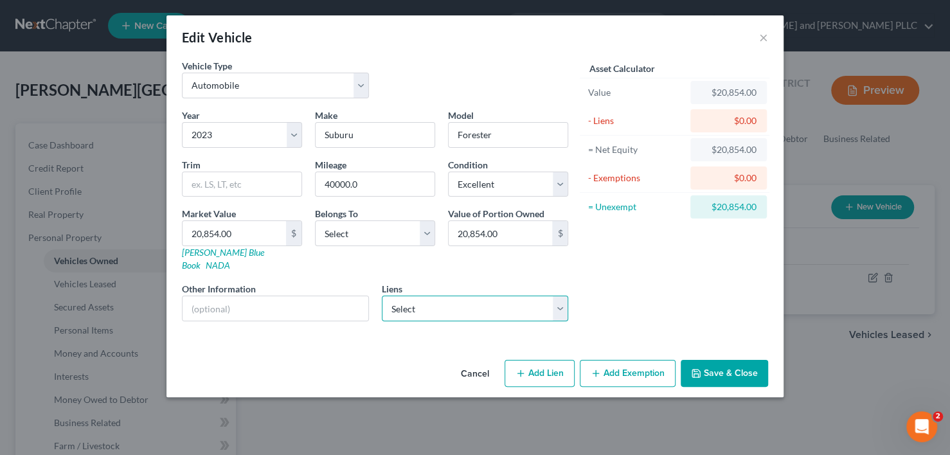
click at [559, 302] on select "Select Id Centrl Cu - $31,857.00 Nafcofinance - $0.00 Pioneer Fed Cred Union - …" at bounding box center [475, 309] width 187 height 26
select select "0"
click at [382, 296] on select "Select Id Centrl Cu - $31,857.00 Nafcofinance - $0.00 Pioneer Fed Cred Union - …" at bounding box center [475, 309] width 187 height 26
select select
select select "13"
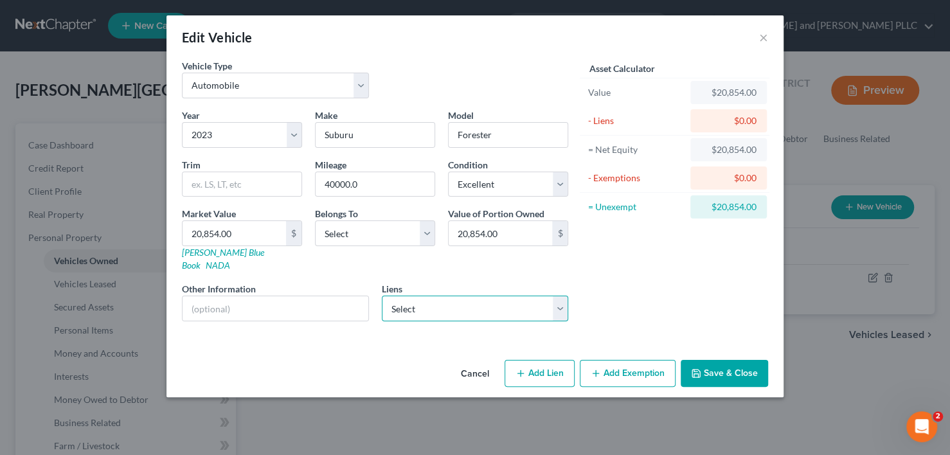
select select "0"
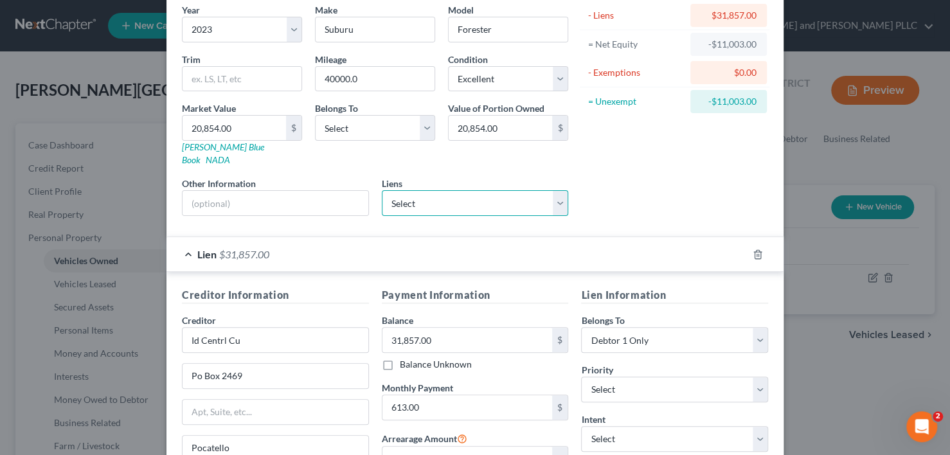
scroll to position [244, 0]
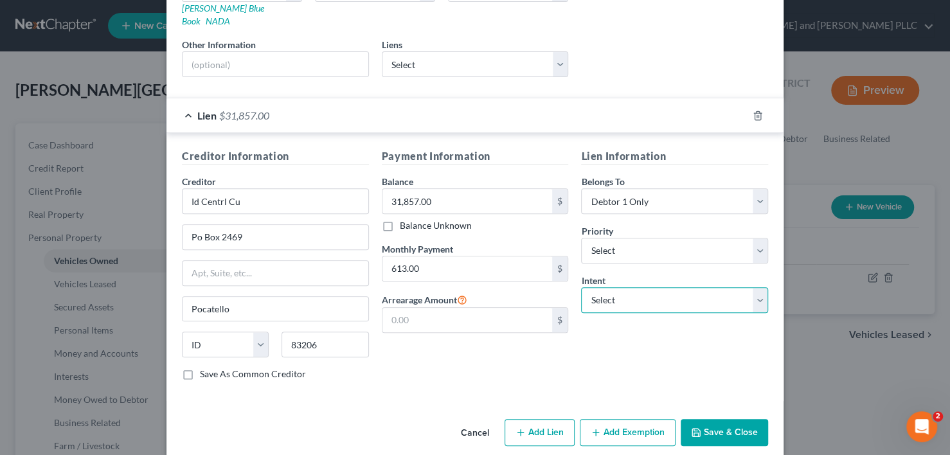
click at [754, 287] on select "Select Surrender Redeem Reaffirm Avoid Other" at bounding box center [674, 300] width 187 height 26
select select "2"
click at [581, 287] on select "Select Surrender Redeem Reaffirm Avoid Other" at bounding box center [674, 300] width 187 height 26
click at [721, 419] on button "Save & Close" at bounding box center [724, 432] width 87 height 27
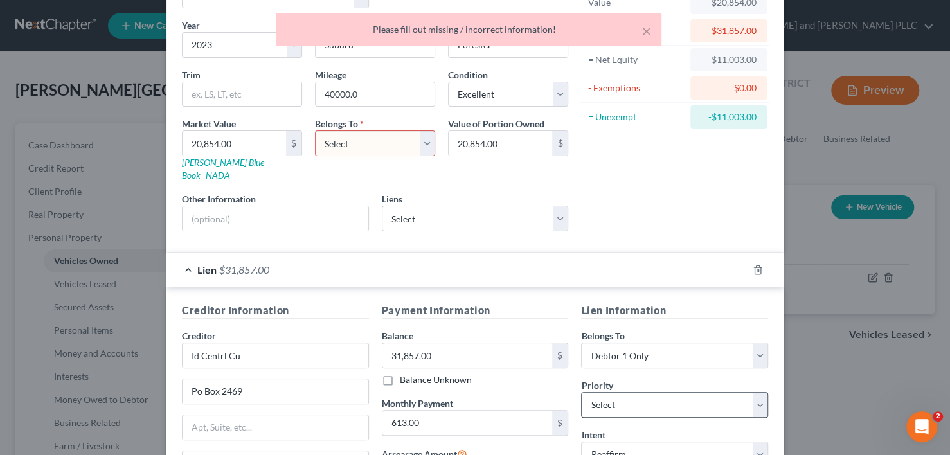
scroll to position [0, 0]
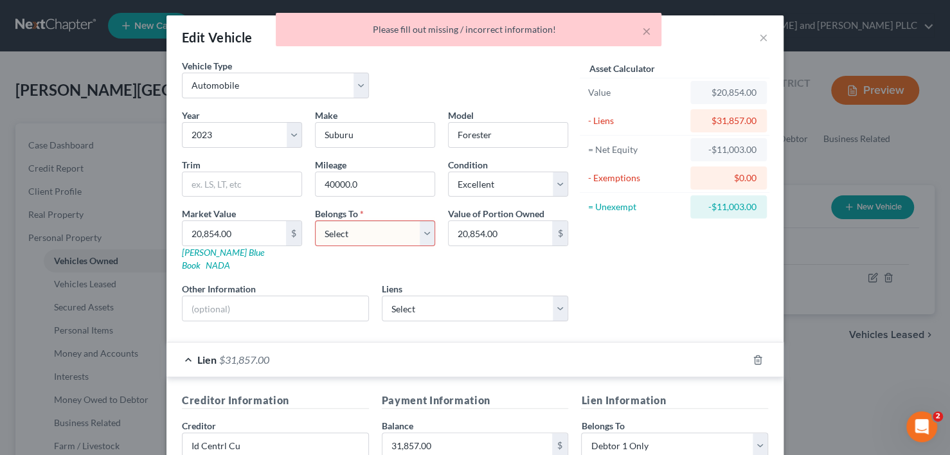
drag, startPoint x: 424, startPoint y: 239, endPoint x: 415, endPoint y: 244, distance: 10.4
click at [424, 239] on select "Select Debtor 1 Only Debtor 2 Only Debtor 1 And Debtor 2 Only At Least One Of T…" at bounding box center [375, 234] width 120 height 26
select select "0"
click at [315, 221] on select "Select Debtor 1 Only Debtor 2 Only Debtor 1 And Debtor 2 Only At Least One Of T…" at bounding box center [375, 234] width 120 height 26
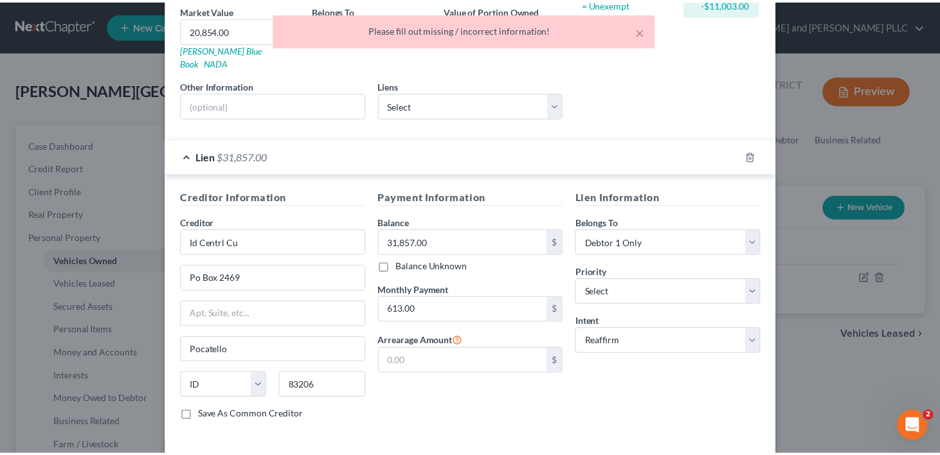
scroll to position [244, 0]
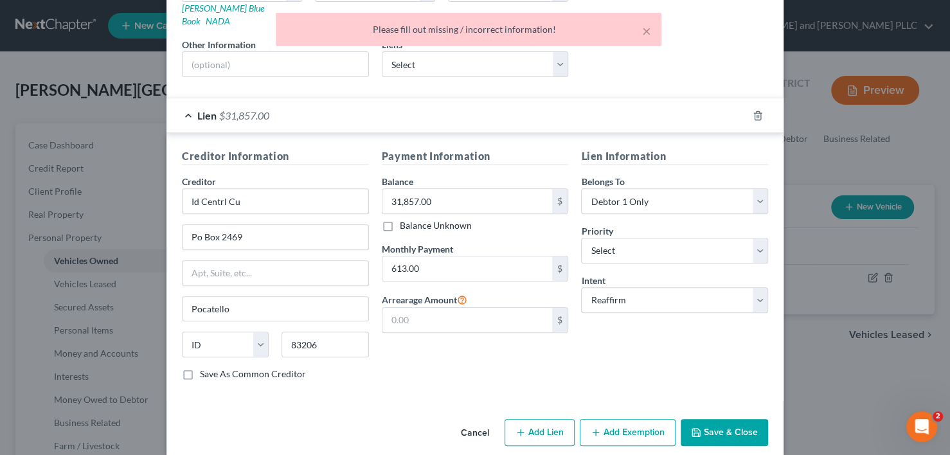
click at [726, 419] on button "Save & Close" at bounding box center [724, 432] width 87 height 27
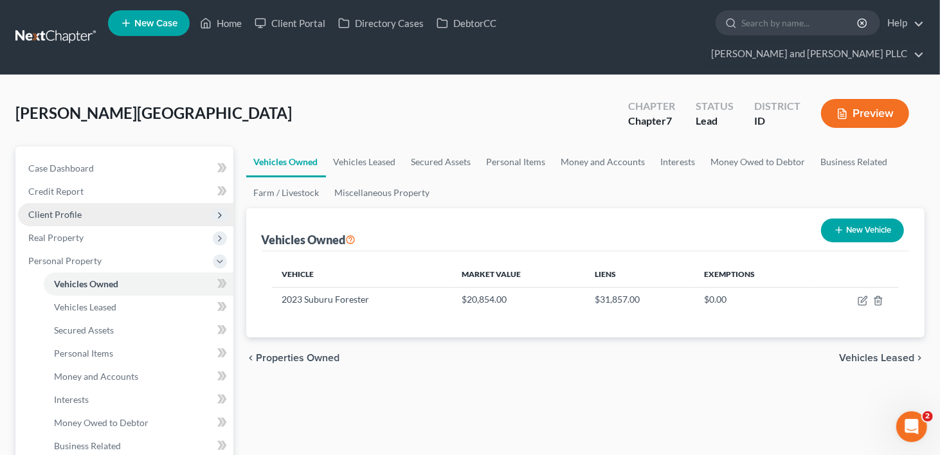
click at [57, 209] on span "Client Profile" at bounding box center [54, 214] width 53 height 11
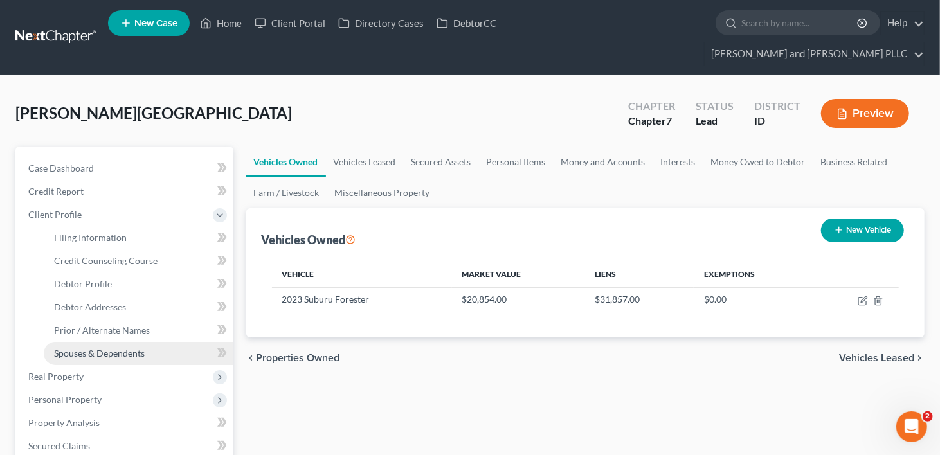
drag, startPoint x: 78, startPoint y: 333, endPoint x: 188, endPoint y: 356, distance: 111.6
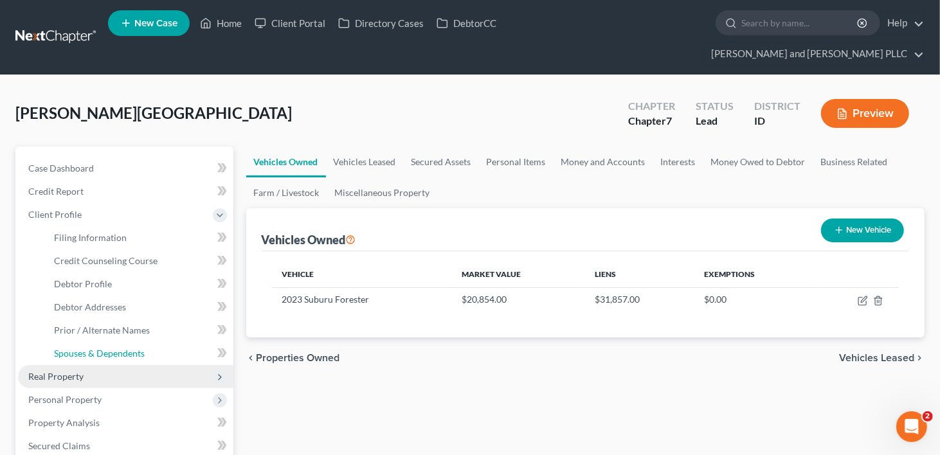
click at [78, 348] on span "Spouses & Dependents" at bounding box center [99, 353] width 91 height 11
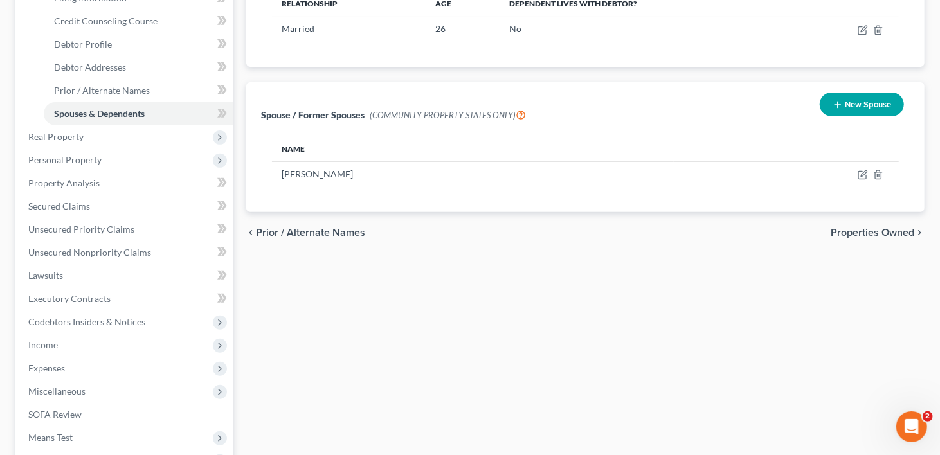
scroll to position [64, 0]
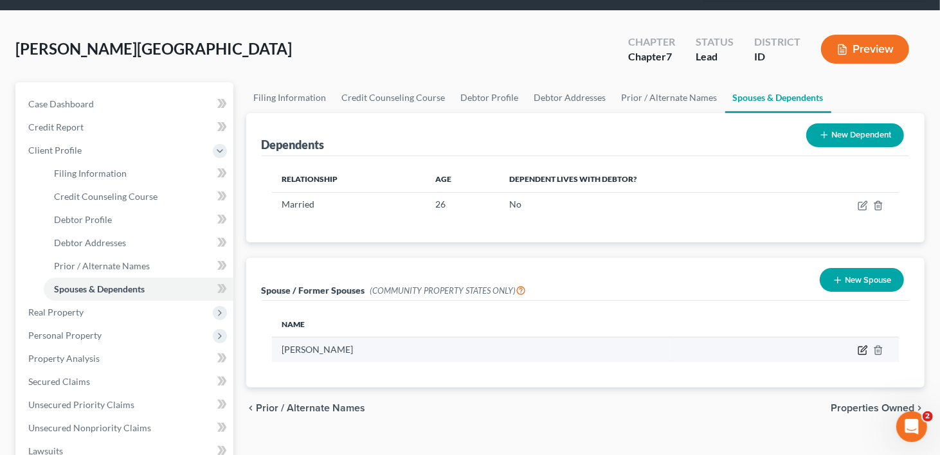
click at [861, 347] on icon "button" at bounding box center [864, 350] width 6 height 6
select select "3"
select select "13"
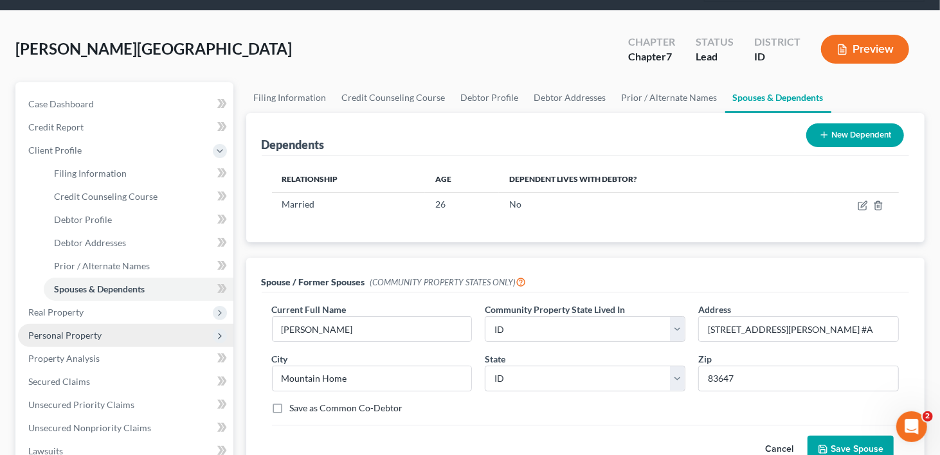
click at [68, 330] on span "Personal Property" at bounding box center [64, 335] width 73 height 11
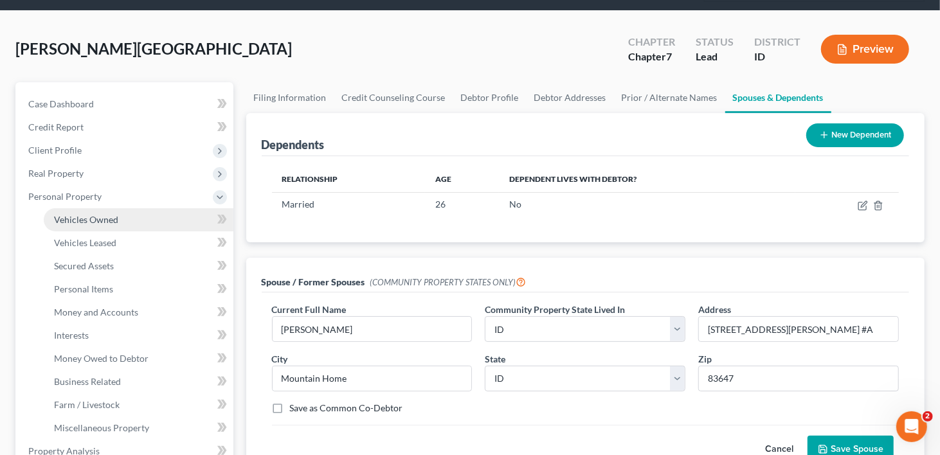
click at [114, 214] on span "Vehicles Owned" at bounding box center [86, 219] width 64 height 11
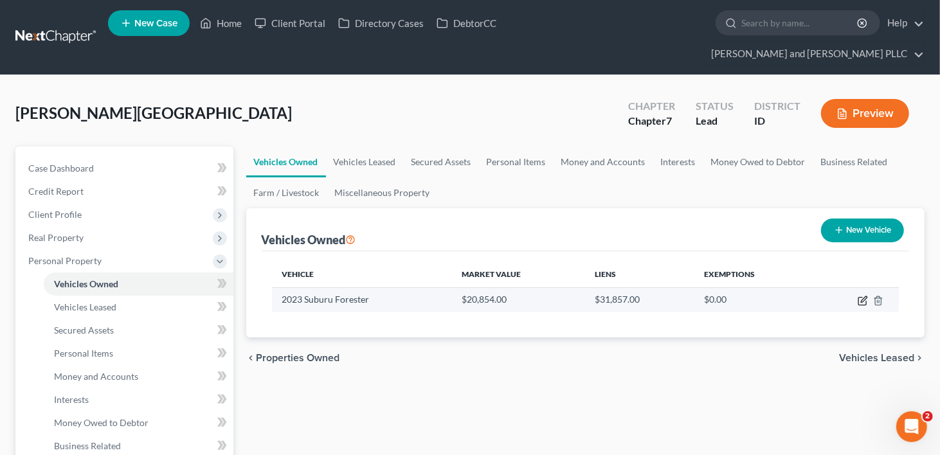
click at [862, 296] on icon "button" at bounding box center [863, 301] width 10 height 10
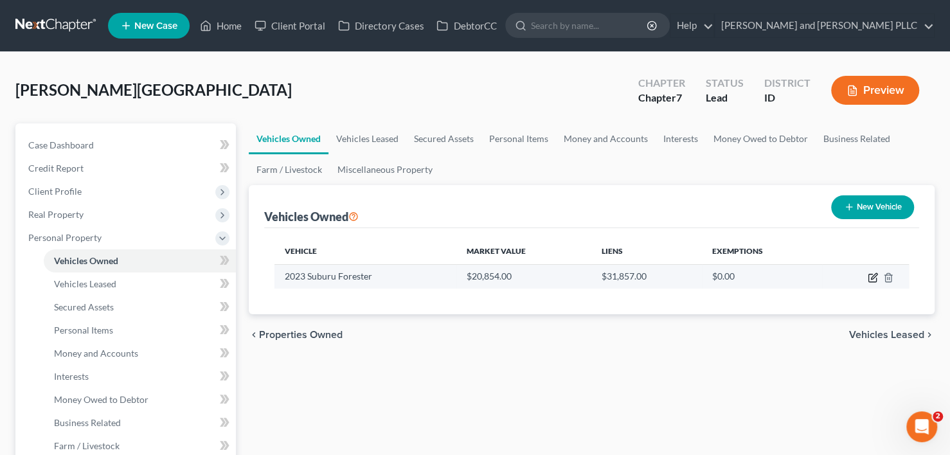
select select "0"
select select "3"
select select "0"
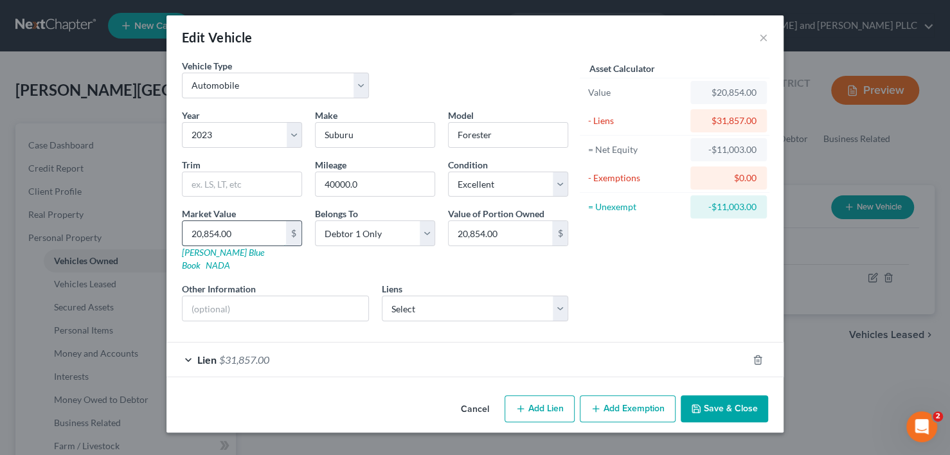
click at [199, 228] on input "20,854.00" at bounding box center [235, 233] width 104 height 24
type input "2,854.00"
type input "23,854.00"
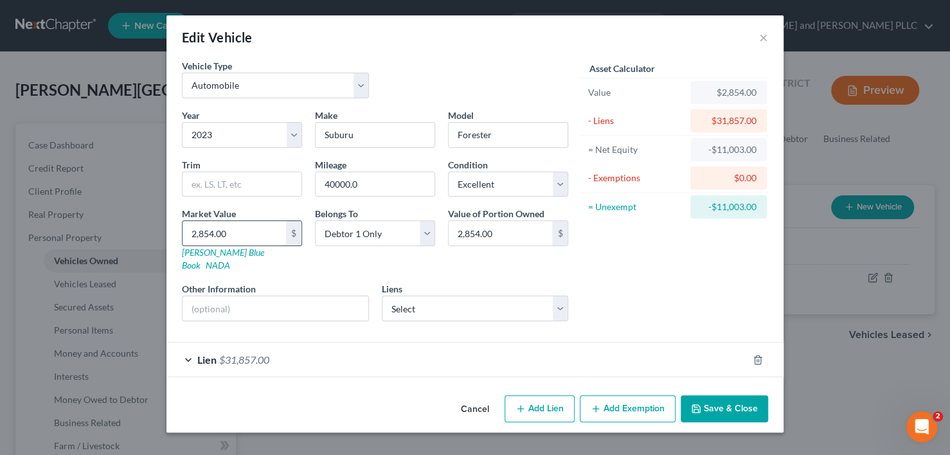
type input "23,854.00"
click at [735, 401] on button "Save & Close" at bounding box center [724, 408] width 87 height 27
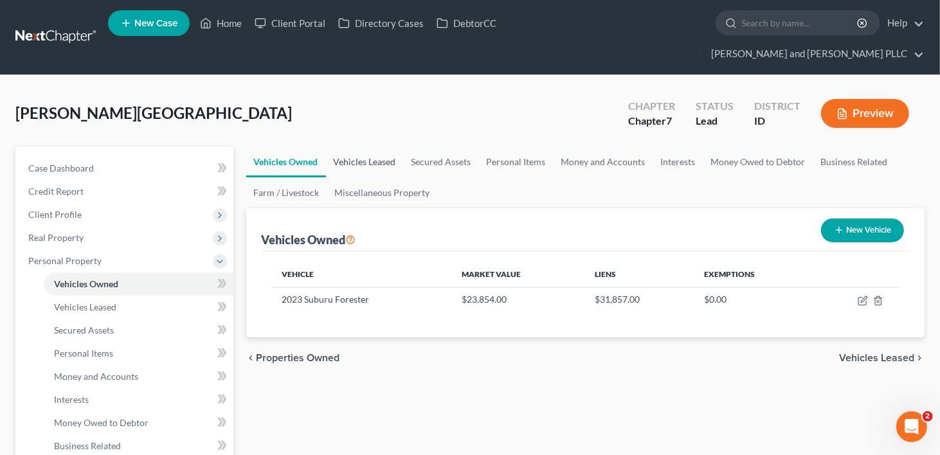
click at [362, 147] on link "Vehicles Leased" at bounding box center [365, 162] width 78 height 31
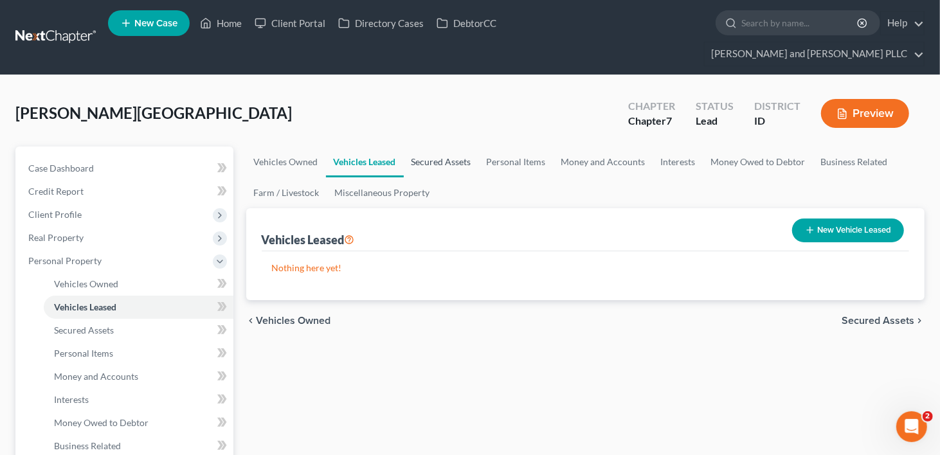
click at [435, 147] on link "Secured Assets" at bounding box center [441, 162] width 75 height 31
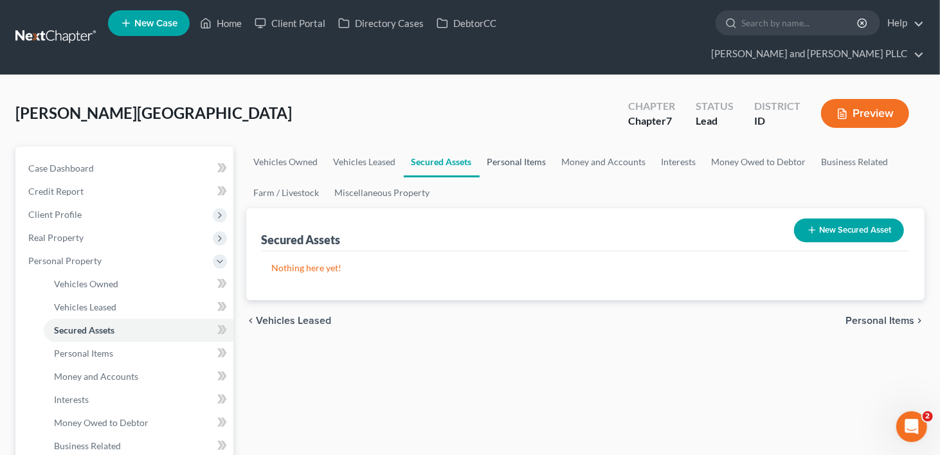
click at [510, 147] on link "Personal Items" at bounding box center [517, 162] width 75 height 31
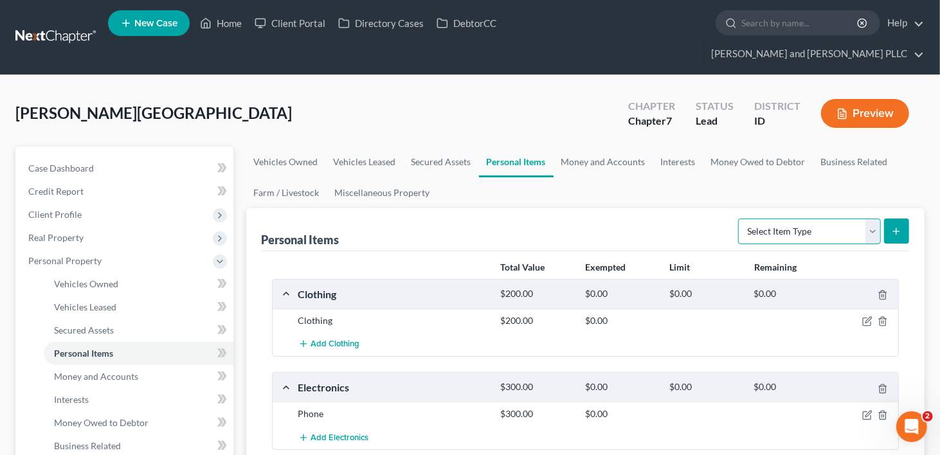
click at [870, 219] on select "Select Item Type Clothing Collectibles Of Value Electronics Firearms Household …" at bounding box center [809, 232] width 143 height 26
select select "household_goods"
click at [740, 219] on select "Select Item Type Clothing Collectibles Of Value Electronics Firearms Household …" at bounding box center [809, 232] width 143 height 26
click at [896, 228] on line "submit" at bounding box center [896, 231] width 0 height 6
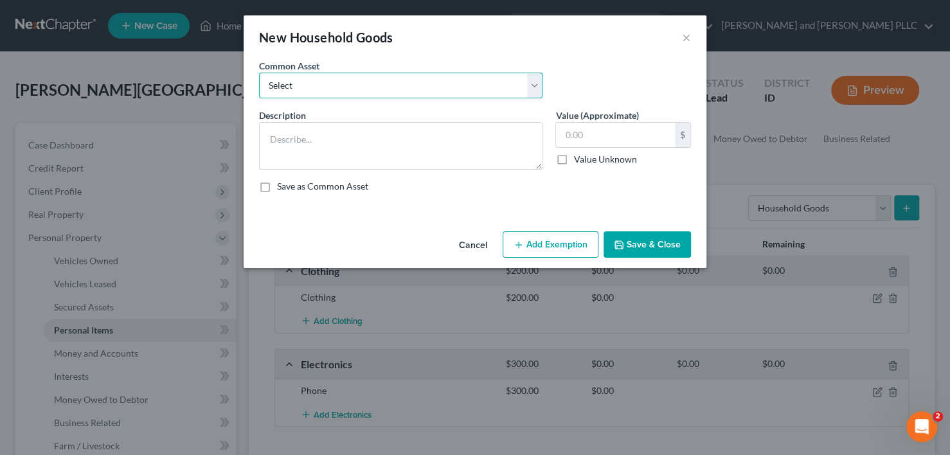
click at [475, 89] on select "Select Mattress, bedding, linens, couch, kitchenware, appliances and misc home …" at bounding box center [401, 86] width 284 height 26
click at [474, 244] on button "Cancel" at bounding box center [473, 246] width 49 height 26
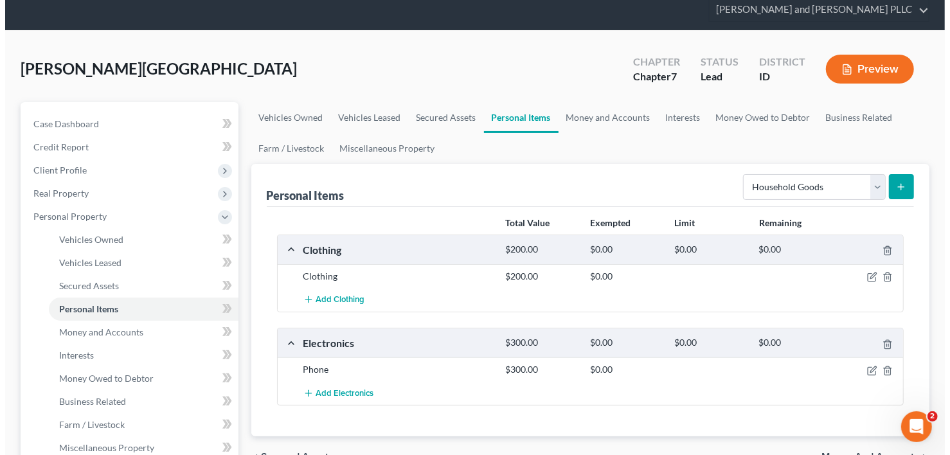
scroll to position [129, 0]
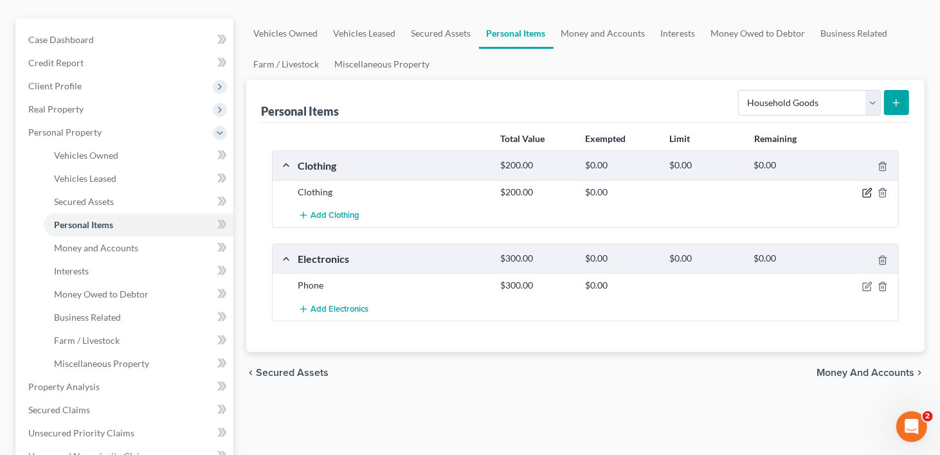
click at [865, 188] on icon "button" at bounding box center [867, 193] width 10 height 10
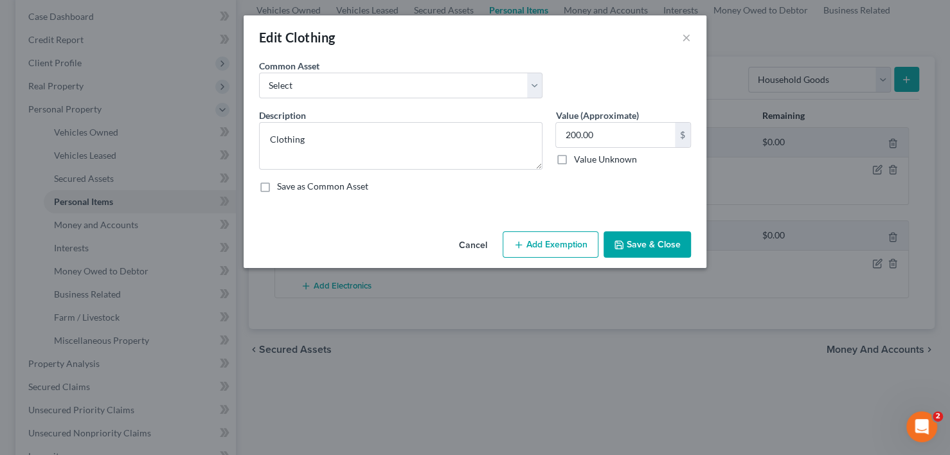
click at [536, 242] on button "Add Exemption" at bounding box center [551, 244] width 96 height 27
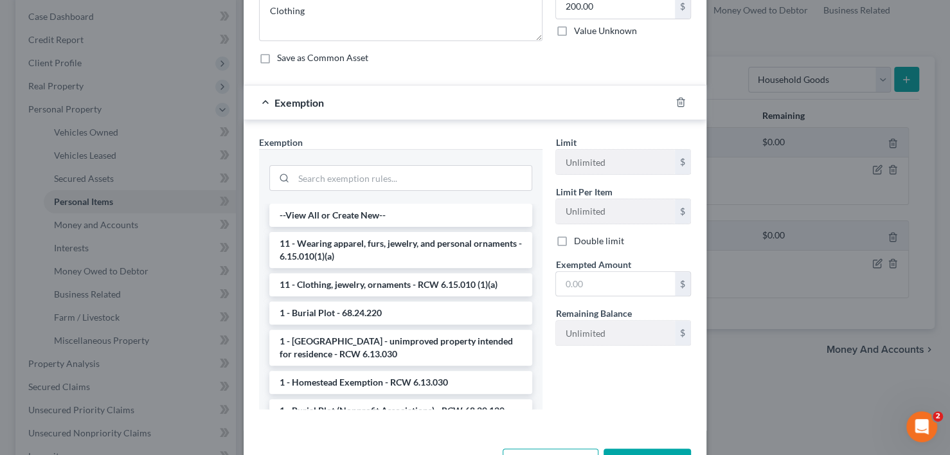
drag, startPoint x: 392, startPoint y: 281, endPoint x: 520, endPoint y: 282, distance: 128.6
click at [392, 280] on li "11 - Clothing, jewelry, ornaments - RCW 6.15.010 (1)(a)" at bounding box center [400, 284] width 263 height 23
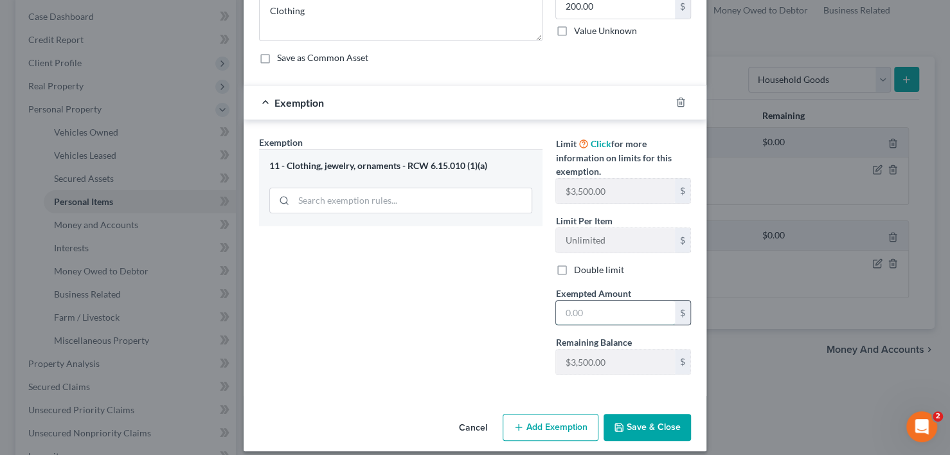
click at [598, 312] on input "text" at bounding box center [615, 313] width 119 height 24
type input "200.00"
click at [624, 426] on button "Save & Close" at bounding box center [647, 427] width 87 height 27
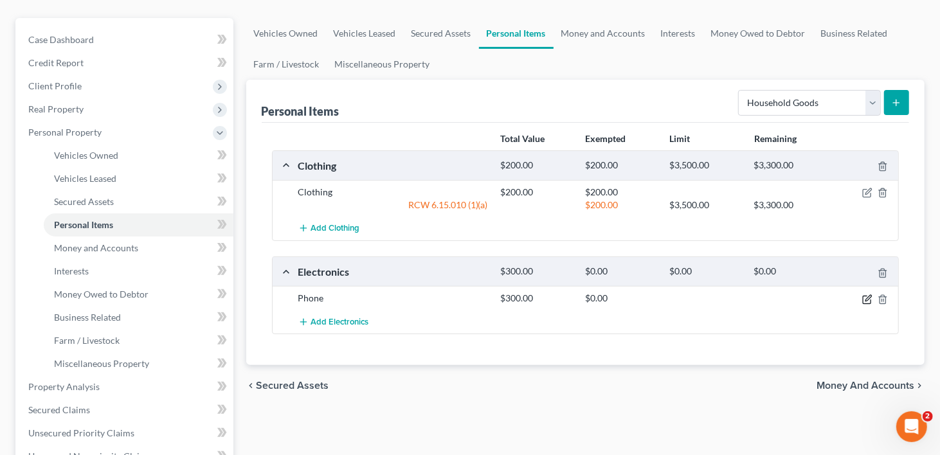
click at [868, 294] on icon "button" at bounding box center [867, 299] width 10 height 10
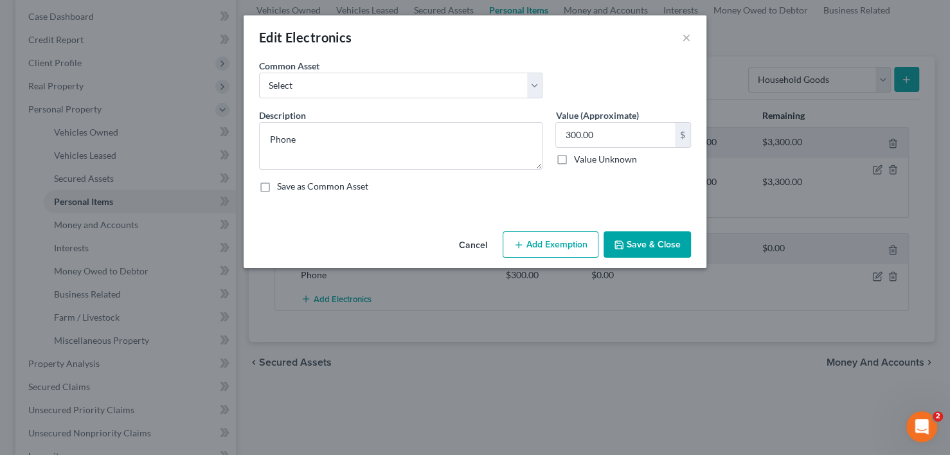
click at [539, 243] on button "Add Exemption" at bounding box center [551, 244] width 96 height 27
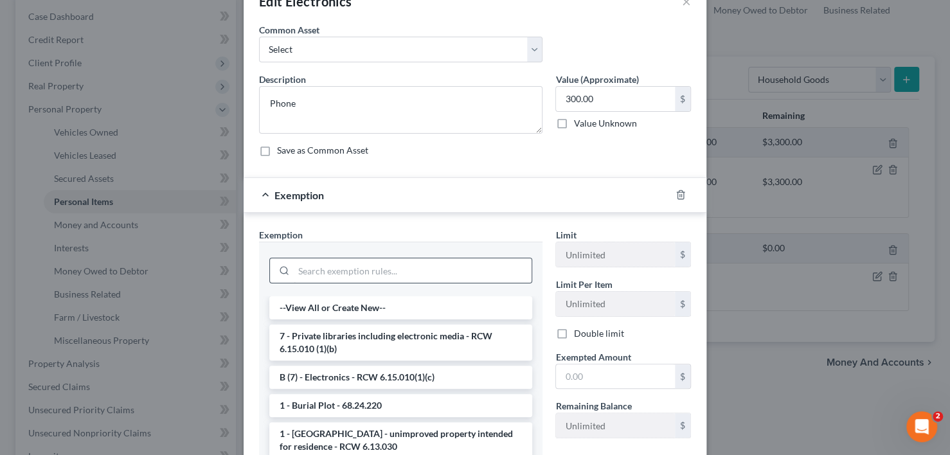
scroll to position [64, 0]
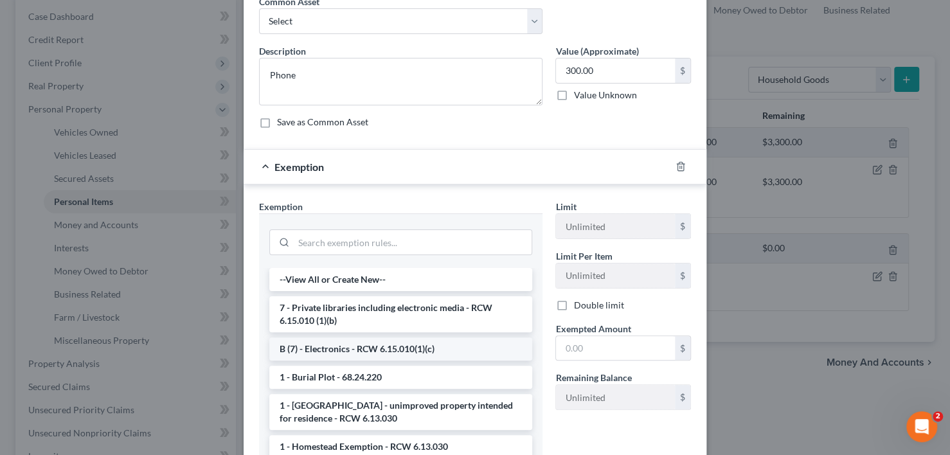
click at [435, 345] on li "B (7) - Electronics - RCW 6.15.010(1)(c)" at bounding box center [400, 349] width 263 height 23
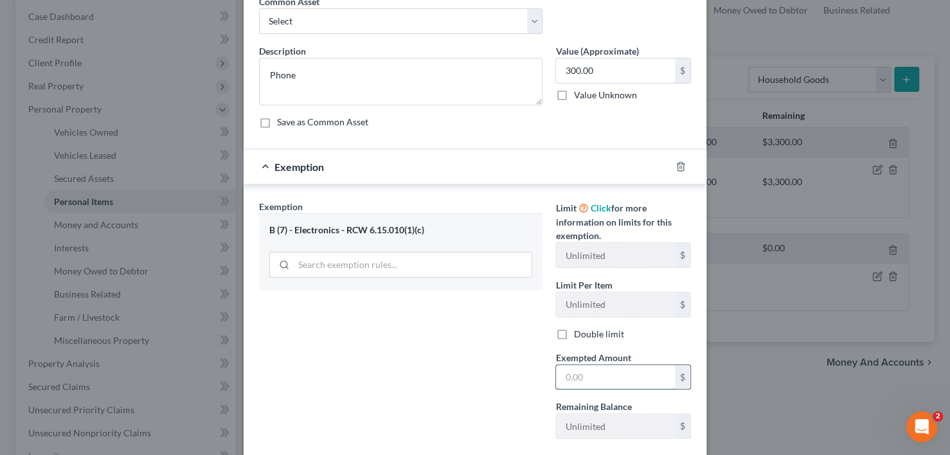
click at [625, 380] on input "text" at bounding box center [615, 377] width 119 height 24
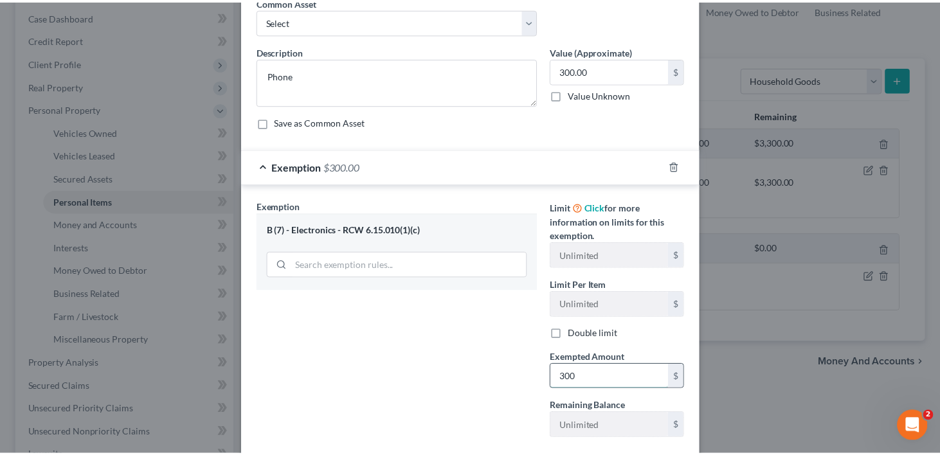
scroll to position [138, 0]
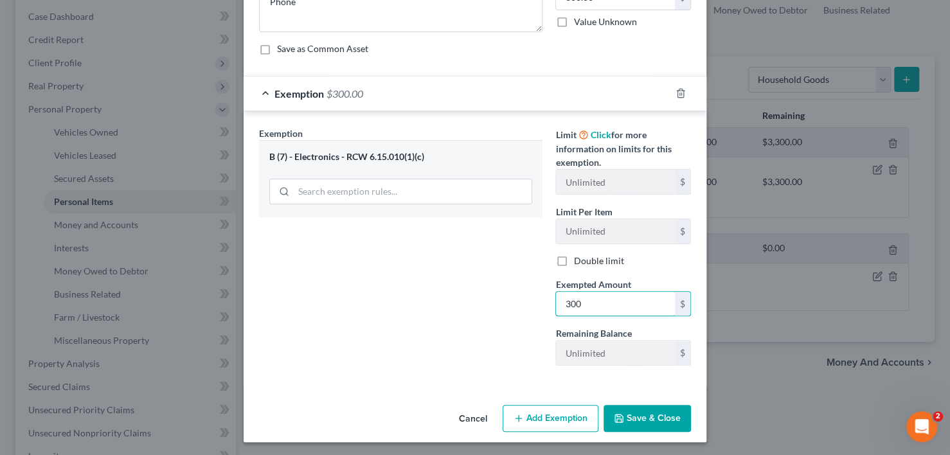
type input "300"
drag, startPoint x: 464, startPoint y: 322, endPoint x: 548, endPoint y: 343, distance: 87.5
click at [464, 322] on div "Exemption Set must be selected for CA. Exemption * B (7) - Electronics - RCW 6.…" at bounding box center [401, 251] width 296 height 249
click at [657, 420] on button "Save & Close" at bounding box center [647, 418] width 87 height 27
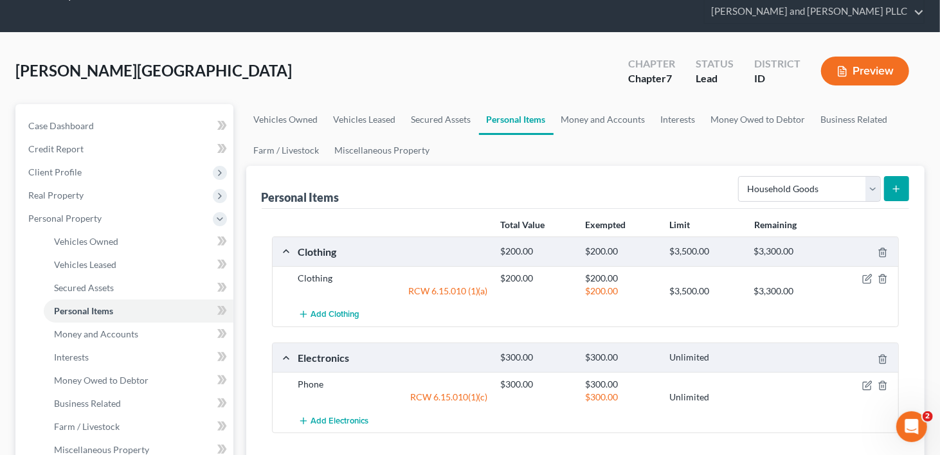
scroll to position [0, 0]
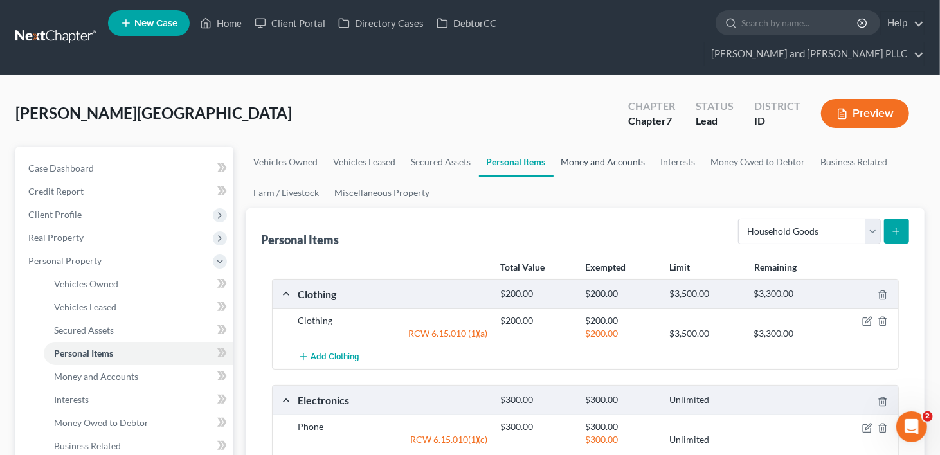
click at [605, 147] on link "Money and Accounts" at bounding box center [604, 162] width 100 height 31
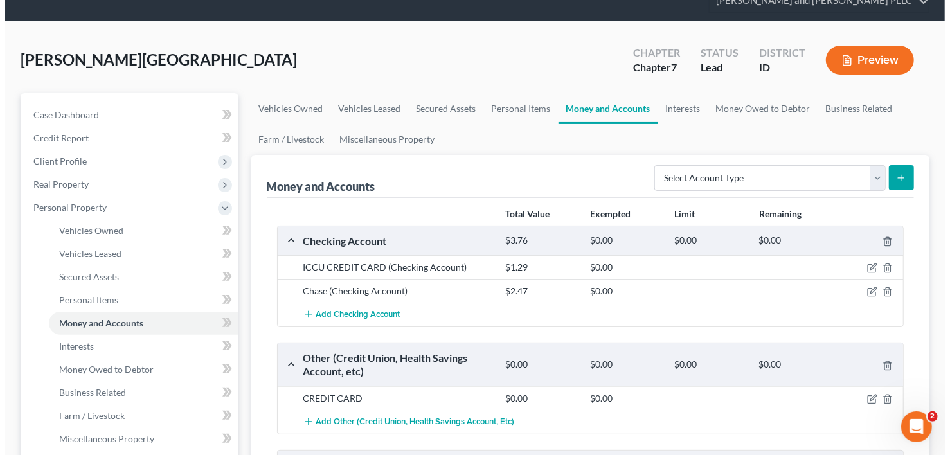
scroll to position [193, 0]
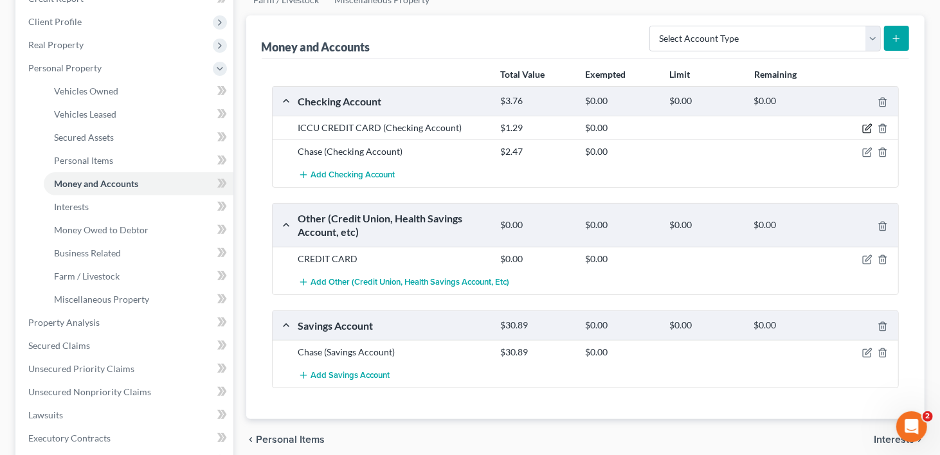
click at [865, 123] on icon "button" at bounding box center [867, 128] width 10 height 10
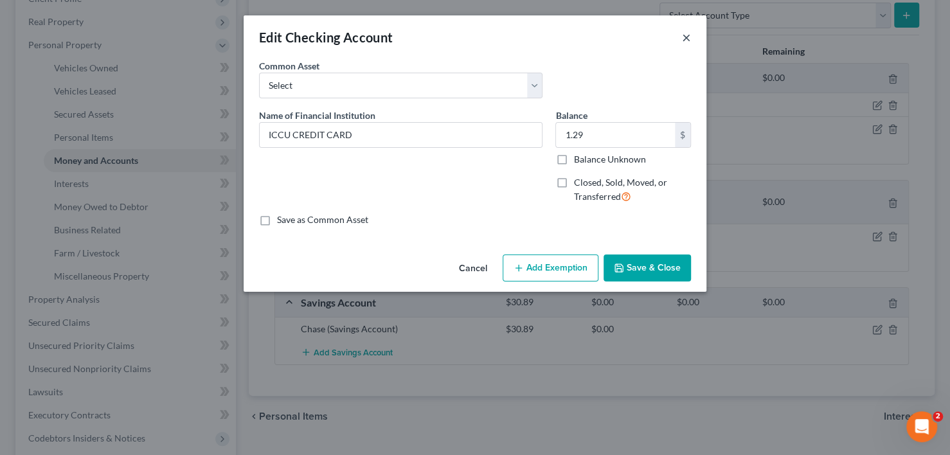
click at [686, 36] on button "×" at bounding box center [686, 37] width 9 height 15
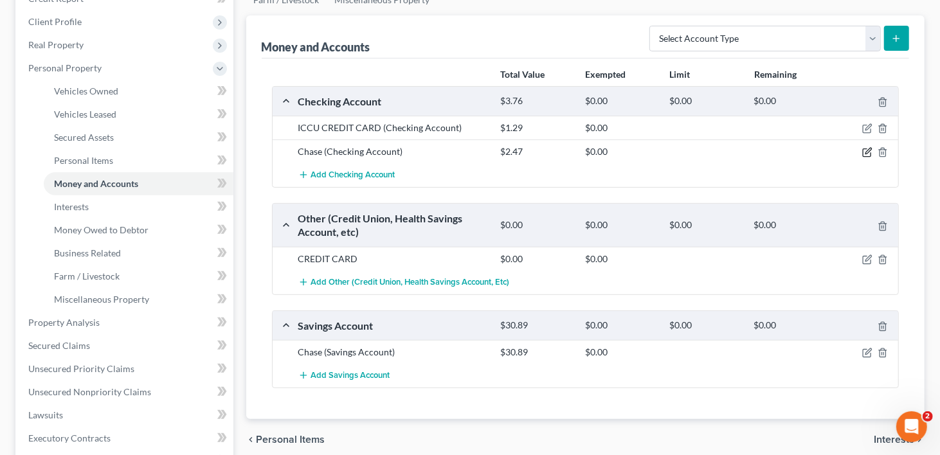
click at [867, 147] on icon "button" at bounding box center [867, 152] width 10 height 10
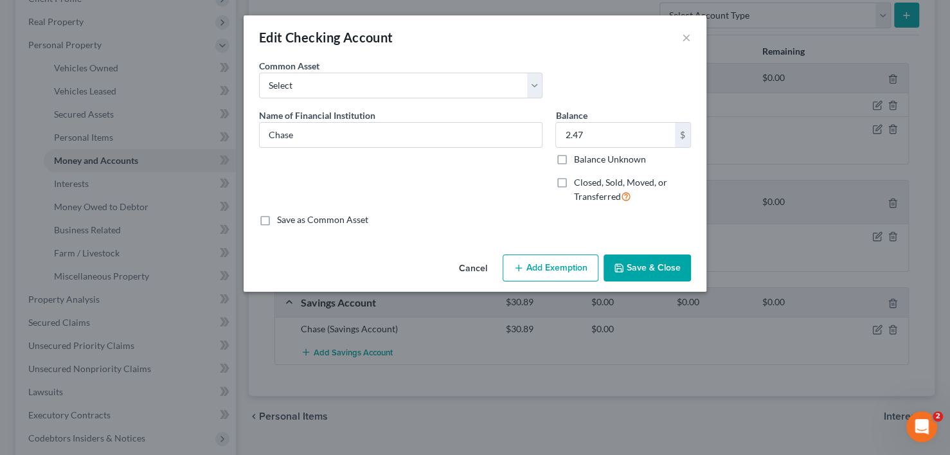
click at [545, 259] on button "Add Exemption" at bounding box center [551, 268] width 96 height 27
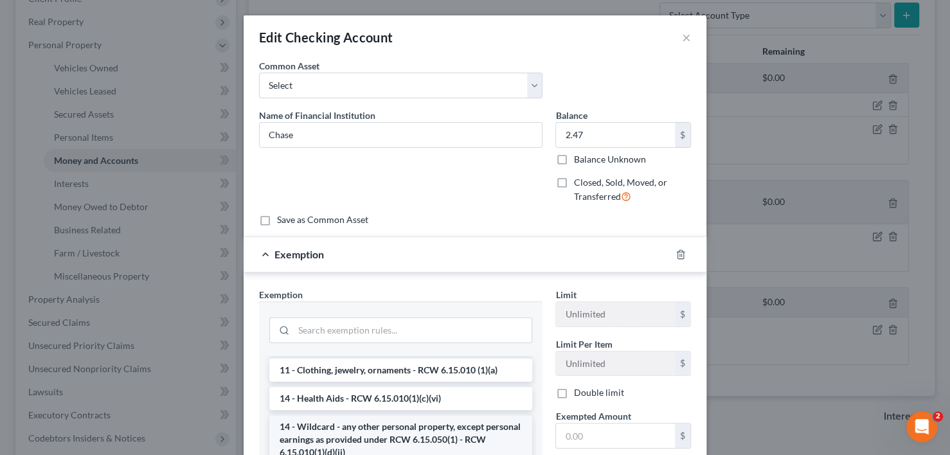
click at [413, 430] on li "14 - Wildcard - any other personal property, except personal earnings as provid…" at bounding box center [400, 439] width 263 height 49
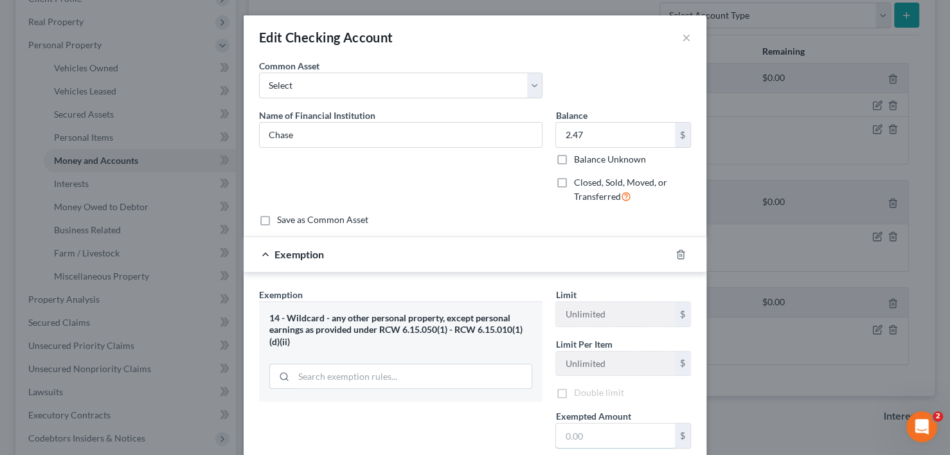
click at [590, 437] on div "Exempted Amount * $" at bounding box center [623, 429] width 149 height 39
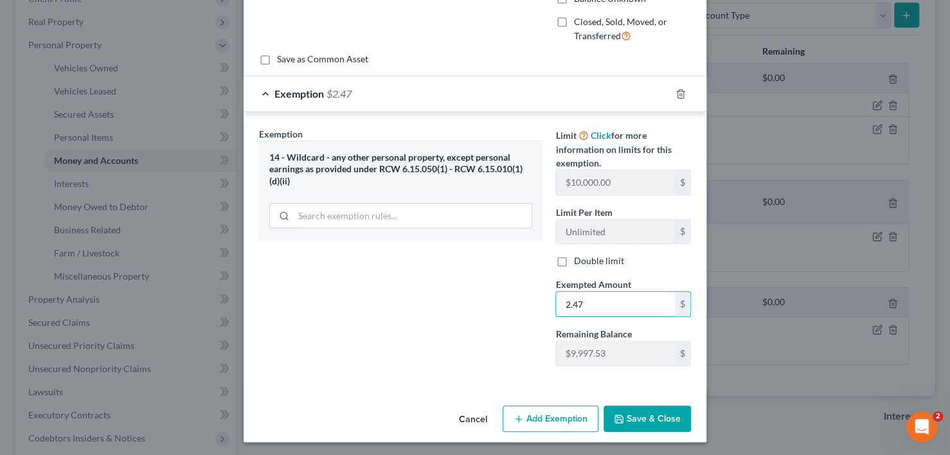
scroll to position [161, 0]
type input "2.47"
click at [650, 413] on button "Save & Close" at bounding box center [647, 418] width 87 height 27
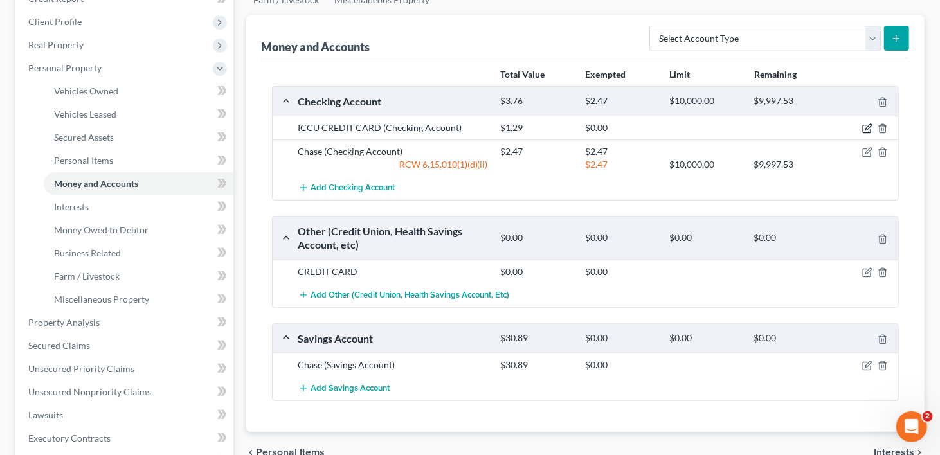
click at [870, 123] on icon "button" at bounding box center [867, 128] width 10 height 10
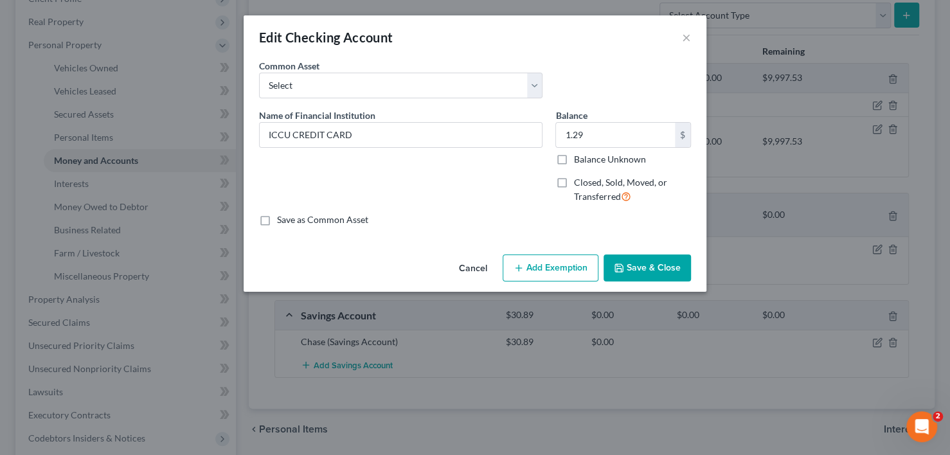
click at [581, 257] on button "Add Exemption" at bounding box center [551, 268] width 96 height 27
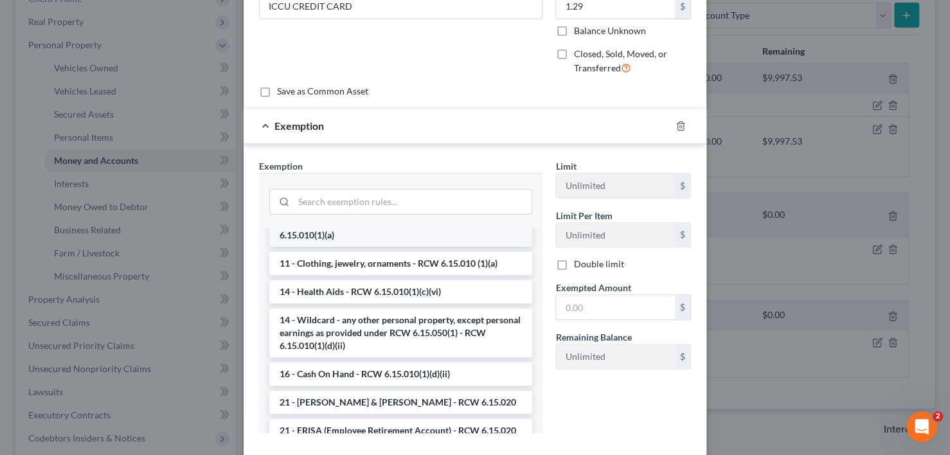
scroll to position [193, 0]
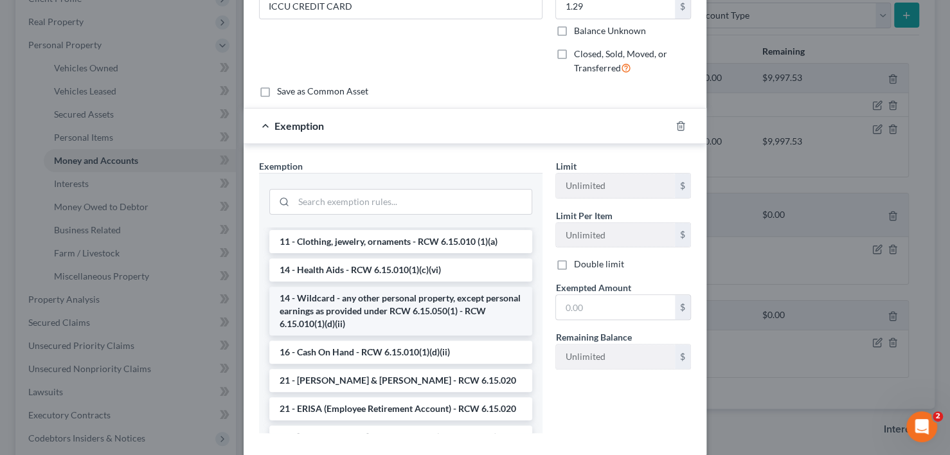
click at [415, 297] on li "14 - Wildcard - any other personal property, except personal earnings as provid…" at bounding box center [400, 311] width 263 height 49
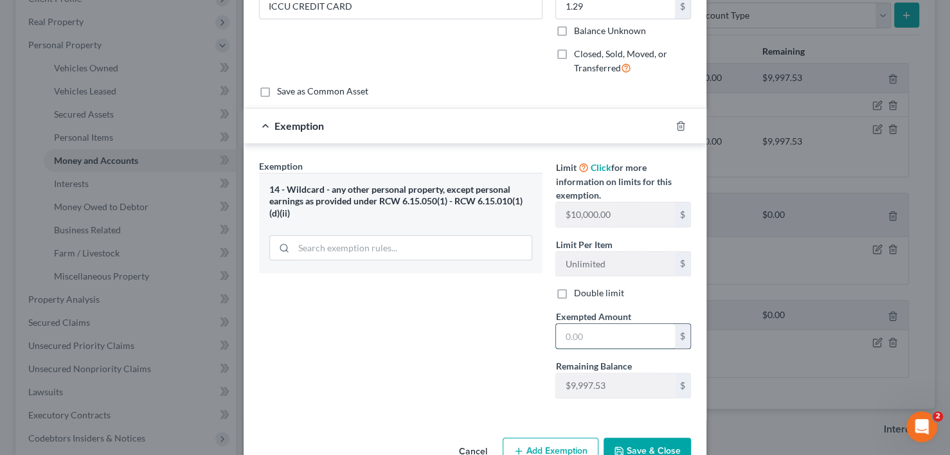
click at [588, 335] on input "text" at bounding box center [615, 336] width 119 height 24
type input "1.29"
click at [634, 446] on button "Save & Close" at bounding box center [647, 451] width 87 height 27
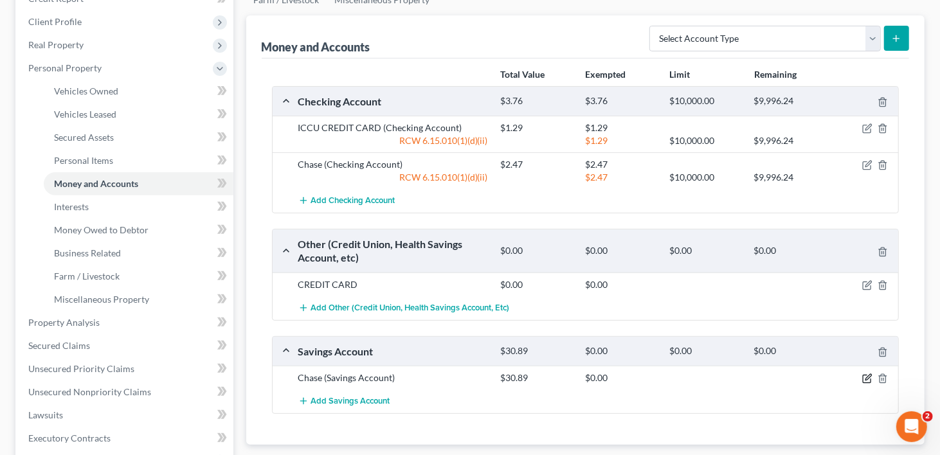
click at [865, 374] on icon "button" at bounding box center [867, 379] width 10 height 10
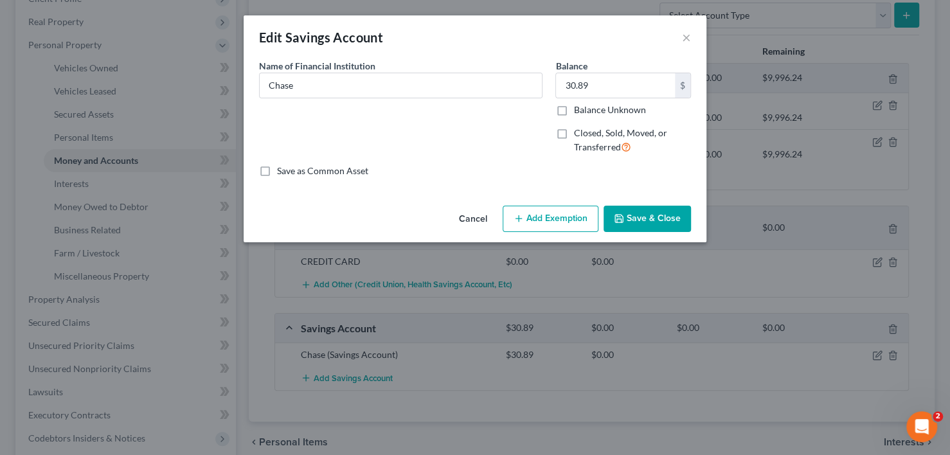
click at [578, 216] on button "Add Exemption" at bounding box center [551, 219] width 96 height 27
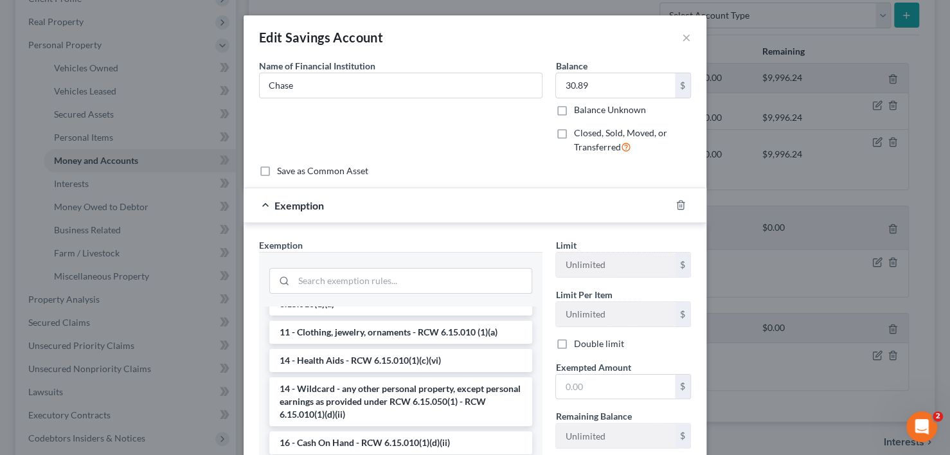
scroll to position [257, 0]
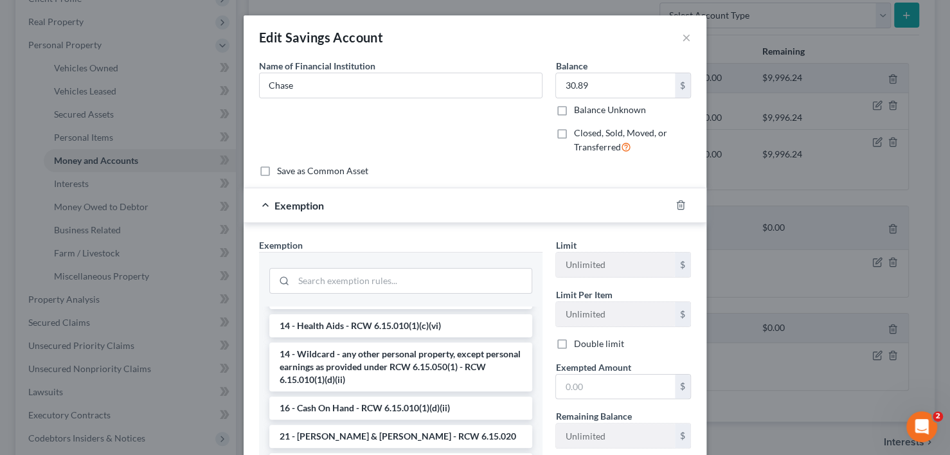
click at [411, 358] on li "14 - Wildcard - any other personal property, except personal earnings as provid…" at bounding box center [400, 367] width 263 height 49
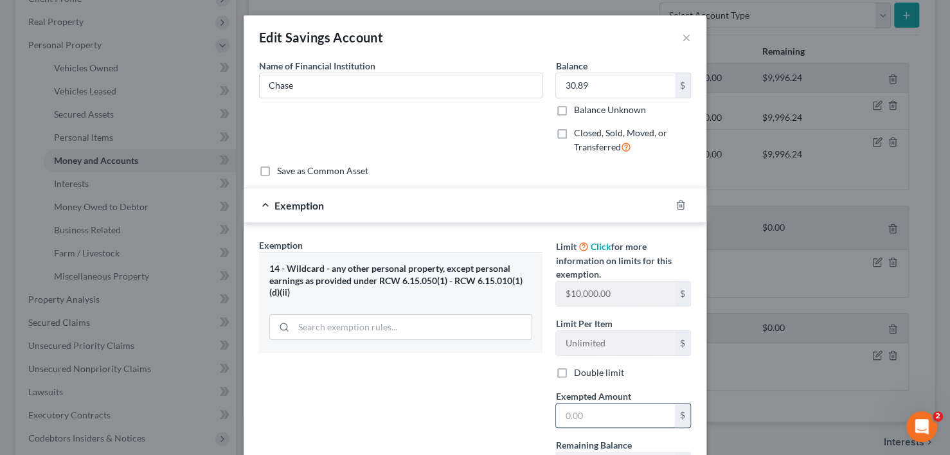
click at [602, 417] on input "text" at bounding box center [615, 416] width 119 height 24
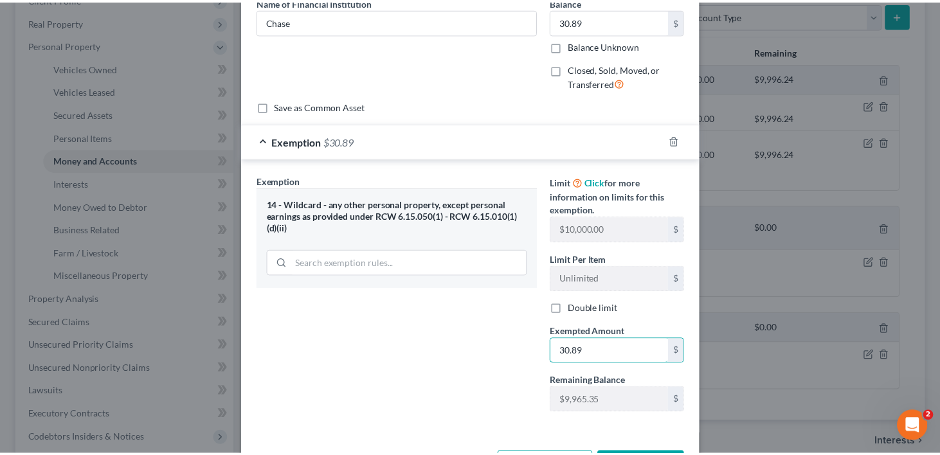
scroll to position [113, 0]
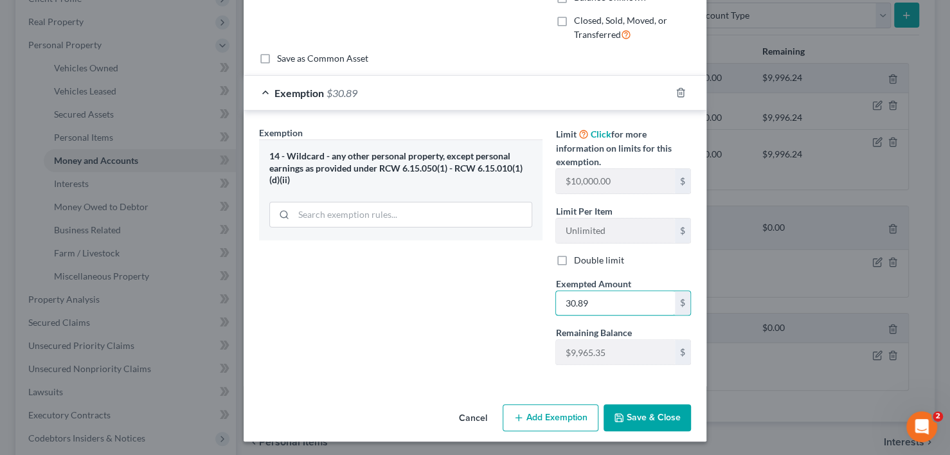
type input "30.89"
click at [653, 412] on button "Save & Close" at bounding box center [647, 417] width 87 height 27
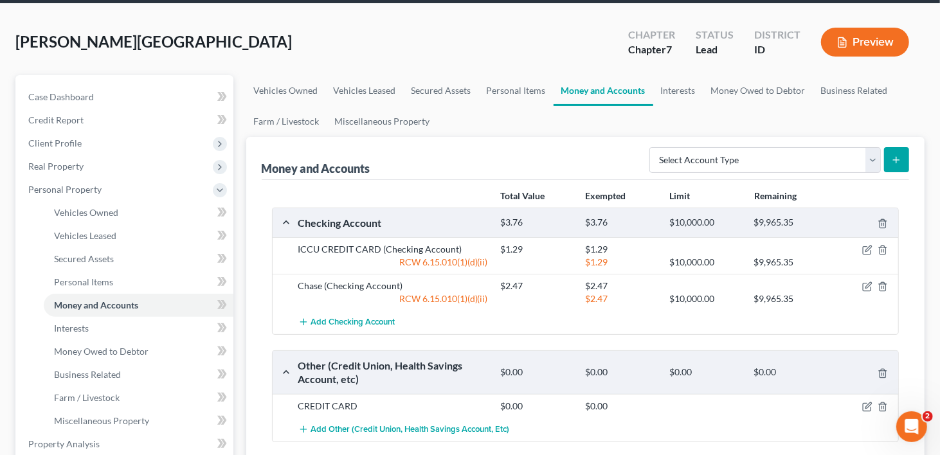
scroll to position [0, 0]
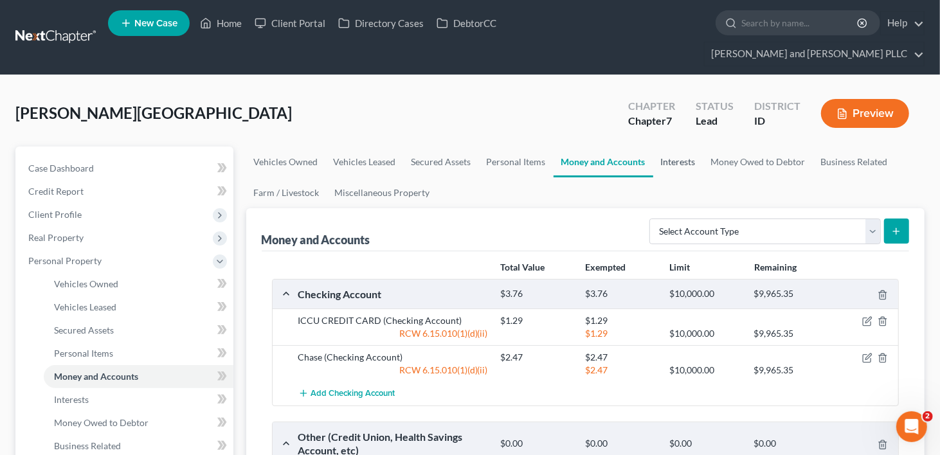
click at [665, 147] on link "Interests" at bounding box center [678, 162] width 50 height 31
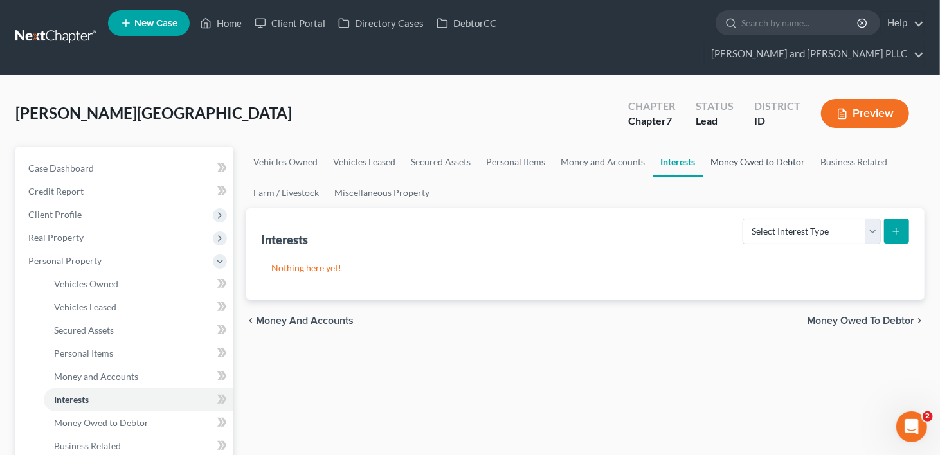
click at [768, 147] on link "Money Owed to Debtor" at bounding box center [758, 162] width 110 height 31
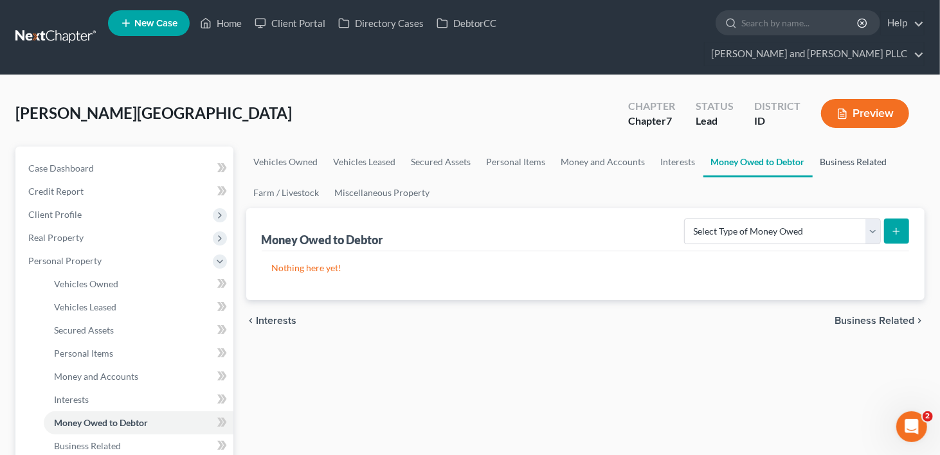
click at [849, 147] on link "Business Related" at bounding box center [854, 162] width 82 height 31
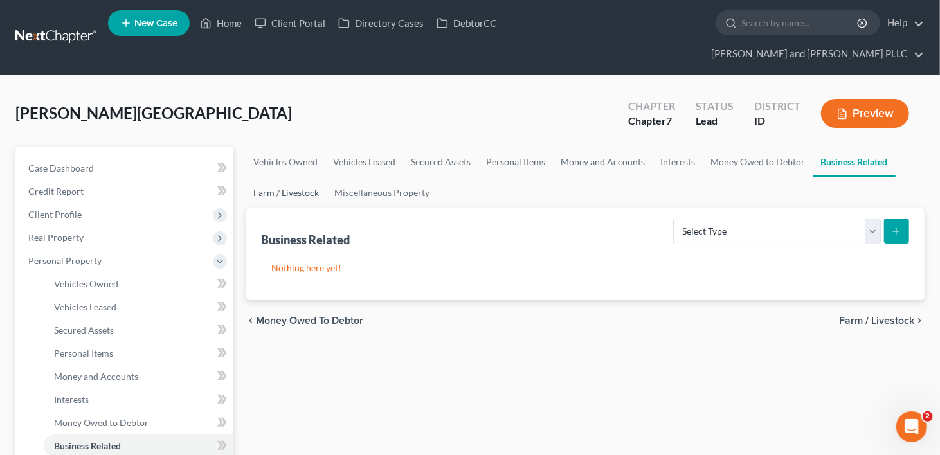
click at [278, 177] on link "Farm / Livestock" at bounding box center [286, 192] width 81 height 31
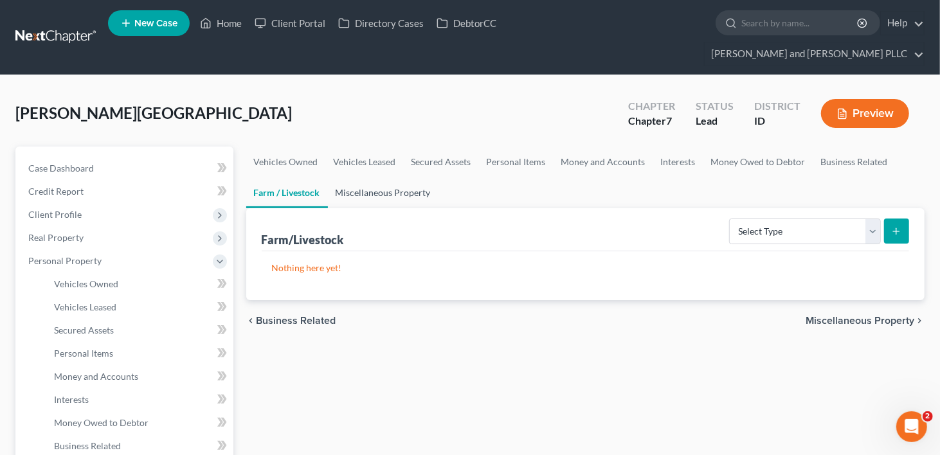
click at [384, 177] on link "Miscellaneous Property" at bounding box center [383, 192] width 111 height 31
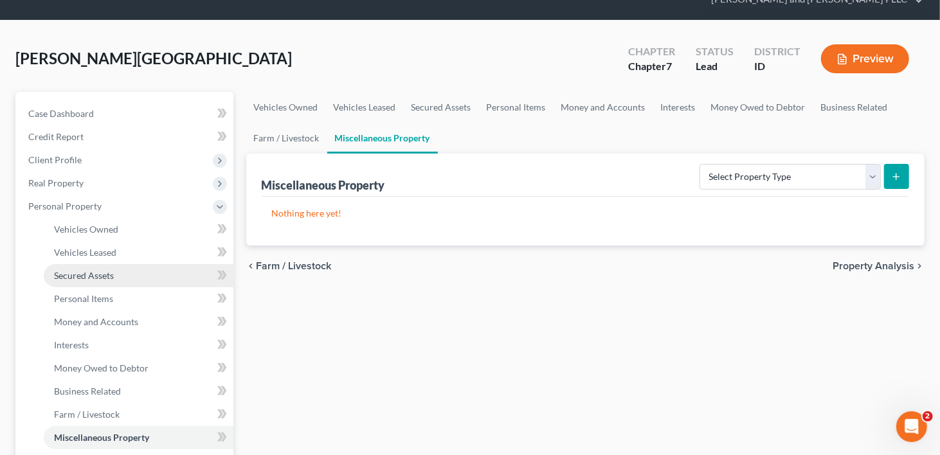
scroll to position [129, 0]
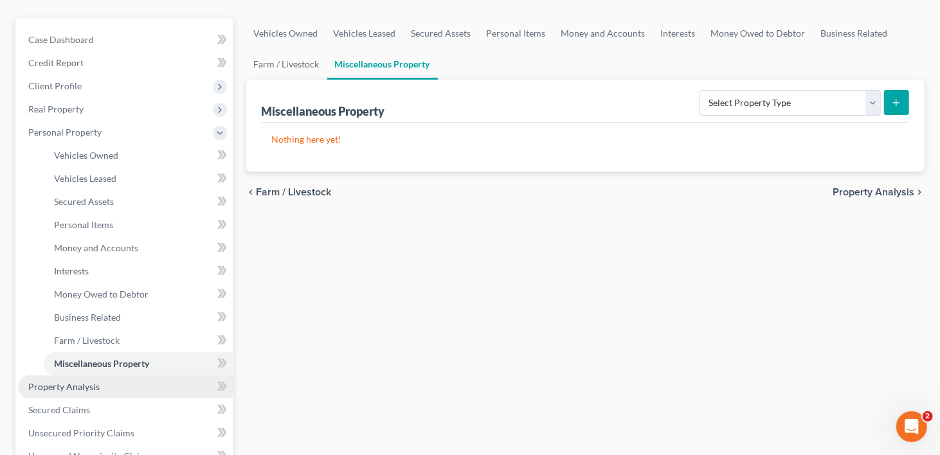
click at [77, 381] on span "Property Analysis" at bounding box center [63, 386] width 71 height 11
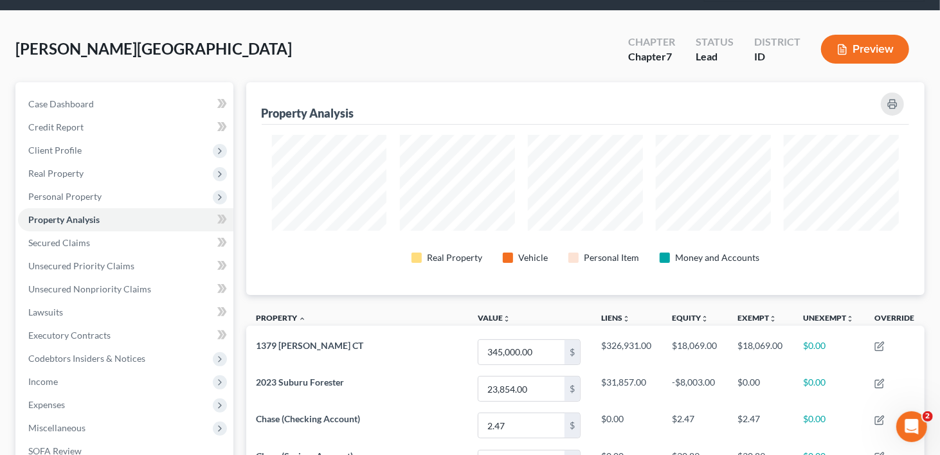
scroll to position [129, 0]
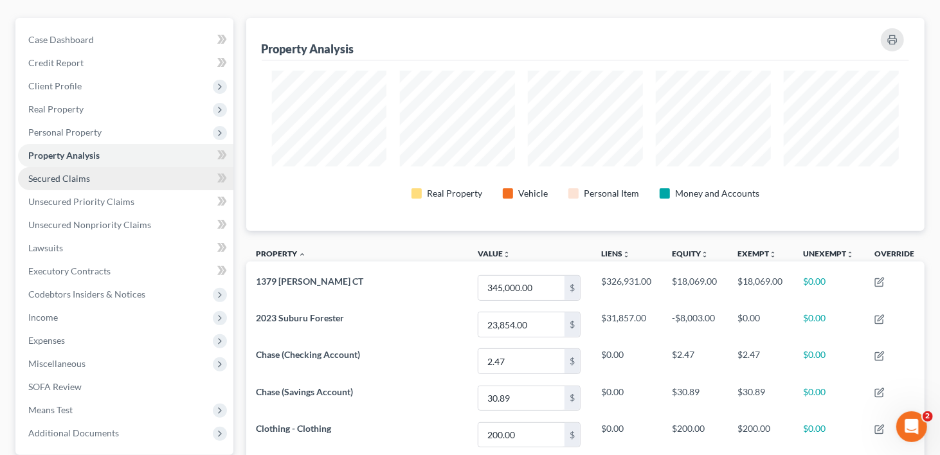
click at [64, 173] on span "Secured Claims" at bounding box center [59, 178] width 62 height 11
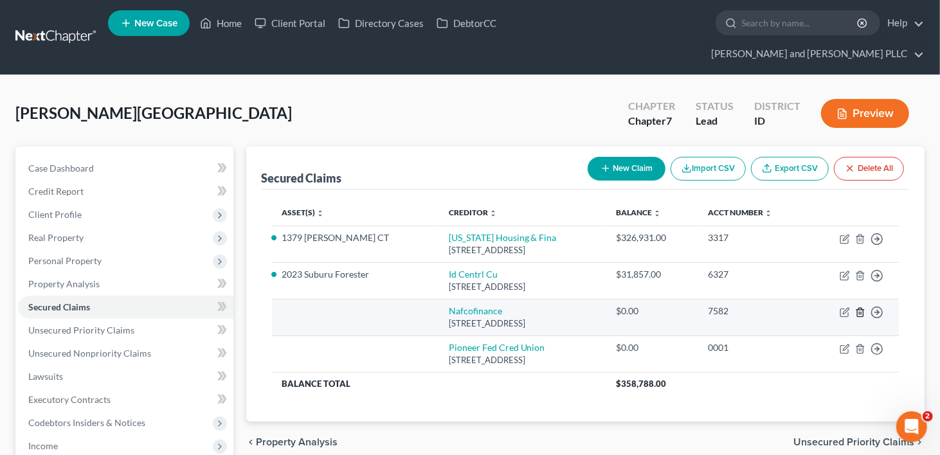
click at [860, 307] on icon "button" at bounding box center [860, 312] width 10 height 10
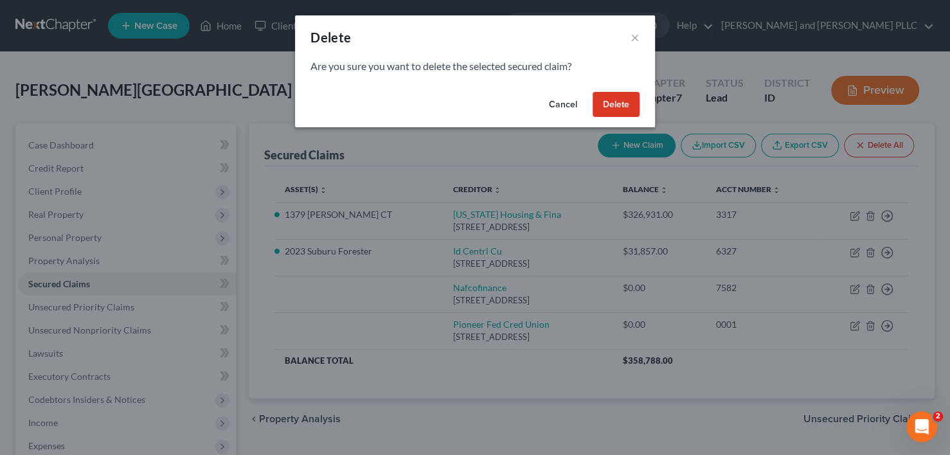
click at [613, 98] on button "Delete" at bounding box center [616, 105] width 47 height 26
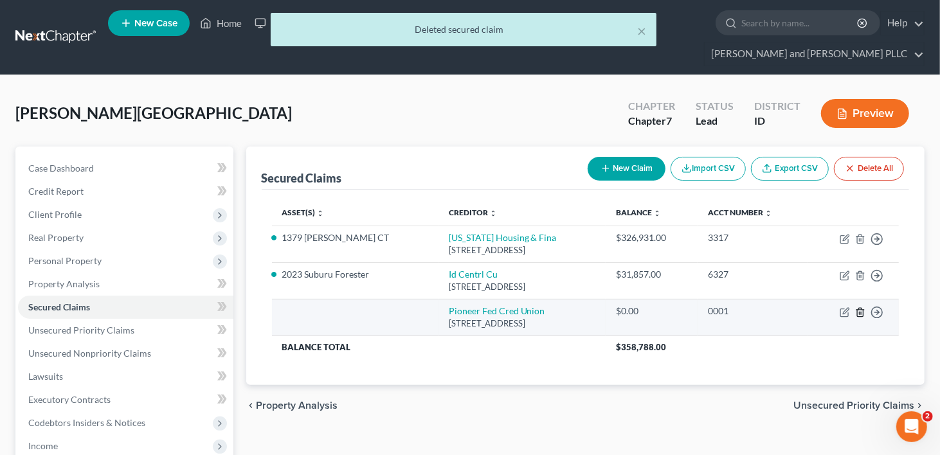
click at [859, 307] on icon "button" at bounding box center [860, 312] width 10 height 10
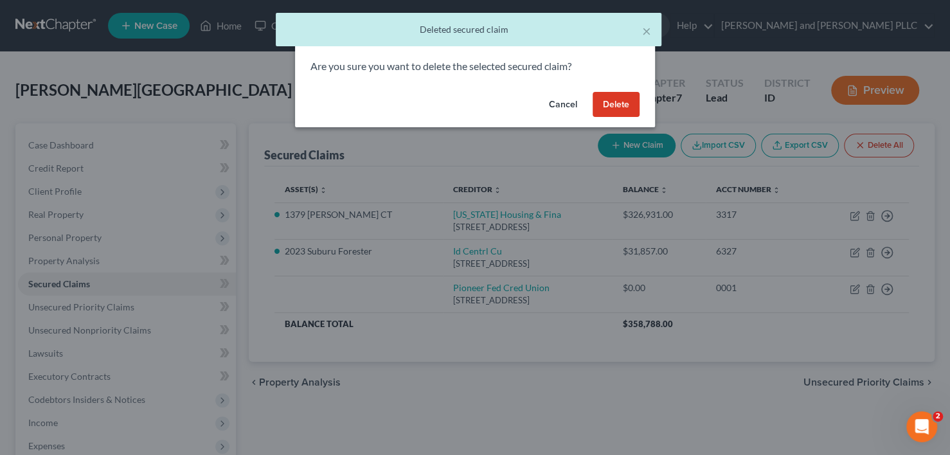
click at [604, 105] on button "Delete" at bounding box center [616, 105] width 47 height 26
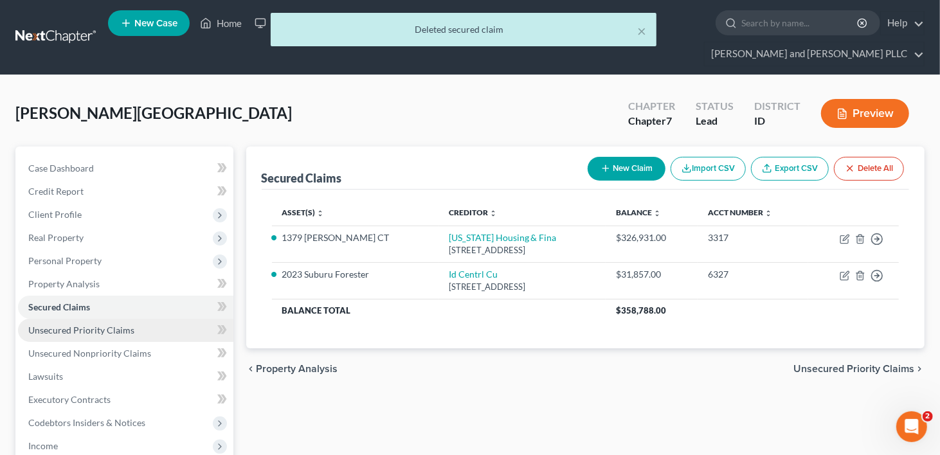
click at [50, 325] on span "Unsecured Priority Claims" at bounding box center [81, 330] width 106 height 11
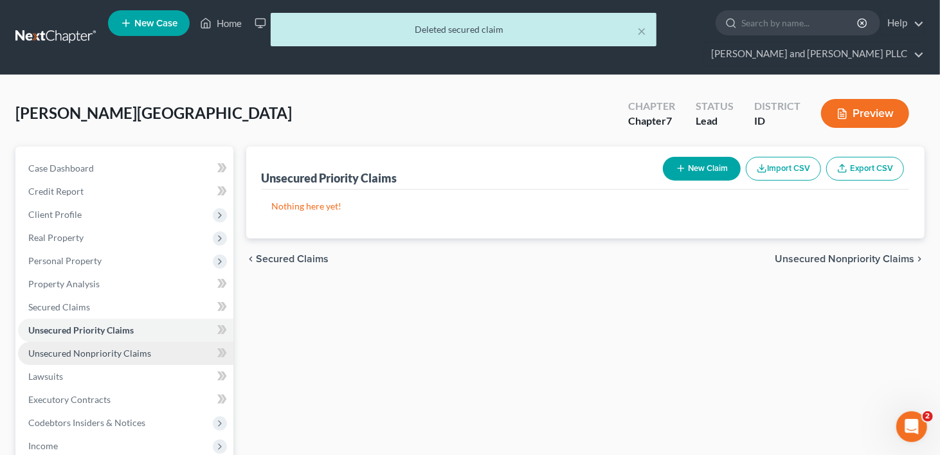
click at [52, 348] on span "Unsecured Nonpriority Claims" at bounding box center [89, 353] width 123 height 11
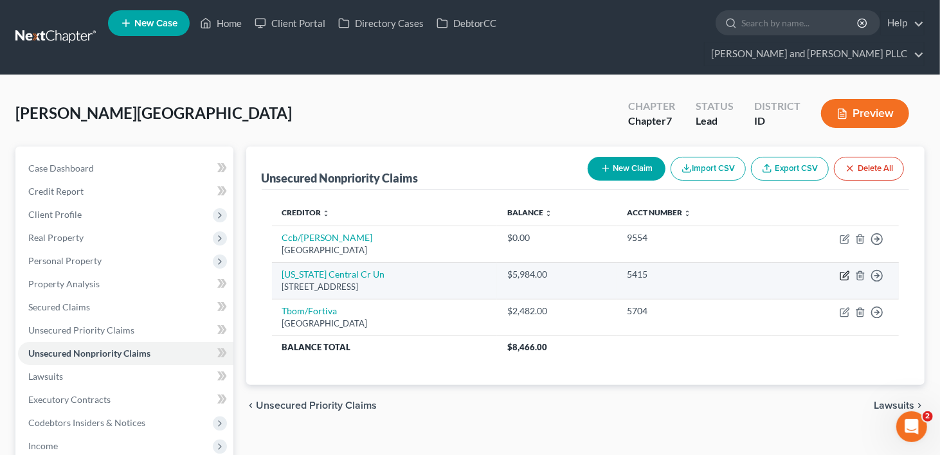
click at [844, 271] on icon "button" at bounding box center [845, 276] width 10 height 10
select select "13"
select select "2"
select select "0"
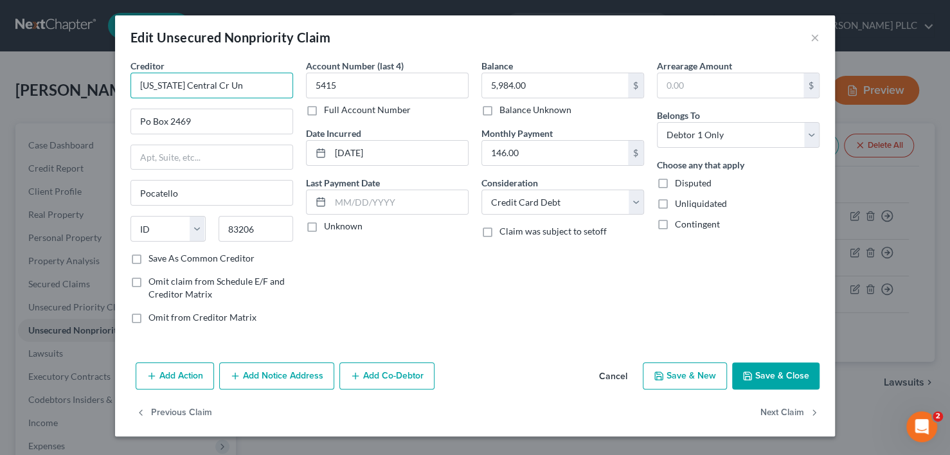
click at [204, 81] on input "[US_STATE] Central Cr Un" at bounding box center [212, 86] width 163 height 26
click at [242, 85] on input "[US_STATE] Central Credit Un" at bounding box center [212, 86] width 163 height 26
type input "[US_STATE] Central Credit Union"
click at [748, 368] on button "Save & Close" at bounding box center [775, 376] width 87 height 27
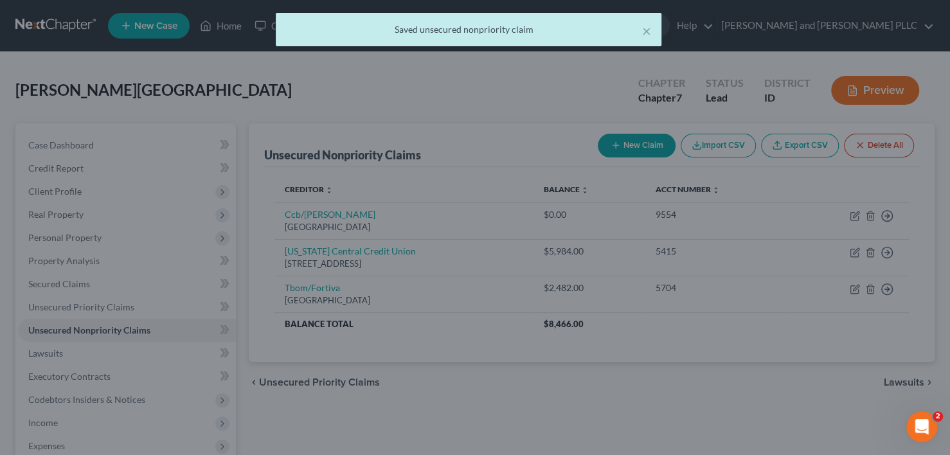
type input "0"
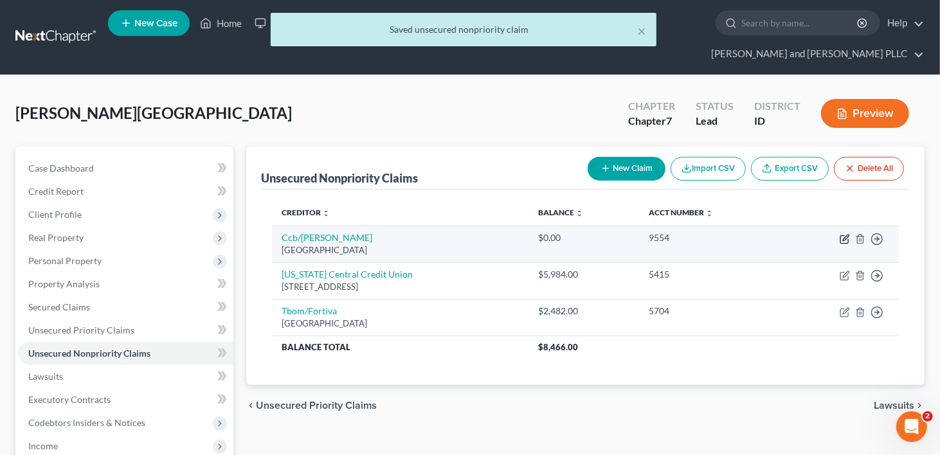
click at [845, 234] on icon "button" at bounding box center [845, 239] width 10 height 10
select select "36"
select select "2"
select select "0"
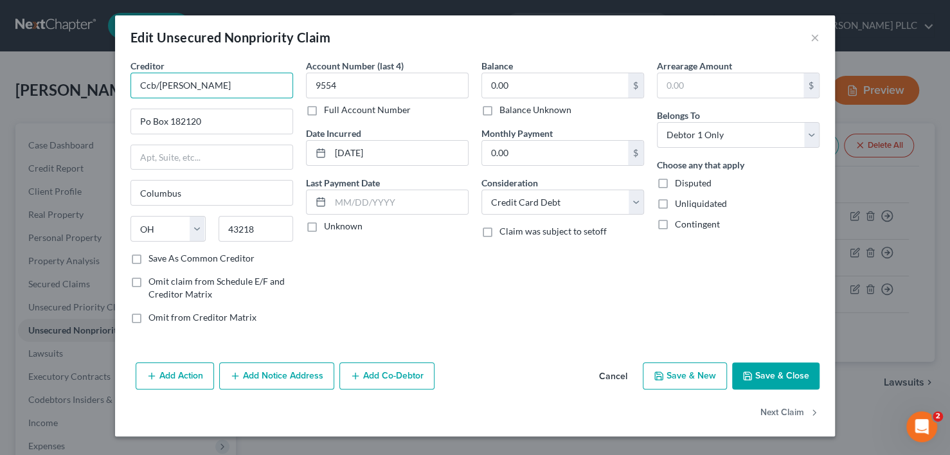
click at [185, 86] on input "Ccb/[PERSON_NAME]" at bounding box center [212, 86] width 163 height 26
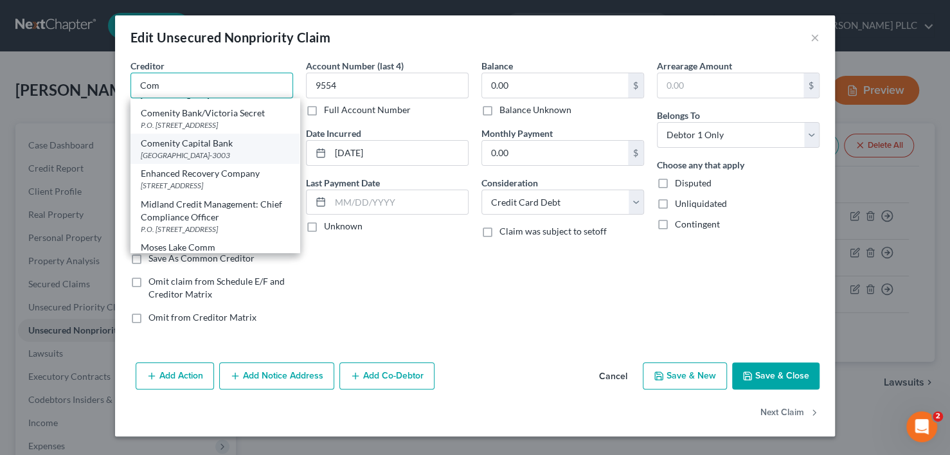
scroll to position [64, 0]
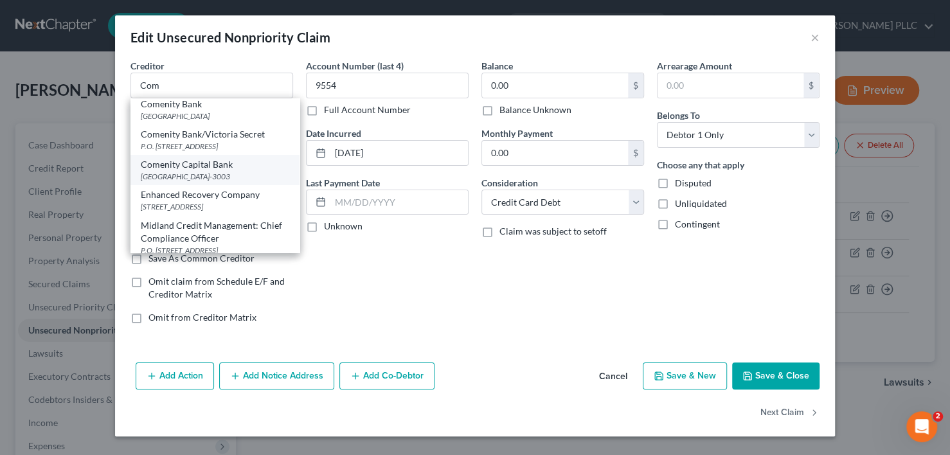
click at [222, 182] on div "[GEOGRAPHIC_DATA]-3003" at bounding box center [215, 176] width 149 height 11
type input "Comenity Capital Bank"
type input "PO Box 183043"
type input "43218-3003"
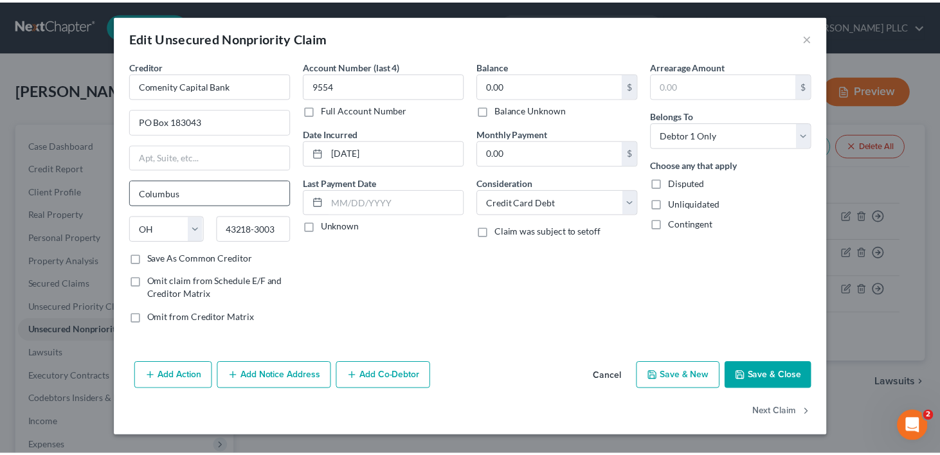
scroll to position [0, 0]
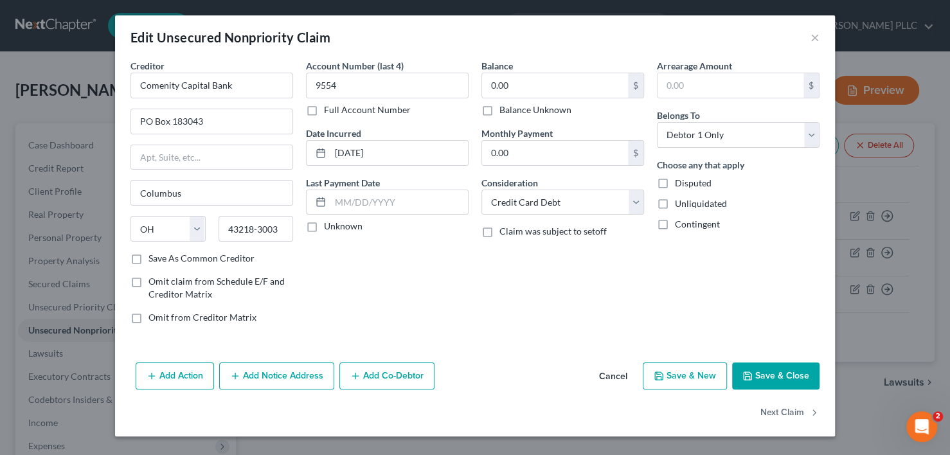
click at [799, 368] on button "Save & Close" at bounding box center [775, 376] width 87 height 27
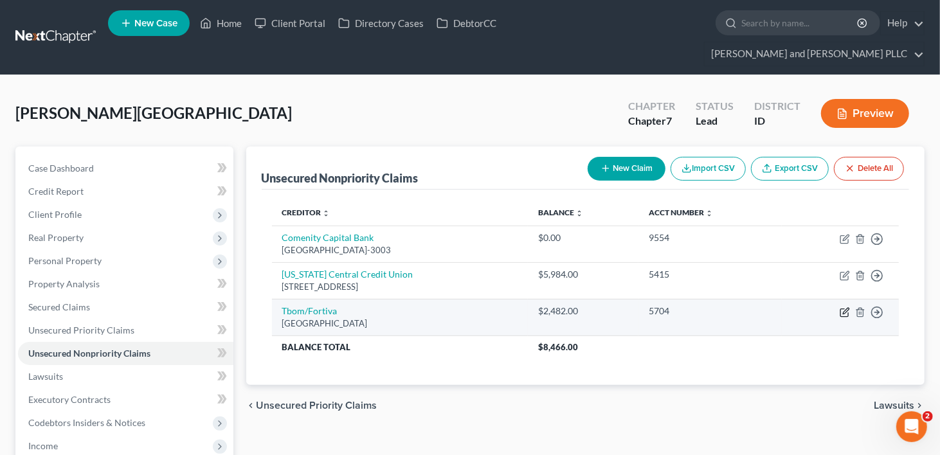
click at [845, 307] on icon "button" at bounding box center [845, 312] width 10 height 10
select select "10"
select select "2"
select select "0"
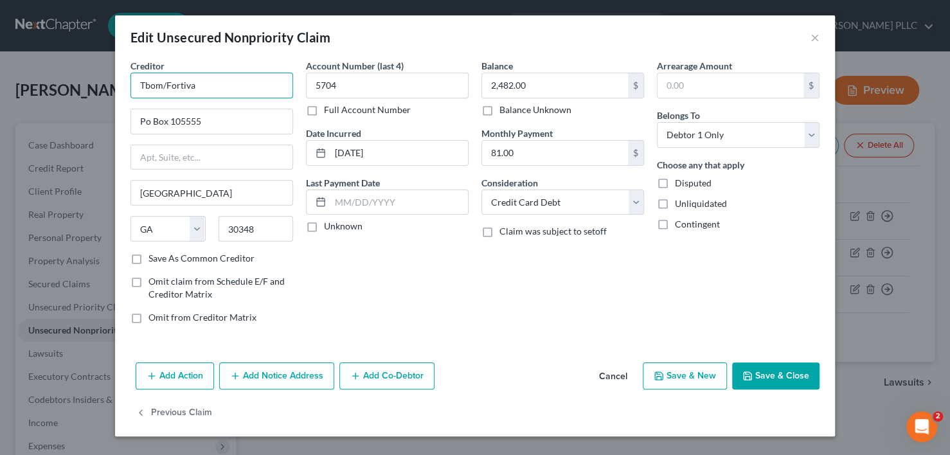
click at [218, 77] on input "Tbom/Fortiva" at bounding box center [212, 86] width 163 height 26
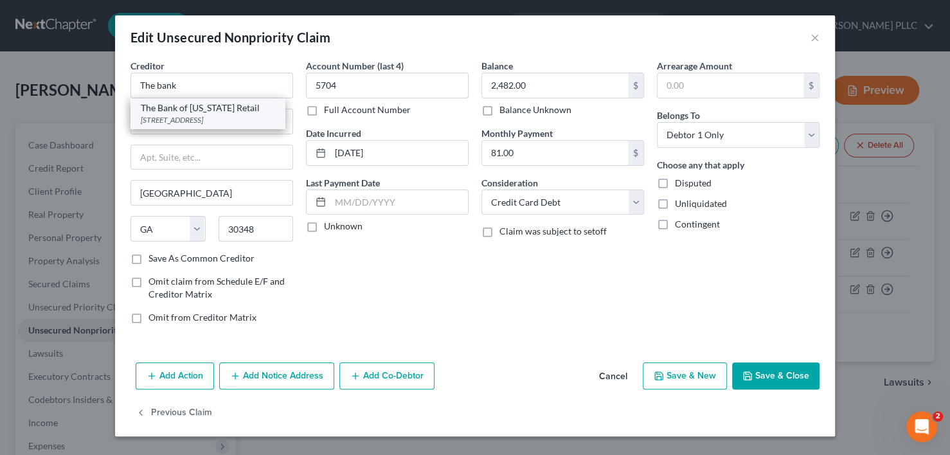
click at [221, 105] on div "The Bank of [US_STATE] Retail" at bounding box center [208, 108] width 134 height 13
type input "The Bank of [US_STATE] Retail"
type input "[STREET_ADDRESS]"
type input "[GEOGRAPHIC_DATA]"
select select "26"
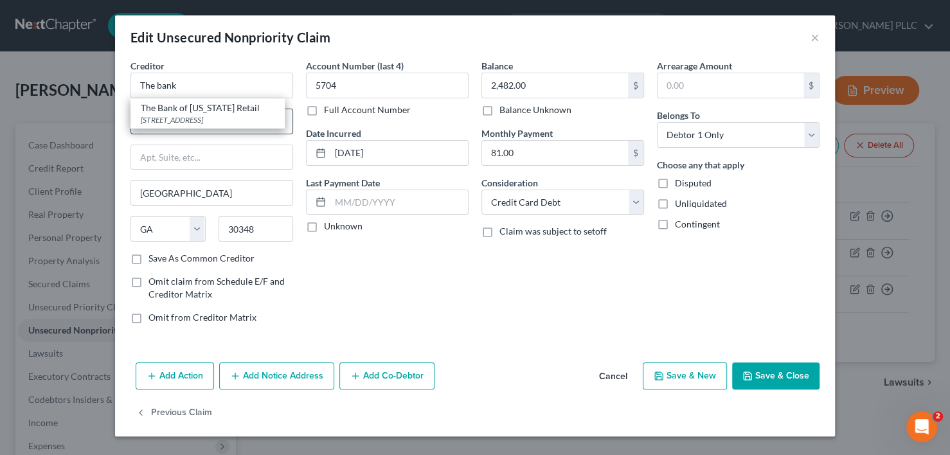
type input "63775"
click at [773, 370] on button "Save & Close" at bounding box center [775, 376] width 87 height 27
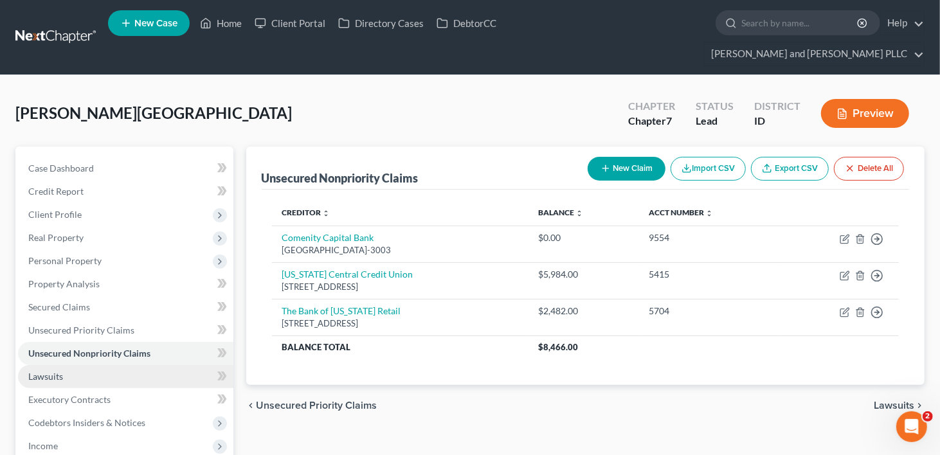
click at [53, 371] on span "Lawsuits" at bounding box center [45, 376] width 35 height 11
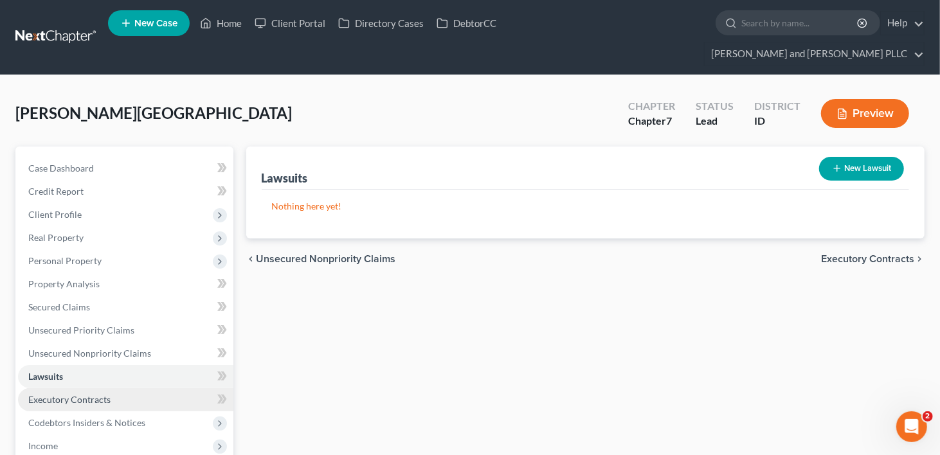
click at [43, 394] on span "Executory Contracts" at bounding box center [69, 399] width 82 height 11
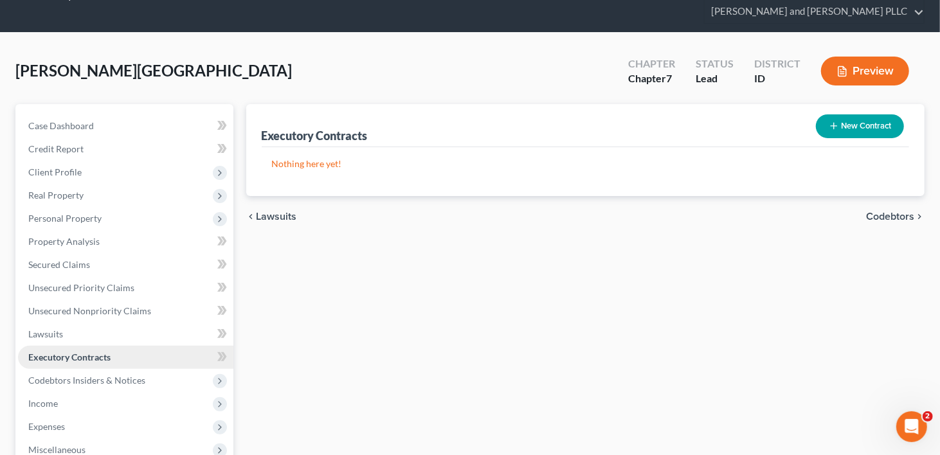
scroll to position [64, 0]
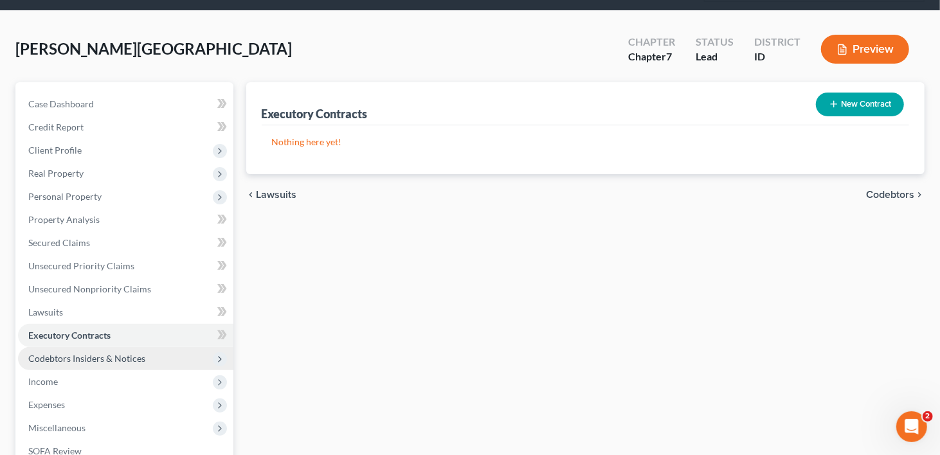
click at [51, 353] on span "Codebtors Insiders & Notices" at bounding box center [86, 358] width 117 height 11
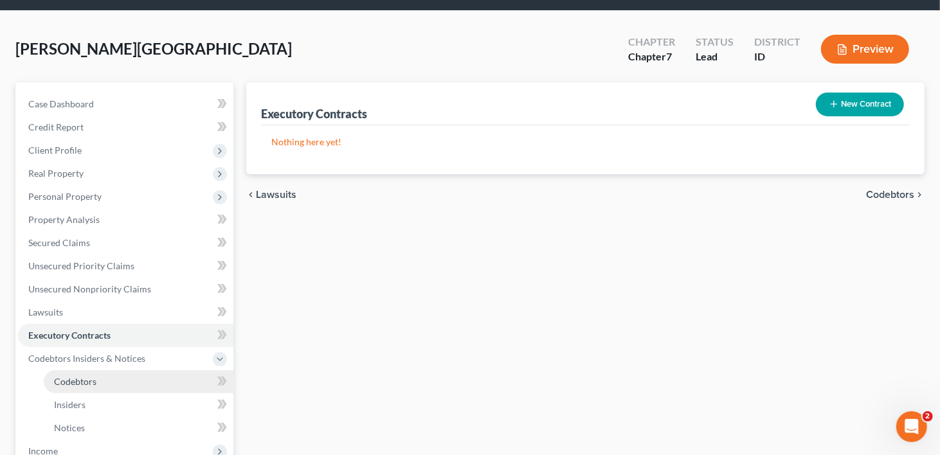
click at [62, 376] on span "Codebtors" at bounding box center [75, 381] width 42 height 11
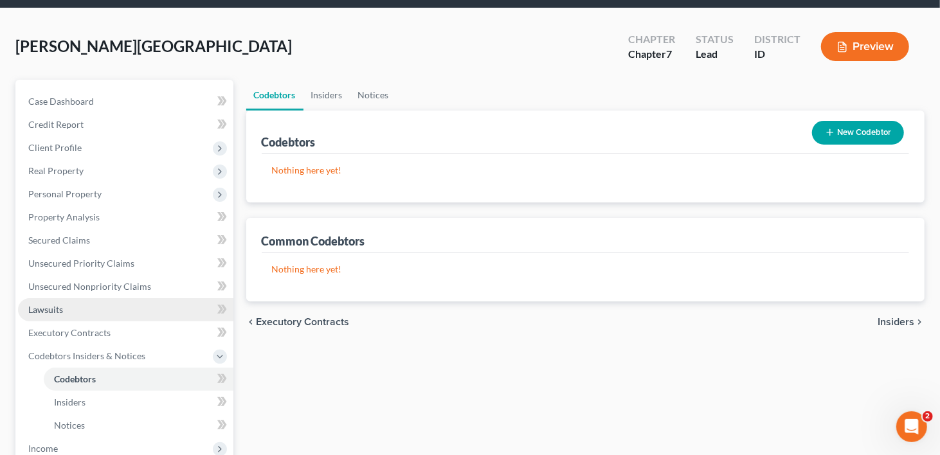
scroll to position [193, 0]
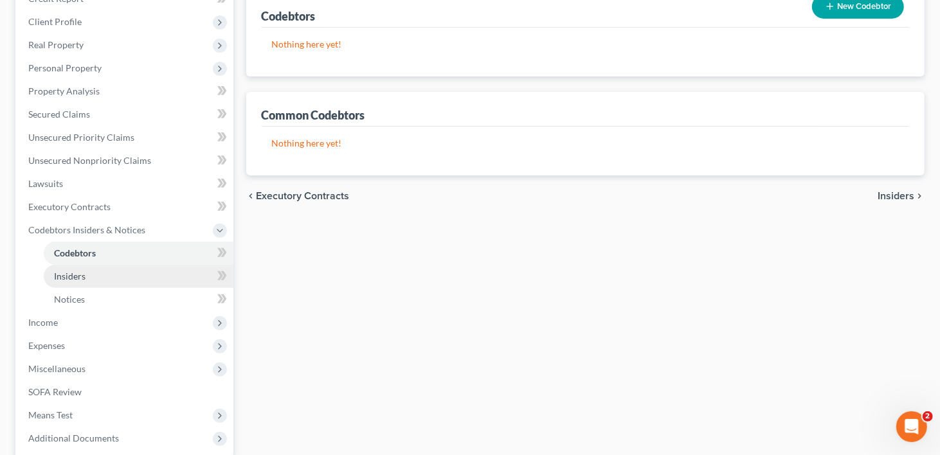
click at [68, 271] on span "Insiders" at bounding box center [70, 276] width 32 height 11
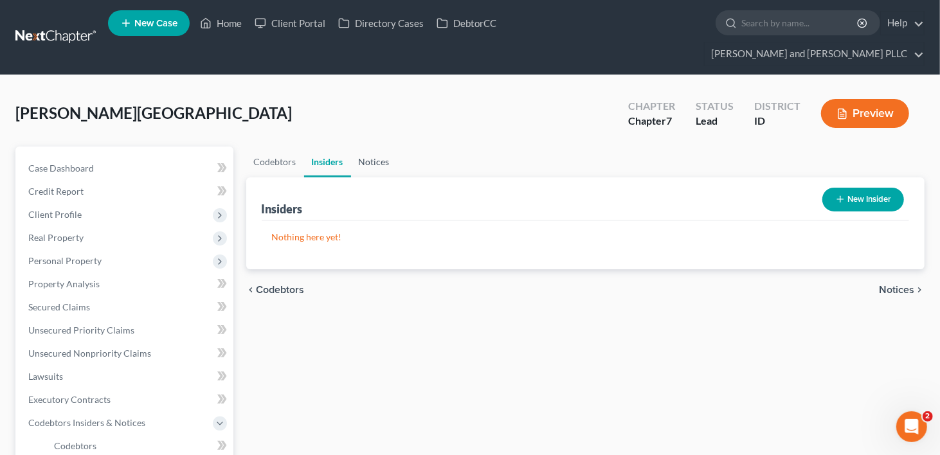
click at [380, 147] on link "Notices" at bounding box center [374, 162] width 46 height 31
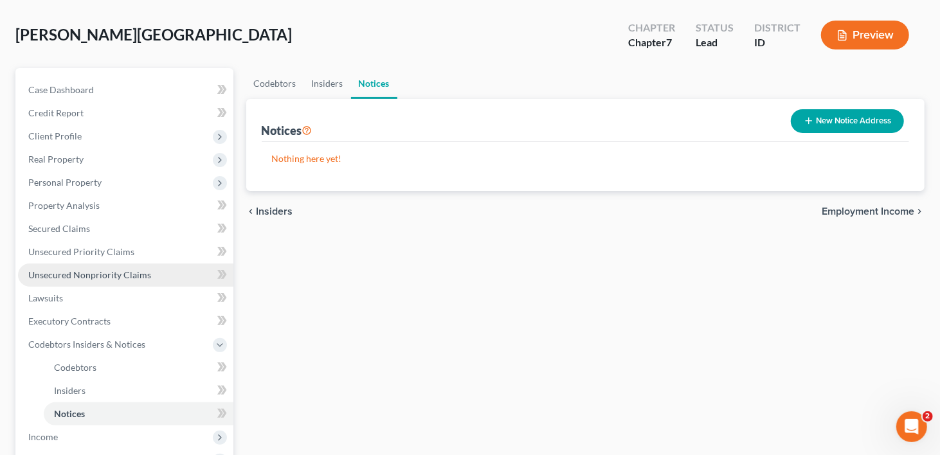
scroll to position [193, 0]
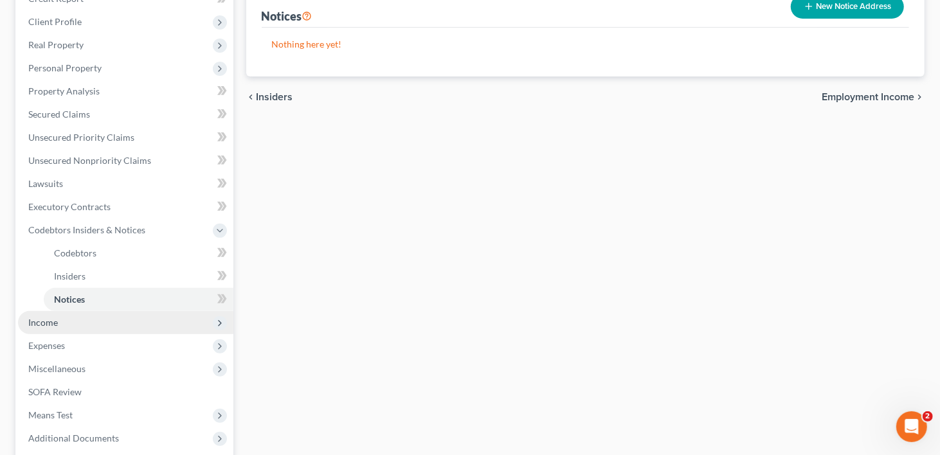
click at [53, 317] on span "Income" at bounding box center [43, 322] width 30 height 11
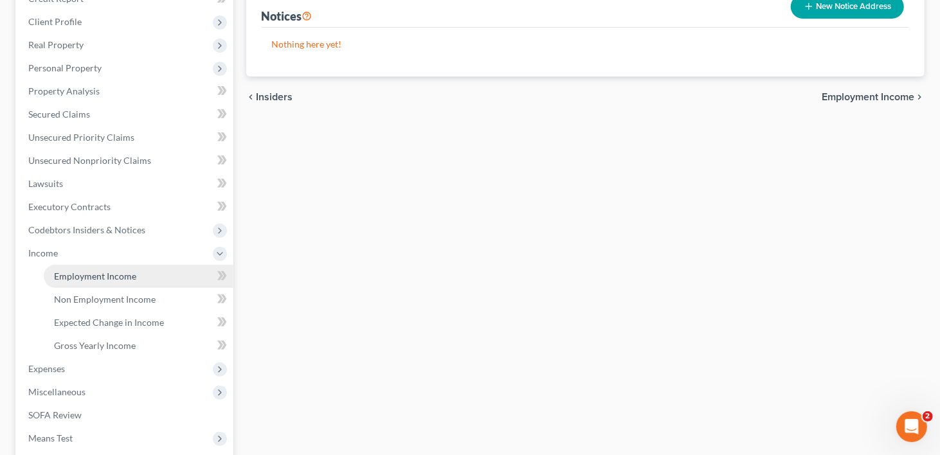
click at [113, 271] on span "Employment Income" at bounding box center [95, 276] width 82 height 11
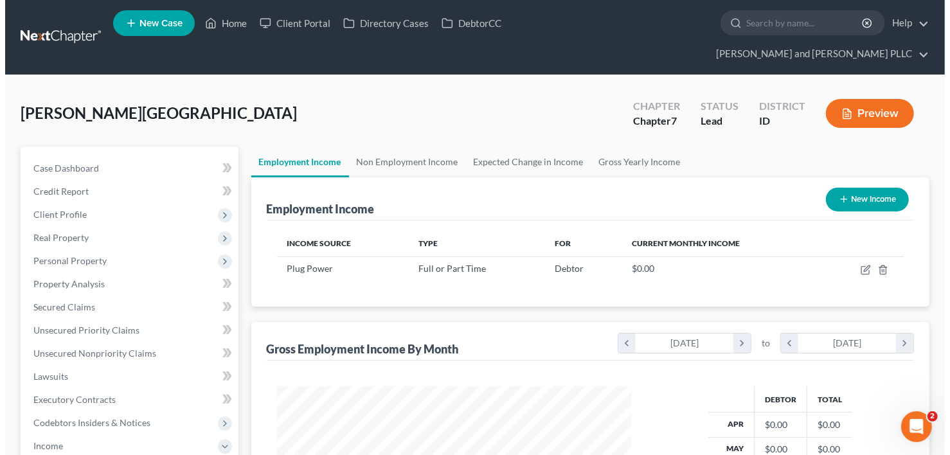
scroll to position [229, 381]
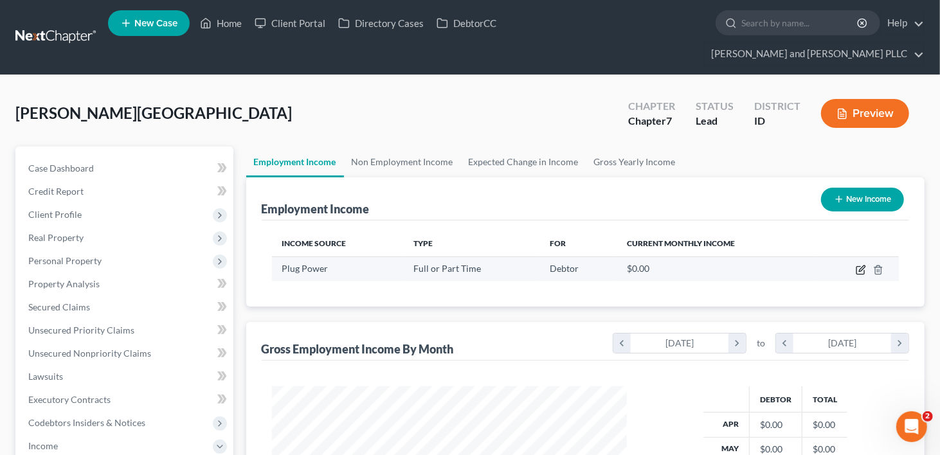
click at [860, 266] on icon "button" at bounding box center [862, 269] width 6 height 6
select select "0"
select select "36"
select select "3"
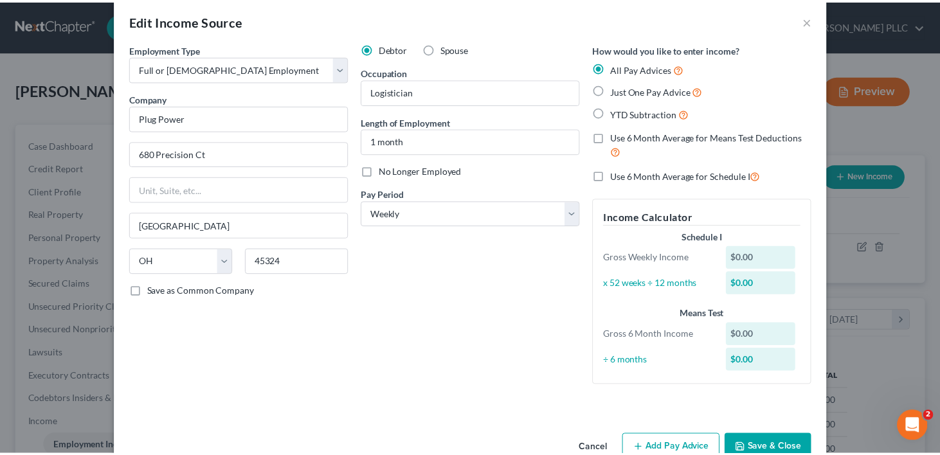
scroll to position [0, 0]
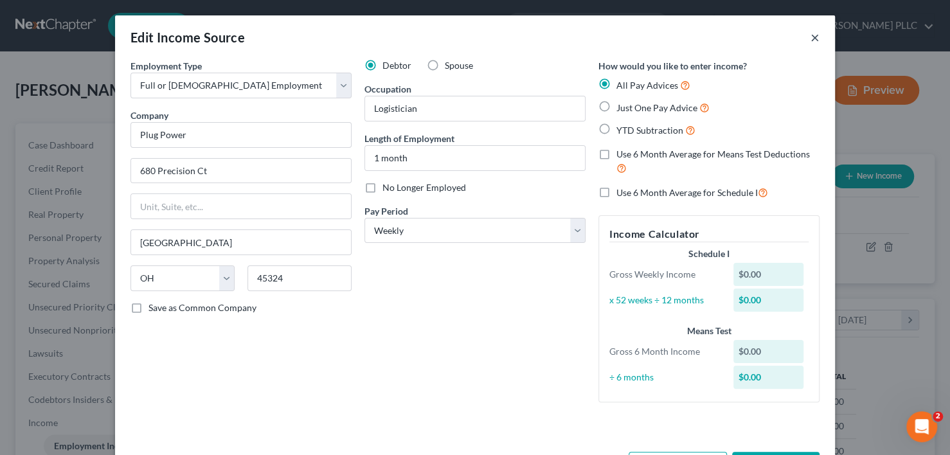
click at [811, 39] on button "×" at bounding box center [815, 37] width 9 height 15
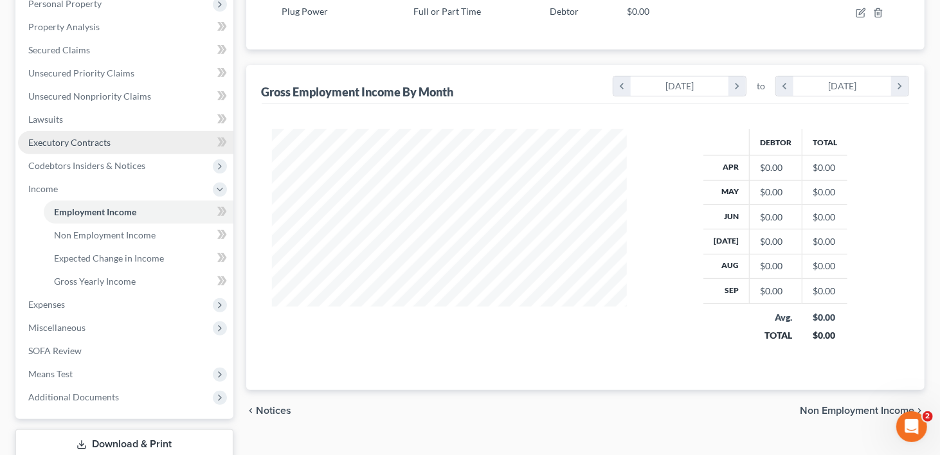
scroll to position [319, 0]
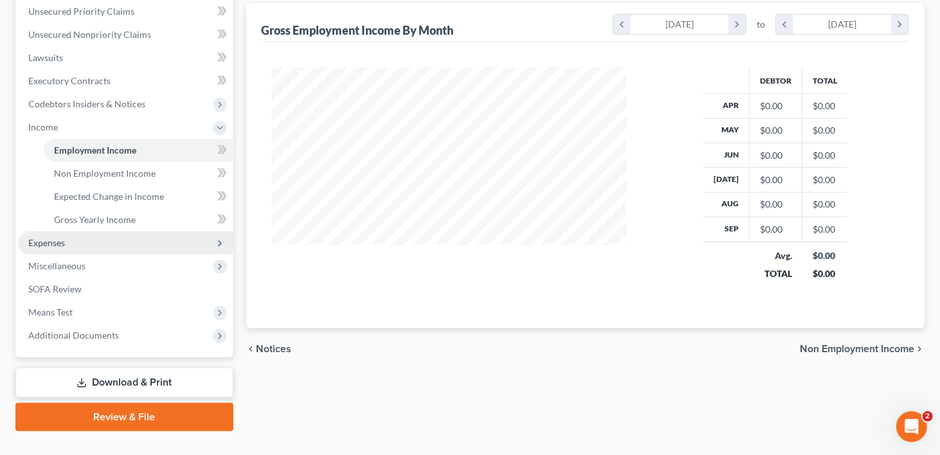
click at [49, 237] on span "Expenses" at bounding box center [46, 242] width 37 height 11
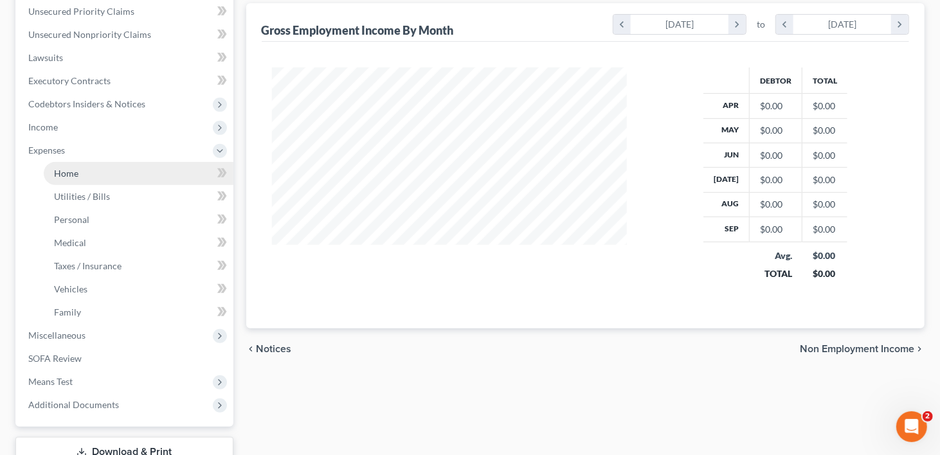
click at [71, 168] on span "Home" at bounding box center [66, 173] width 24 height 11
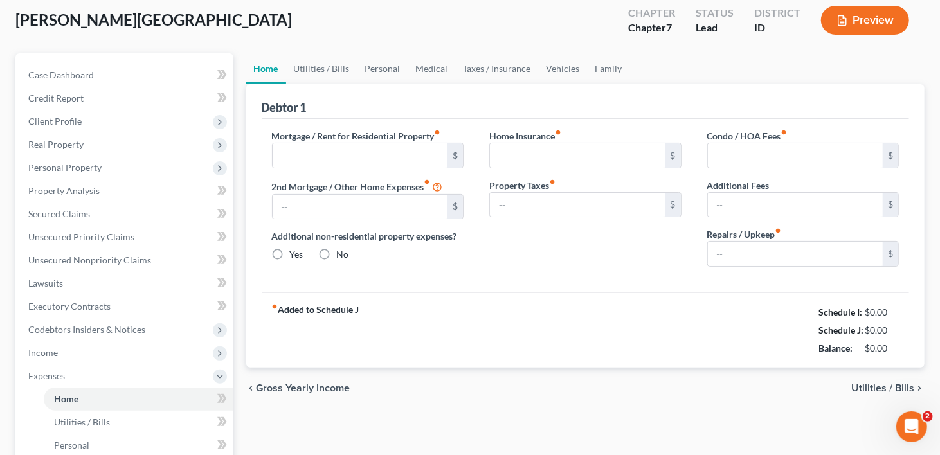
type input "2,274.00"
radio input "true"
type input "1,107.00"
type input "1,029.00"
type input "0.00"
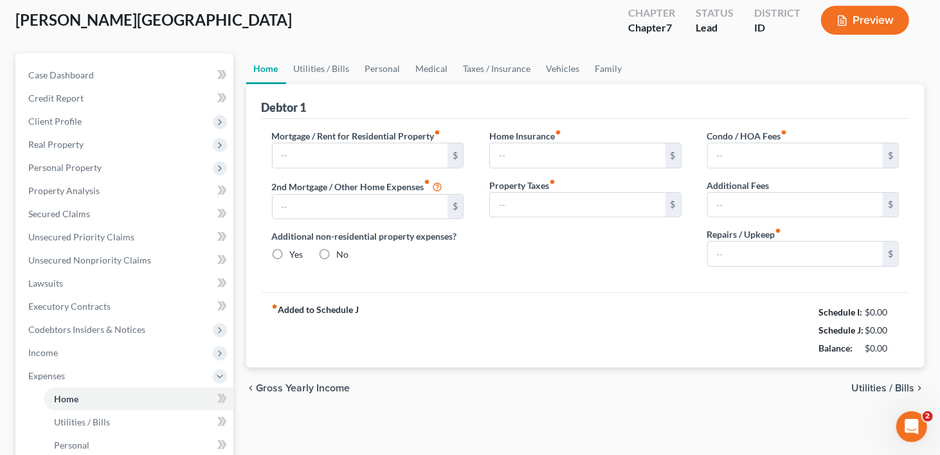
type input "120.00"
type input "0.00"
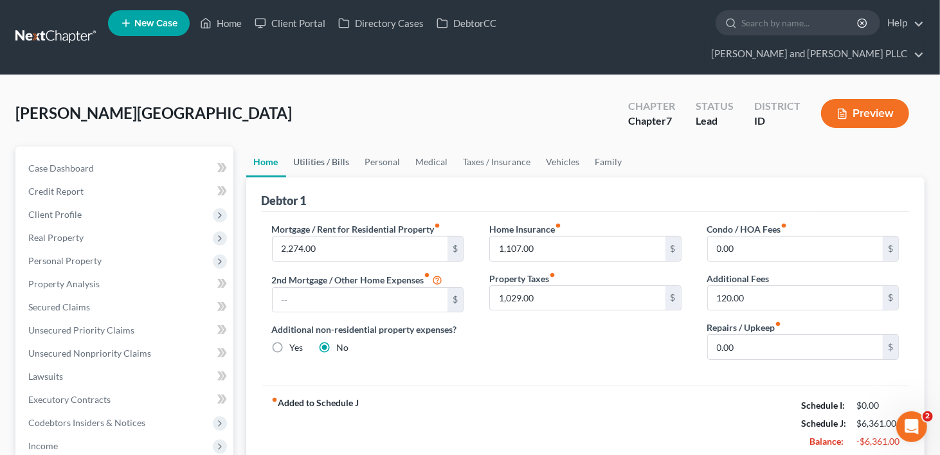
click at [331, 147] on link "Utilities / Bills" at bounding box center [321, 162] width 71 height 31
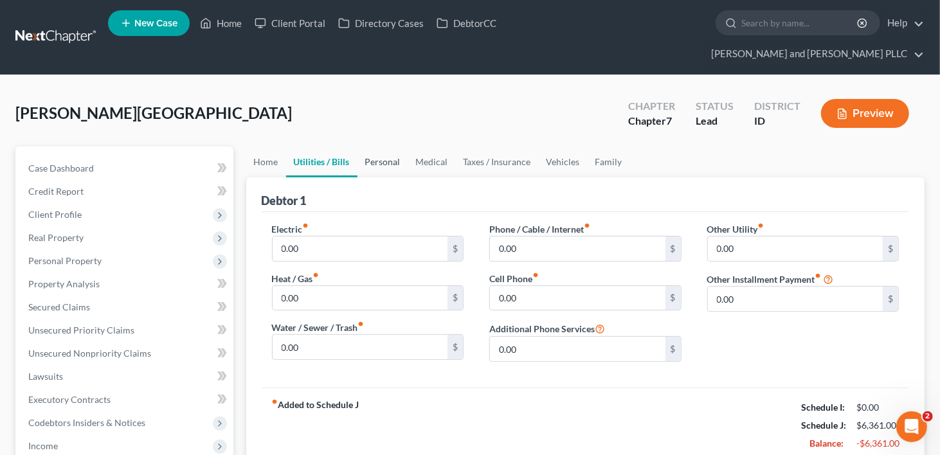
click at [374, 147] on link "Personal" at bounding box center [382, 162] width 51 height 31
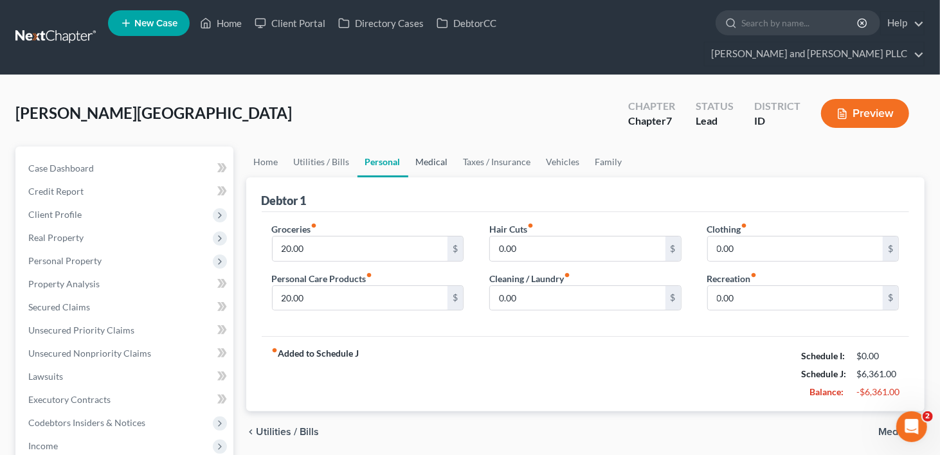
click at [437, 147] on link "Medical" at bounding box center [432, 162] width 48 height 31
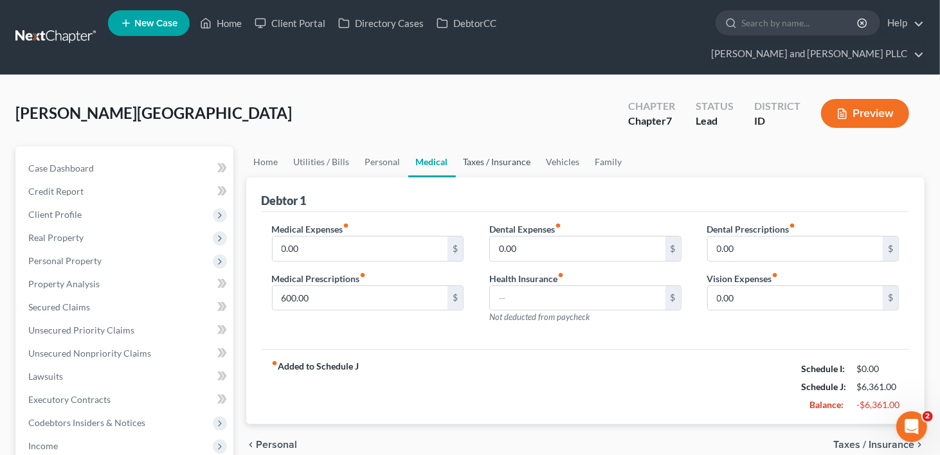
click at [487, 147] on link "Taxes / Insurance" at bounding box center [497, 162] width 83 height 31
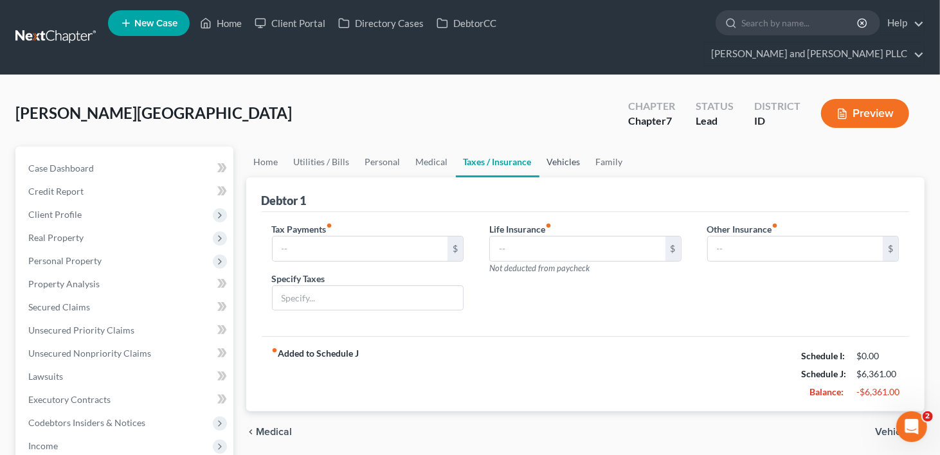
click at [557, 147] on link "Vehicles" at bounding box center [563, 162] width 49 height 31
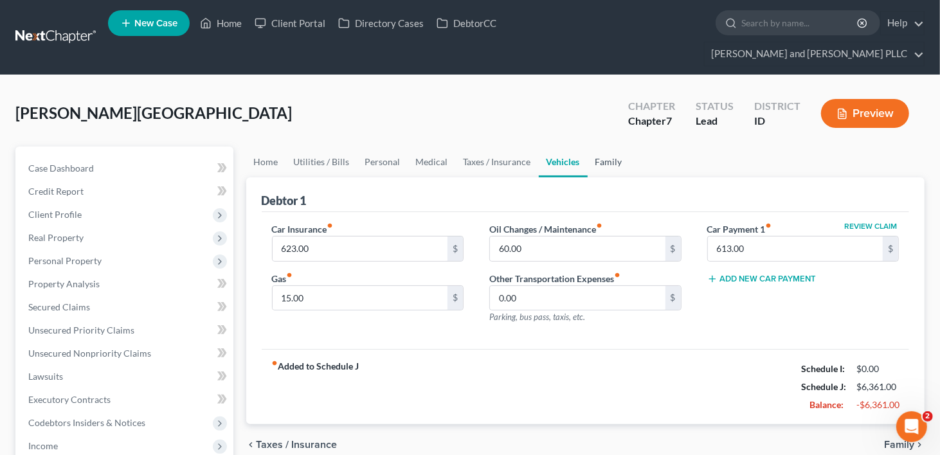
click at [595, 147] on link "Family" at bounding box center [609, 162] width 42 height 31
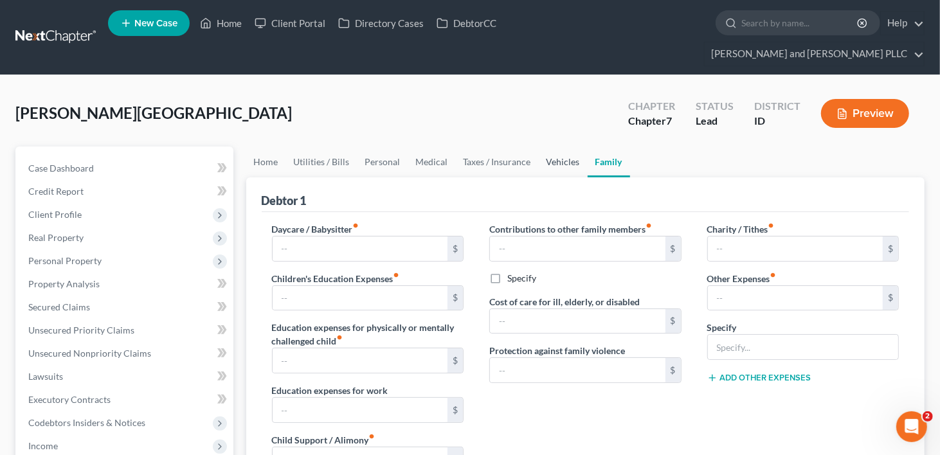
click at [564, 147] on link "Vehicles" at bounding box center [563, 162] width 49 height 31
